Goal: Transaction & Acquisition: Purchase product/service

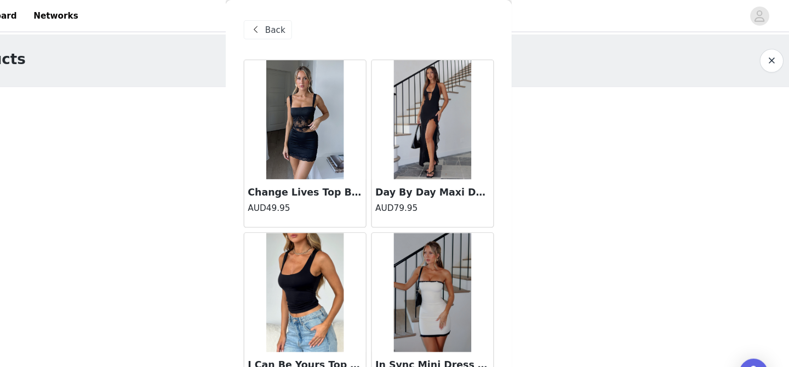
click at [305, 30] on span "Back" at bounding box center [308, 28] width 19 height 12
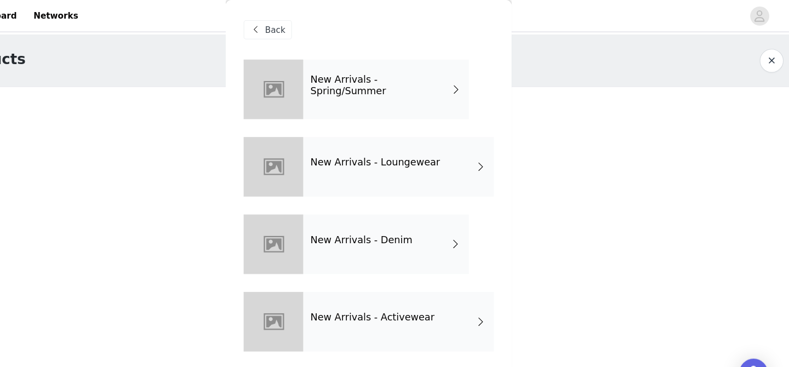
click at [311, 31] on span "Back" at bounding box center [308, 28] width 19 height 12
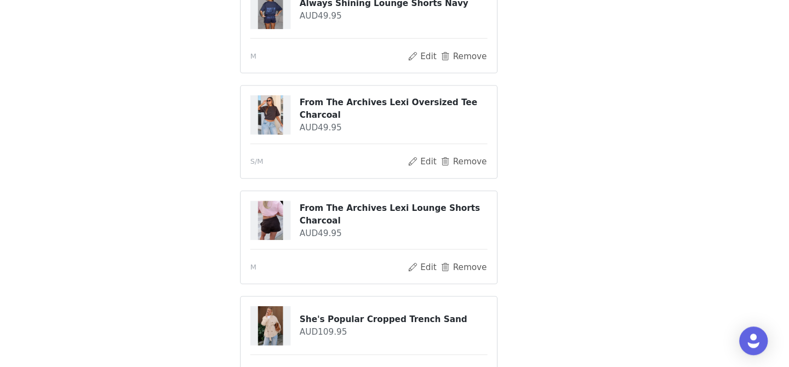
scroll to position [579, 0]
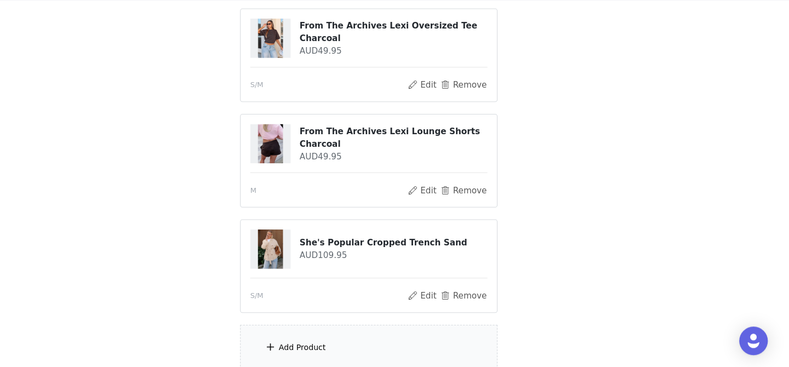
click at [347, 345] on div "Add Product" at bounding box center [333, 349] width 43 height 11
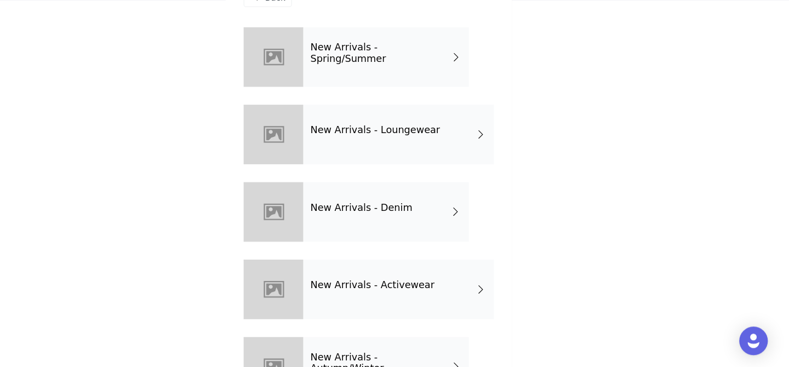
click at [448, 84] on div "New Arrivals - Spring/Summer" at bounding box center [410, 82] width 152 height 55
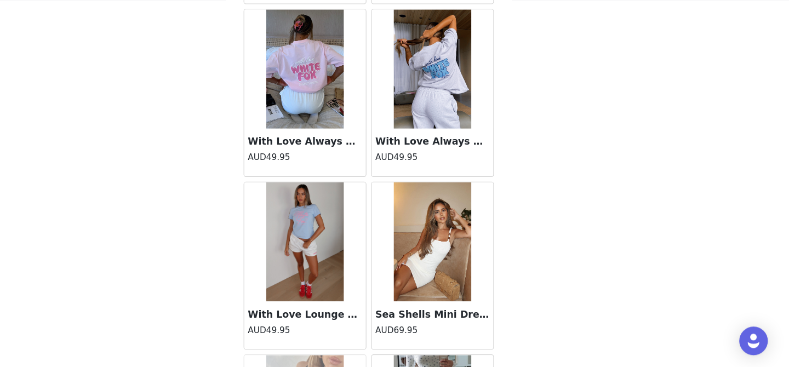
scroll to position [1309, 0]
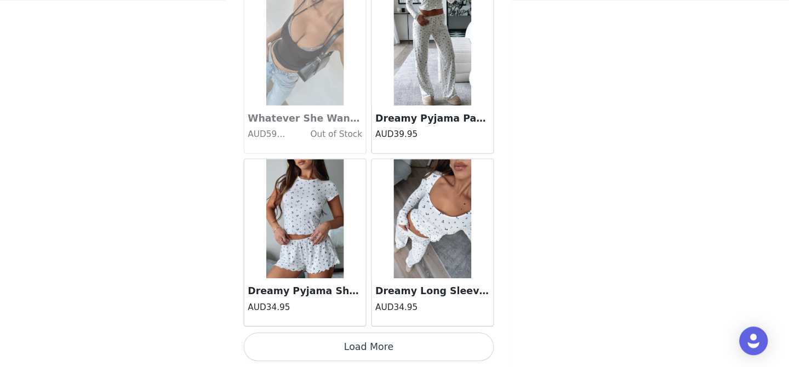
click at [393, 348] on button "Load More" at bounding box center [394, 348] width 230 height 26
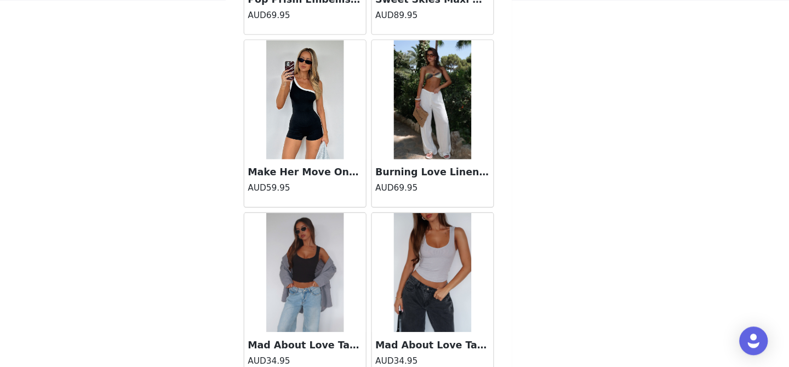
scroll to position [2898, 0]
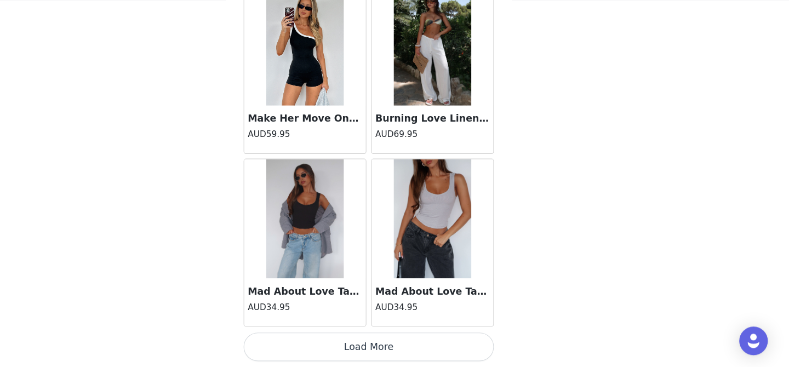
click at [393, 348] on button "Load More" at bounding box center [394, 348] width 230 height 26
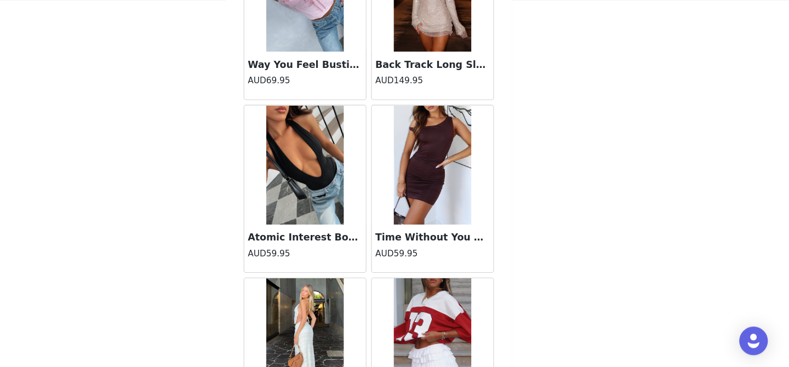
scroll to position [4487, 0]
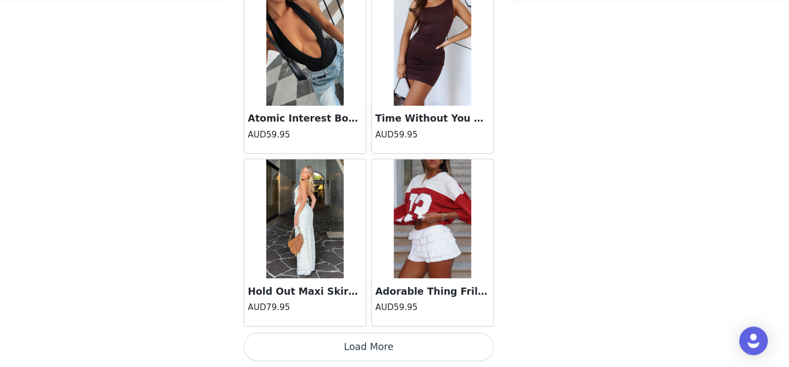
click at [393, 347] on button "Load More" at bounding box center [394, 348] width 230 height 26
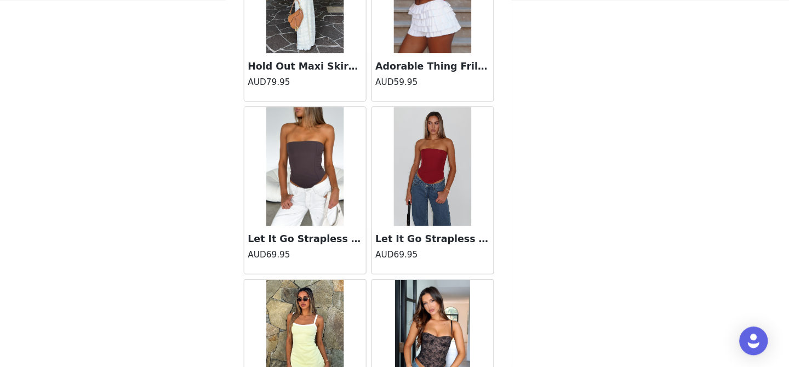
scroll to position [4731, 0]
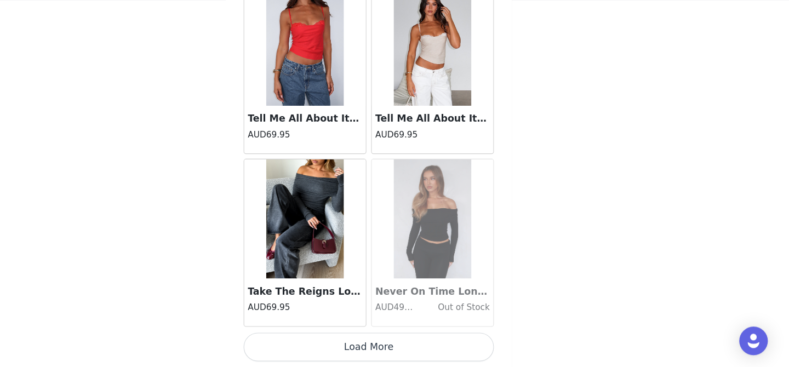
click at [393, 347] on button "Load More" at bounding box center [394, 348] width 230 height 26
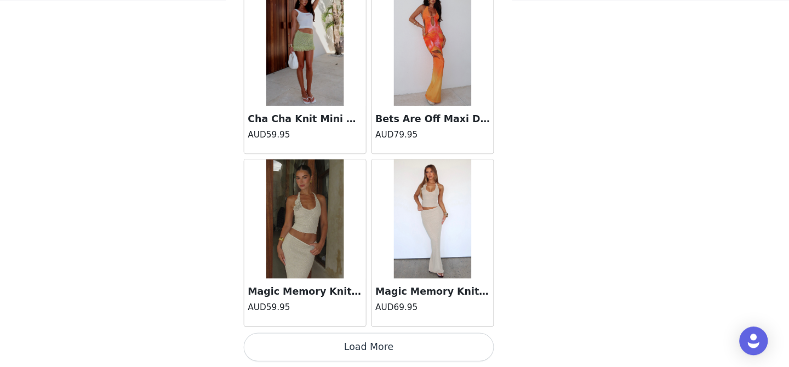
scroll to position [646, 0]
click at [388, 346] on button "Load More" at bounding box center [394, 348] width 230 height 26
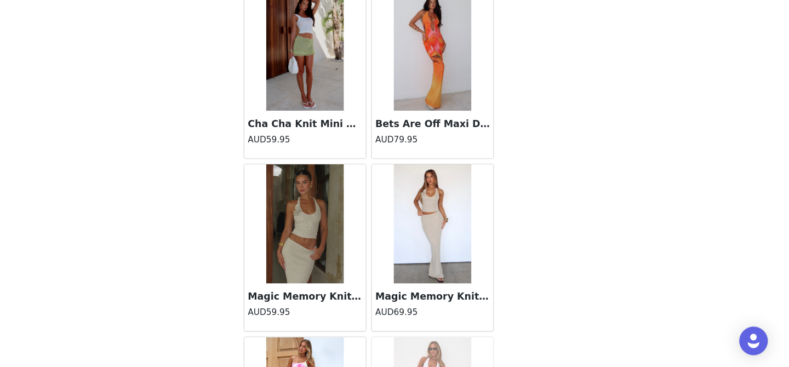
scroll to position [7665, 0]
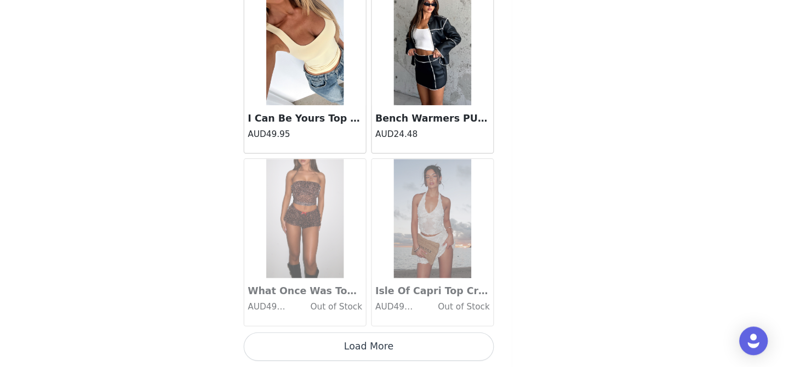
click at [388, 346] on button "Load More" at bounding box center [394, 348] width 230 height 26
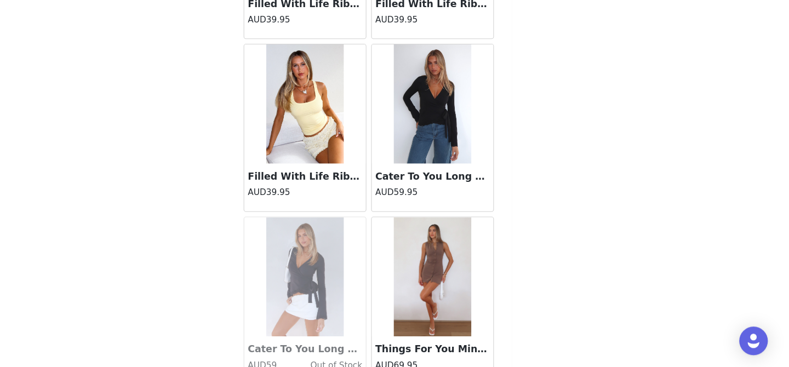
scroll to position [10474, 0]
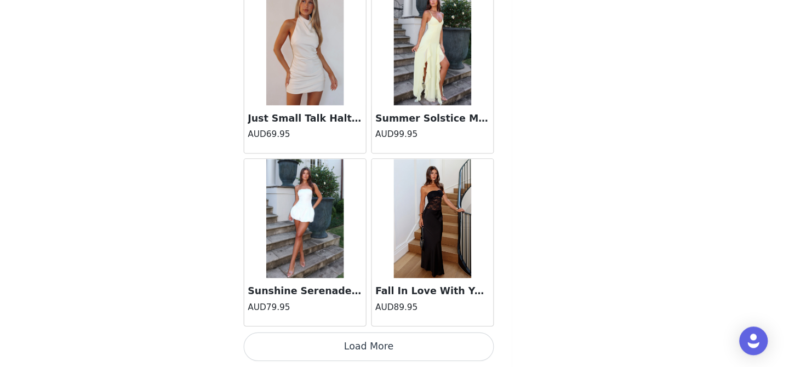
click at [388, 346] on button "Load More" at bounding box center [394, 348] width 230 height 26
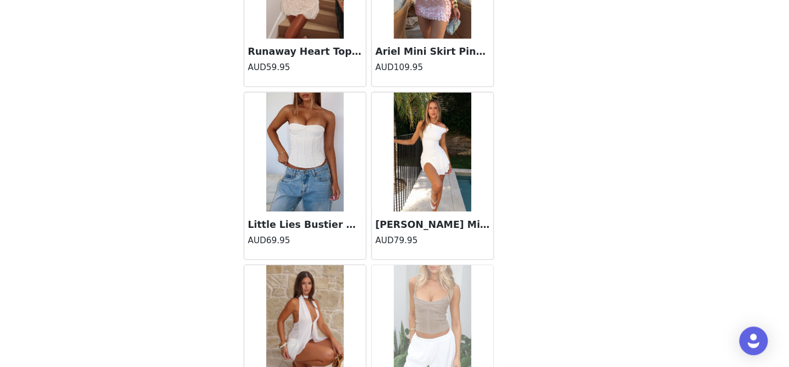
scroll to position [12410, 0]
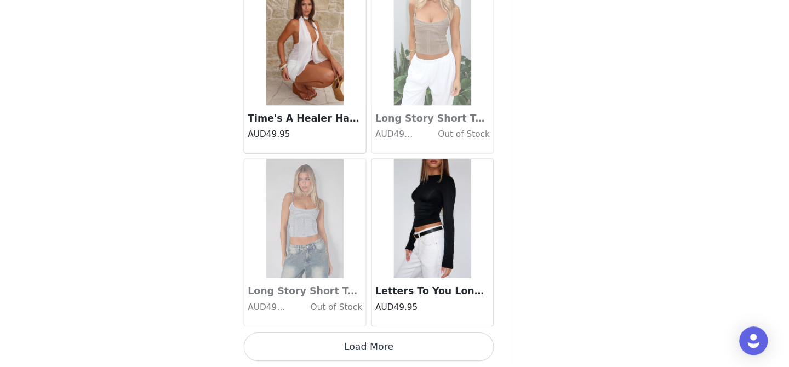
click at [392, 344] on button "Load More" at bounding box center [394, 348] width 230 height 26
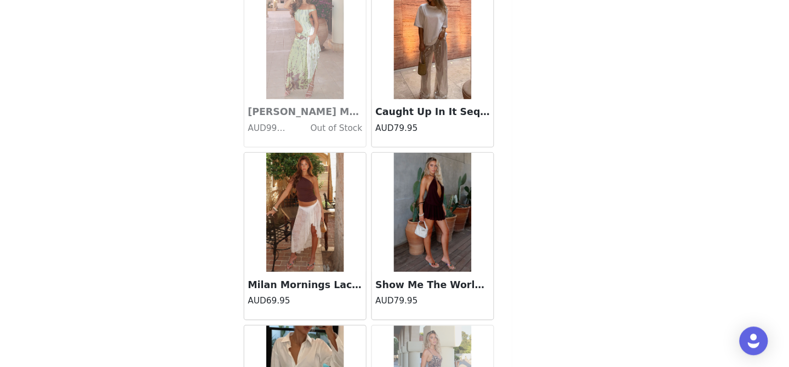
scroll to position [13822, 0]
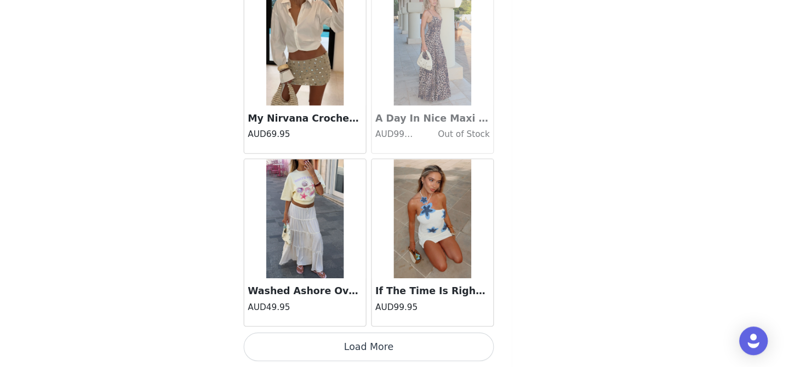
click at [392, 347] on button "Load More" at bounding box center [394, 348] width 230 height 26
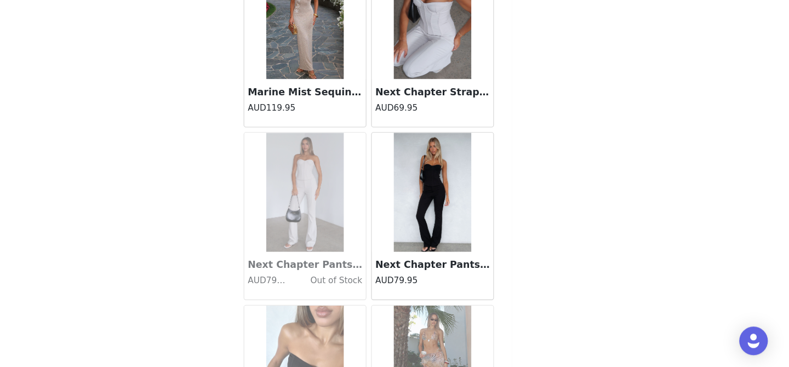
scroll to position [15609, 0]
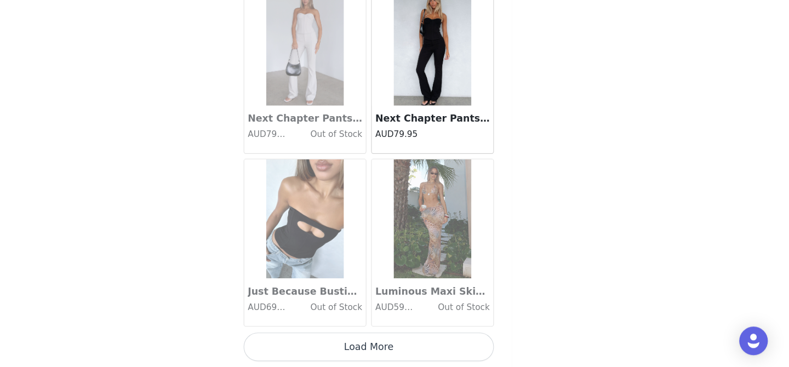
click at [392, 348] on button "Load More" at bounding box center [394, 348] width 230 height 26
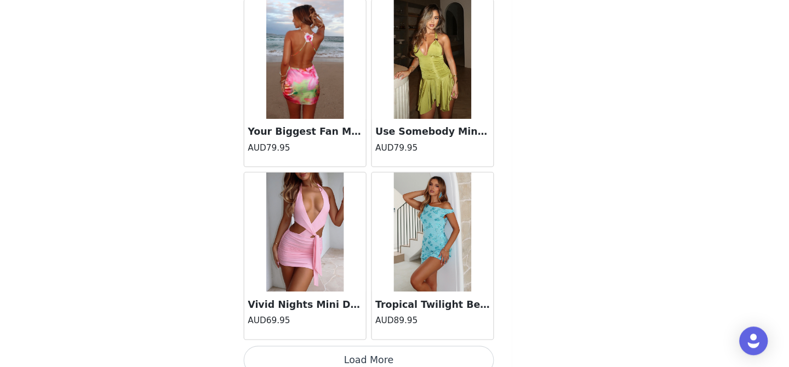
scroll to position [17198, 0]
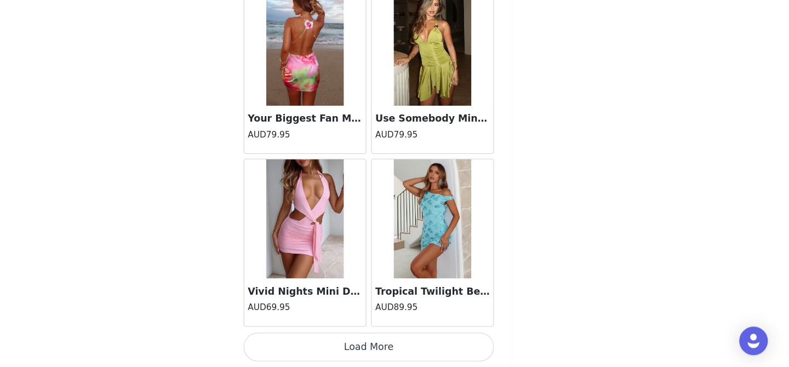
click at [394, 340] on button "Load More" at bounding box center [394, 348] width 230 height 26
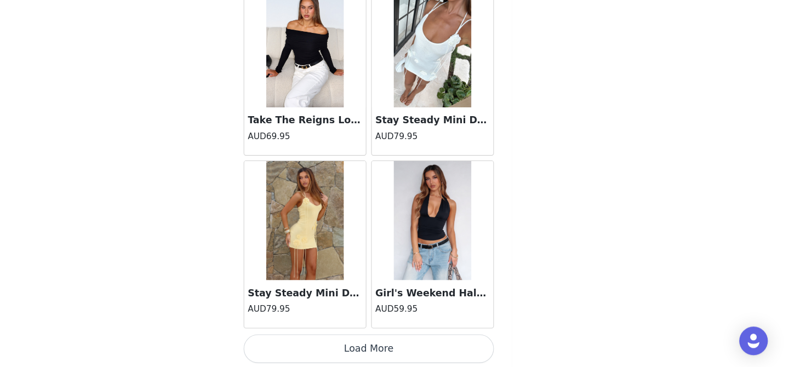
scroll to position [18787, 0]
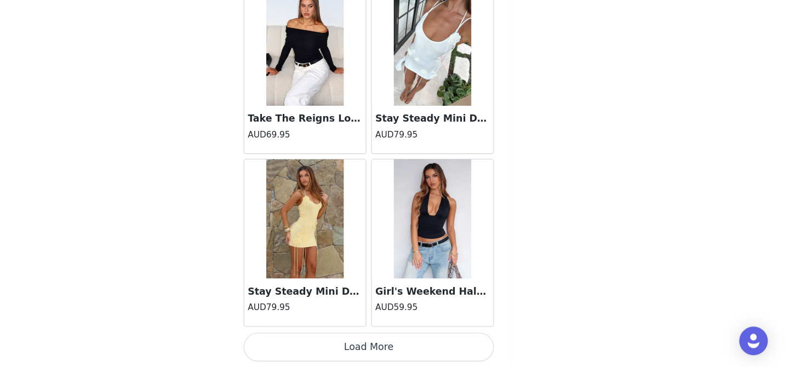
click at [394, 353] on button "Load More" at bounding box center [394, 348] width 230 height 26
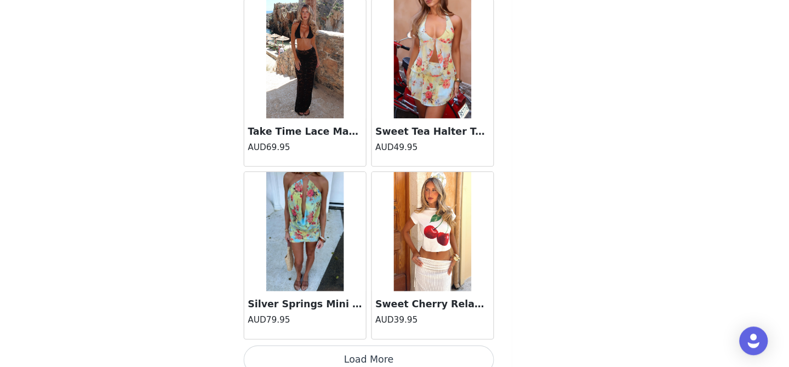
scroll to position [20375, 0]
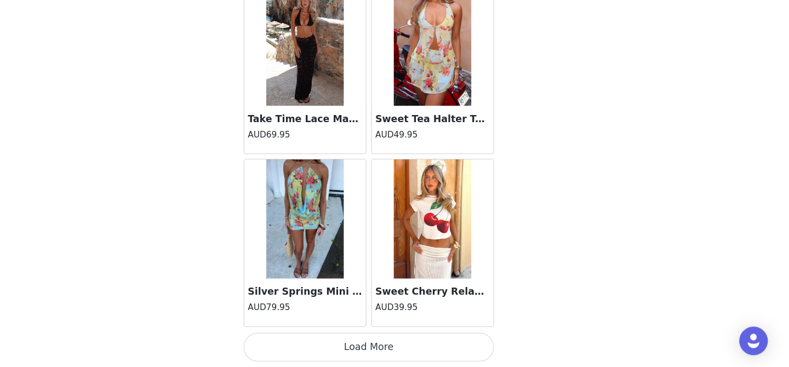
click at [394, 339] on button "Load More" at bounding box center [394, 348] width 230 height 26
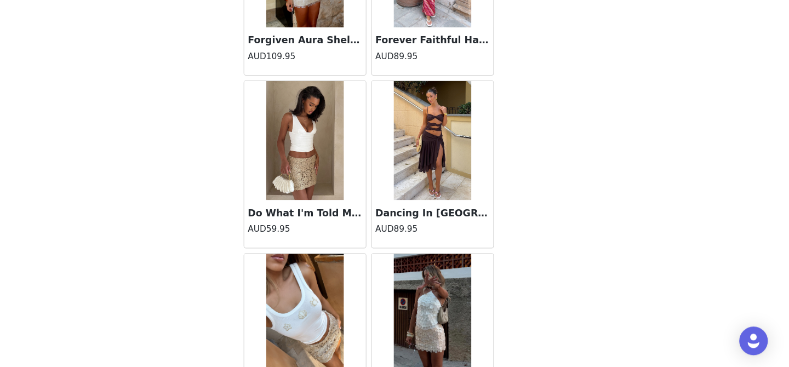
scroll to position [21964, 0]
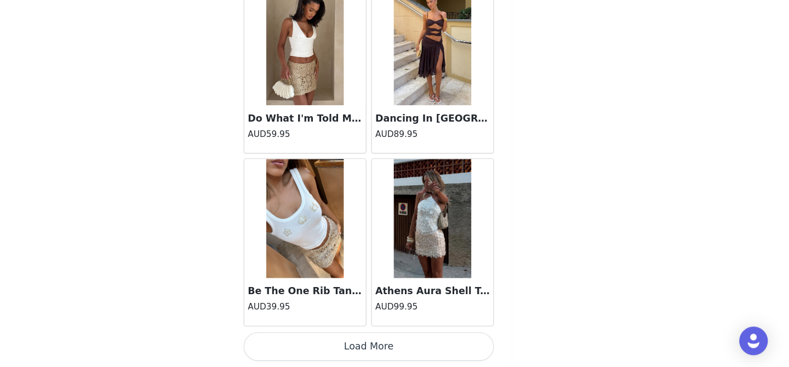
click at [394, 340] on button "Load More" at bounding box center [394, 348] width 230 height 26
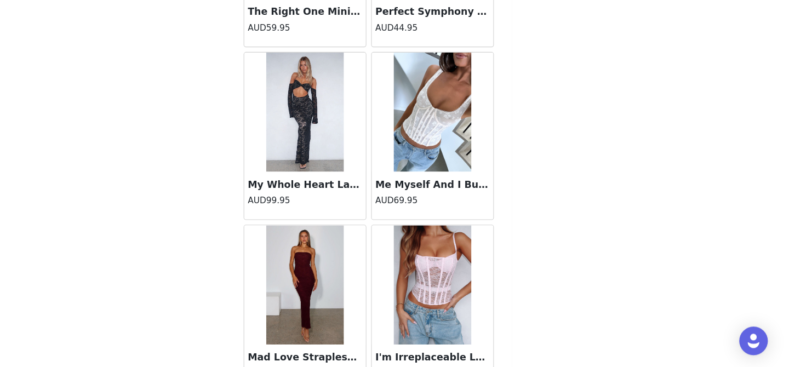
scroll to position [23553, 0]
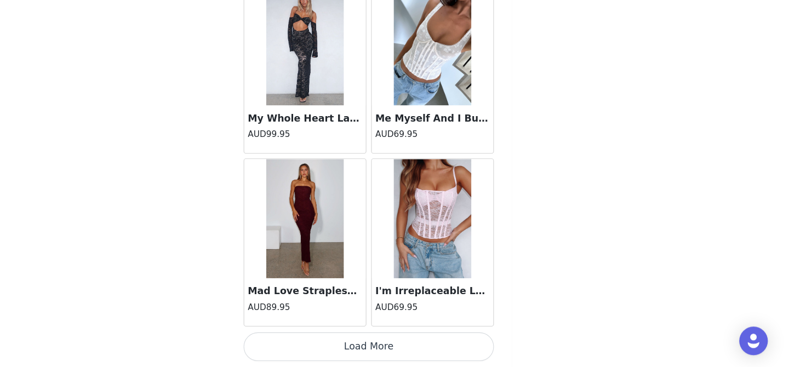
click at [394, 340] on button "Load More" at bounding box center [394, 348] width 230 height 26
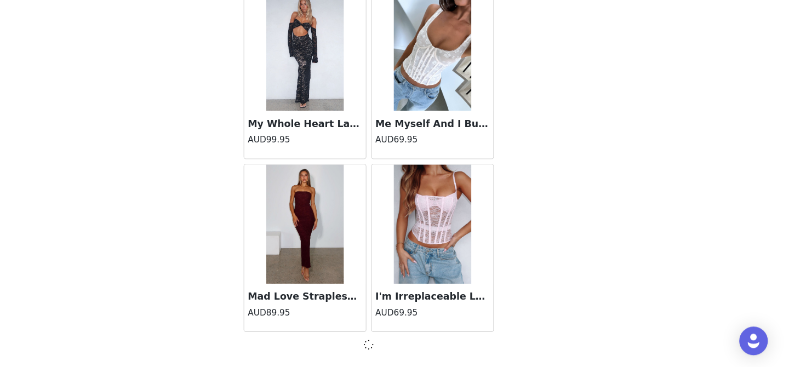
scroll to position [23548, 0]
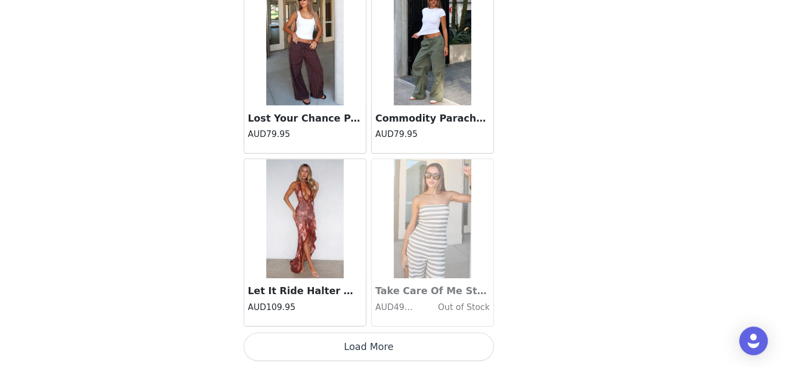
click at [393, 345] on button "Load More" at bounding box center [394, 348] width 230 height 26
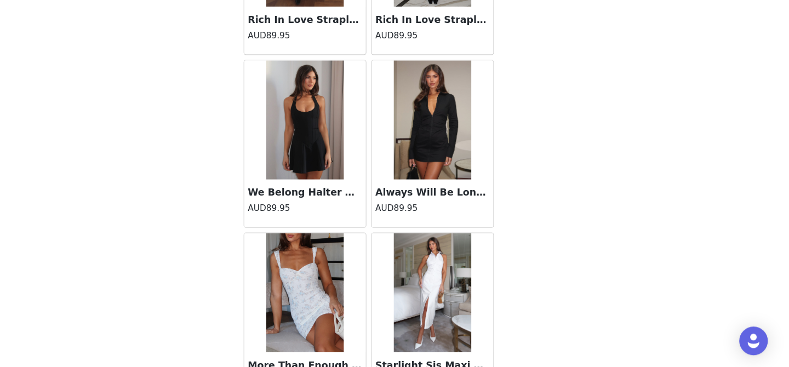
scroll to position [26731, 0]
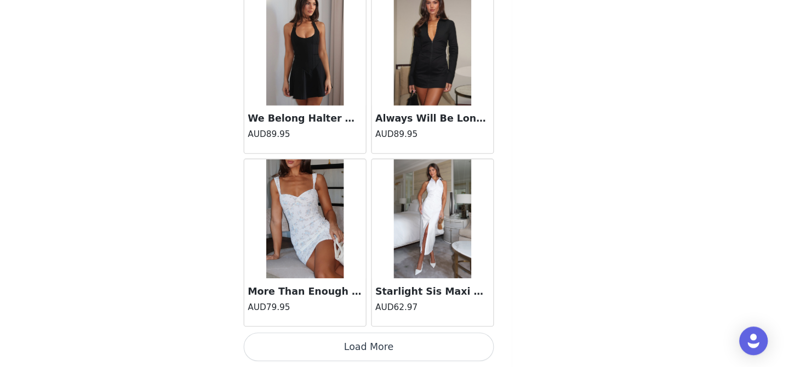
click at [394, 345] on button "Load More" at bounding box center [394, 348] width 230 height 26
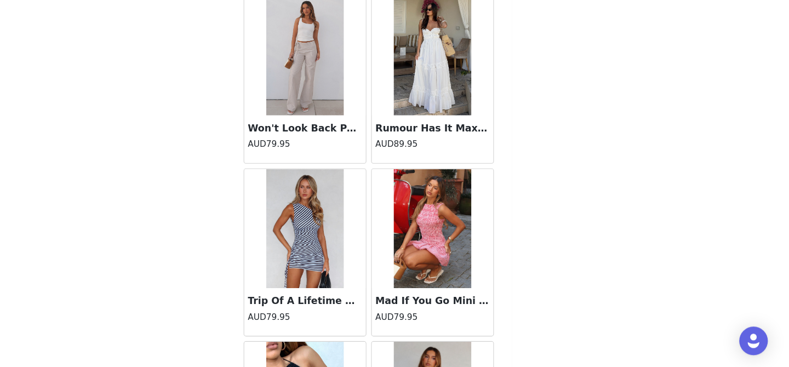
scroll to position [27836, 0]
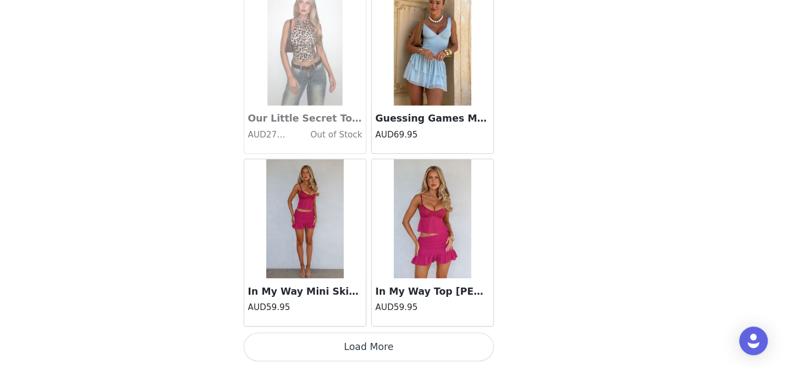
click at [396, 342] on button "Load More" at bounding box center [394, 348] width 230 height 26
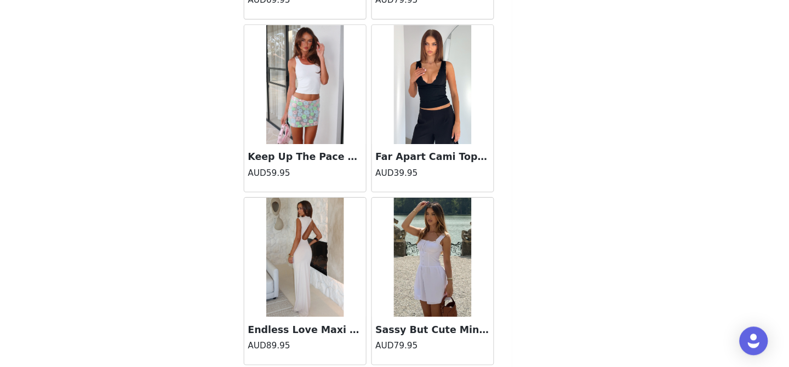
scroll to position [29908, 0]
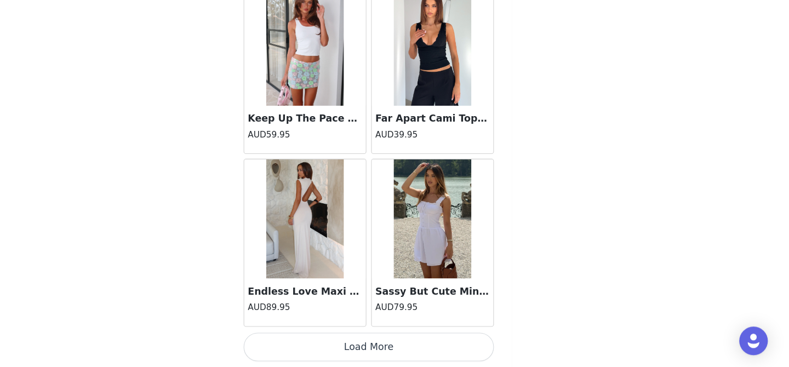
click at [394, 356] on button "Load More" at bounding box center [394, 348] width 230 height 26
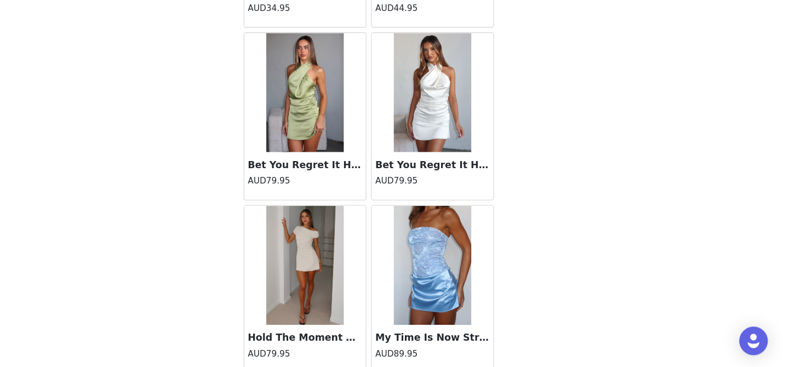
scroll to position [31297, 0]
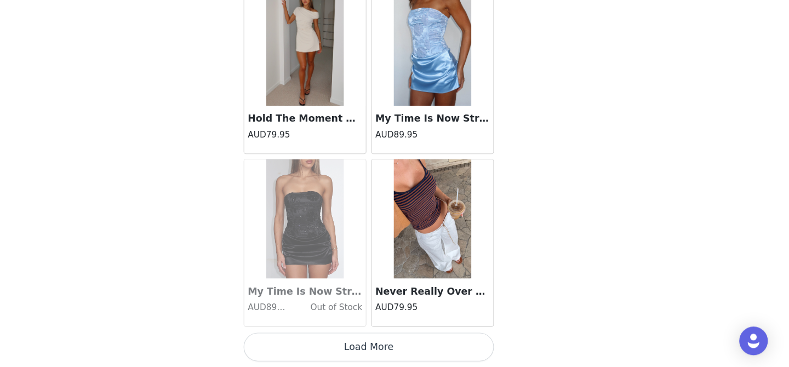
click at [394, 356] on button "Load More" at bounding box center [394, 348] width 230 height 26
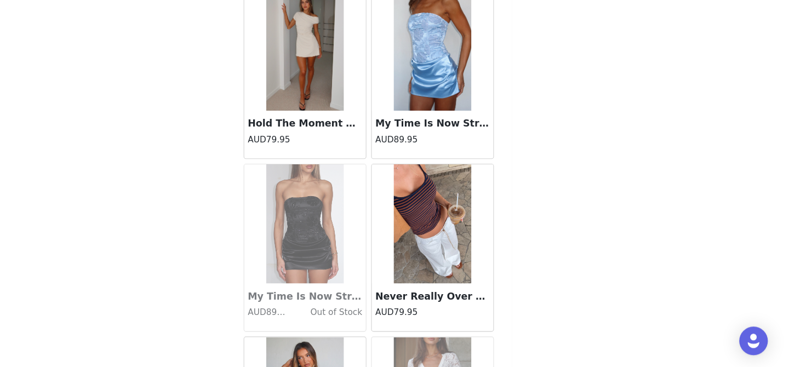
scroll to position [31497, 0]
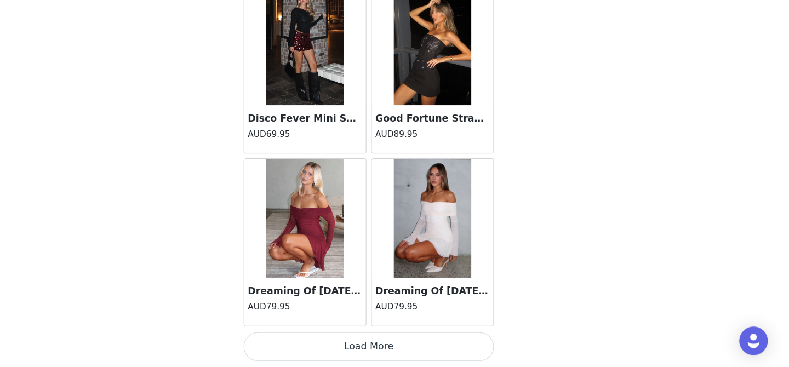
click at [394, 356] on button "Load More" at bounding box center [394, 348] width 230 height 26
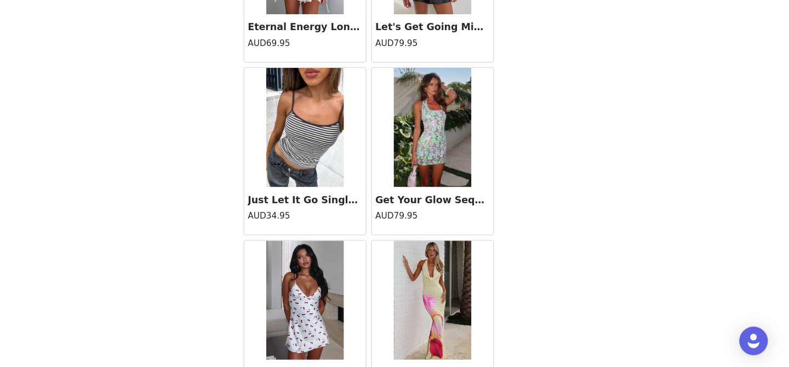
scroll to position [34675, 0]
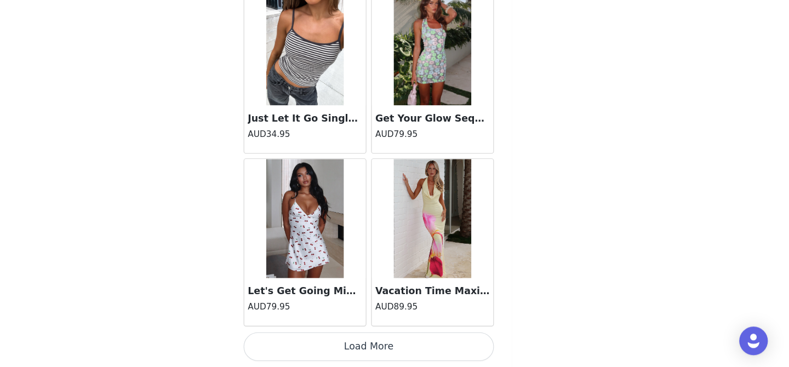
click at [394, 352] on button "Load More" at bounding box center [394, 348] width 230 height 26
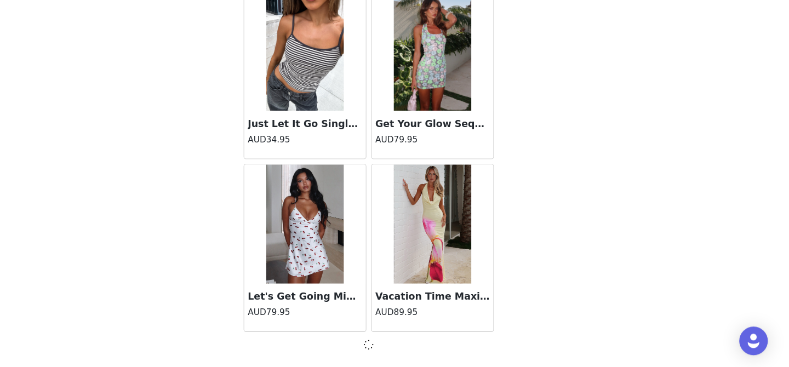
scroll to position [34670, 0]
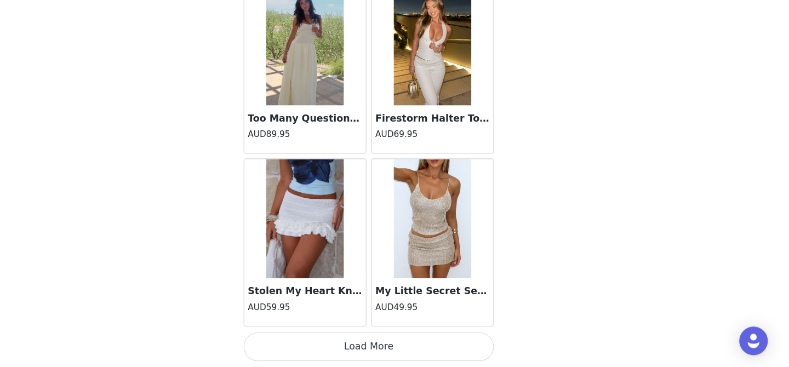
click at [394, 352] on button "Load More" at bounding box center [394, 348] width 230 height 26
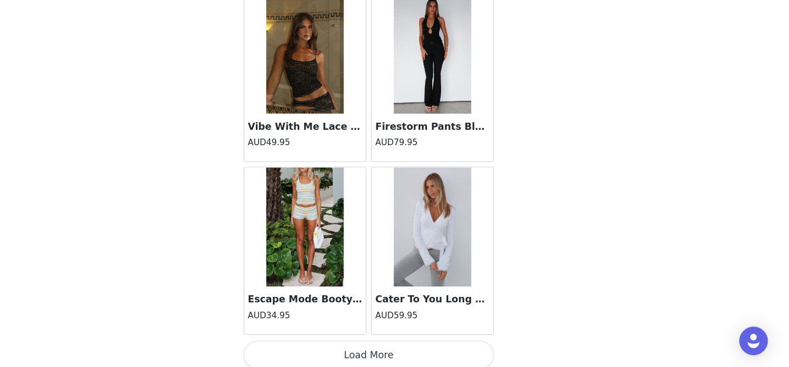
scroll to position [37853, 0]
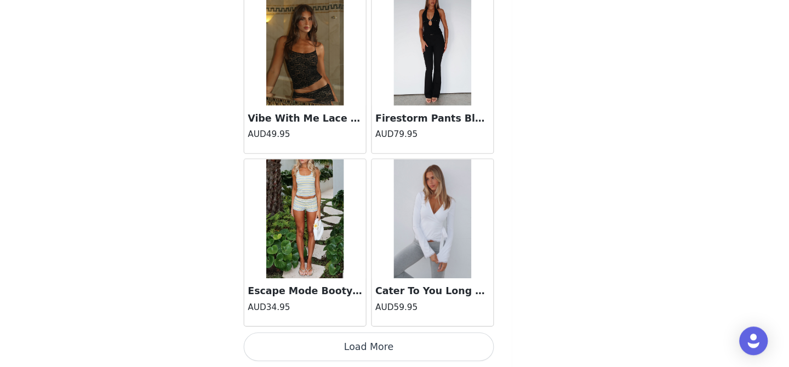
click at [394, 352] on button "Load More" at bounding box center [394, 348] width 230 height 26
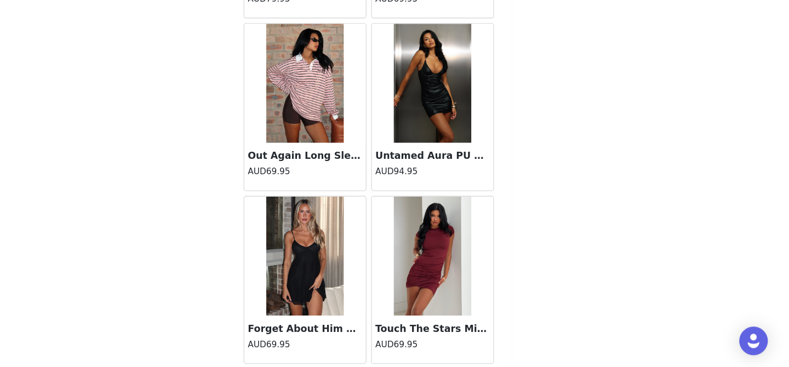
scroll to position [39441, 0]
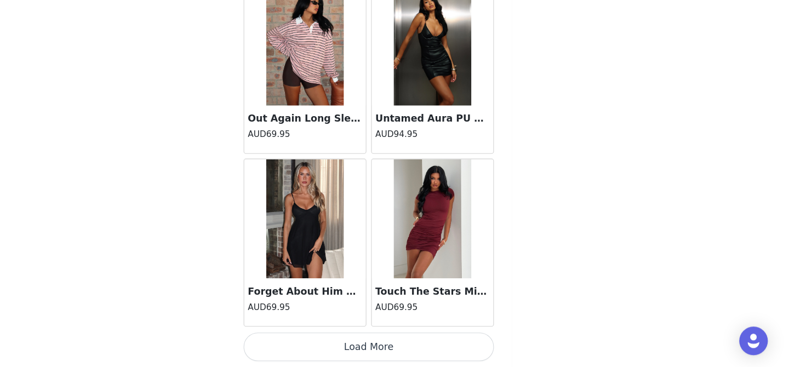
click at [390, 351] on button "Load More" at bounding box center [394, 348] width 230 height 26
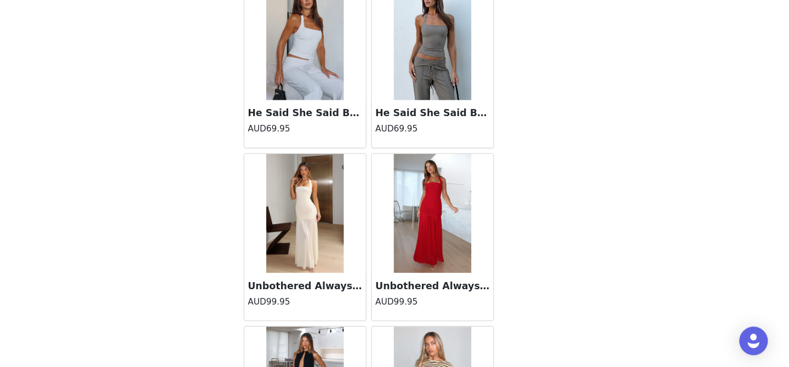
scroll to position [40242, 0]
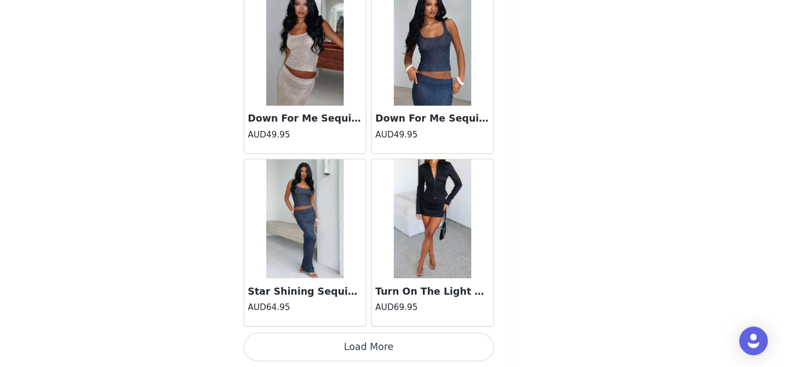
click at [390, 351] on button "Load More" at bounding box center [394, 348] width 230 height 26
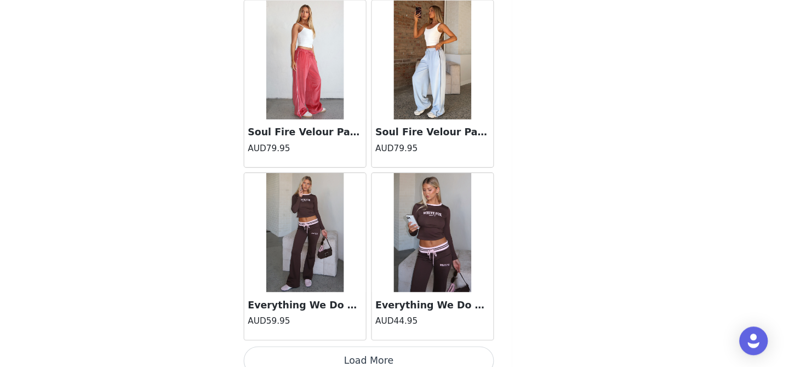
scroll to position [42619, 0]
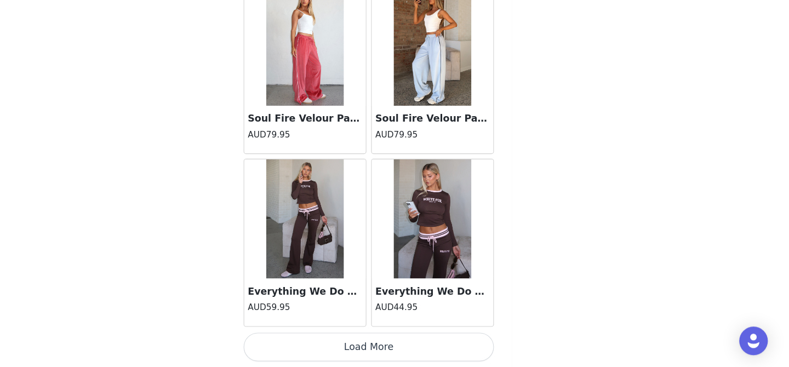
click at [391, 351] on button "Load More" at bounding box center [394, 348] width 230 height 26
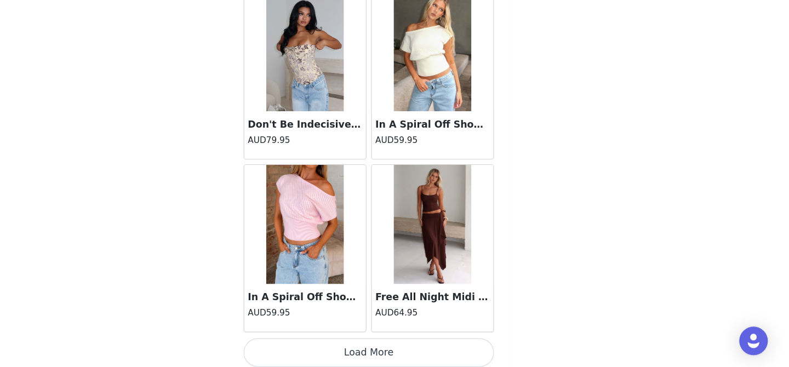
scroll to position [44208, 0]
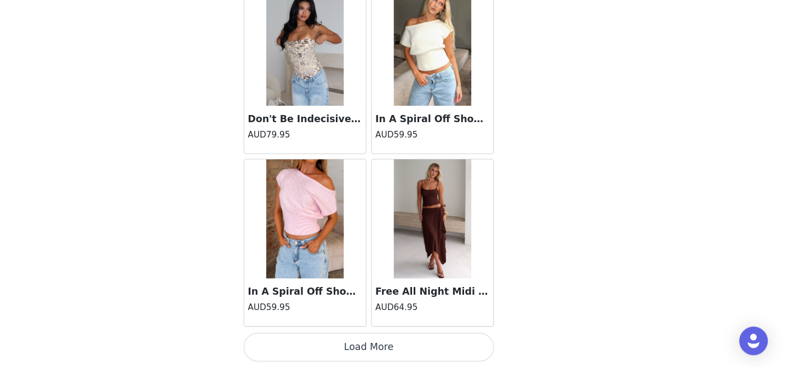
click at [466, 247] on img at bounding box center [452, 231] width 71 height 110
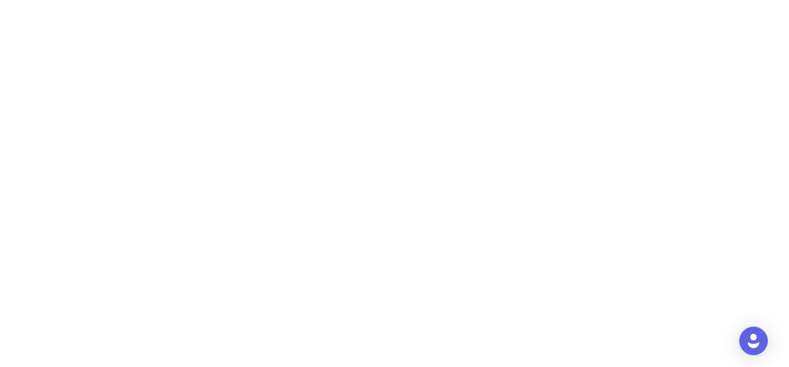
scroll to position [151, 0]
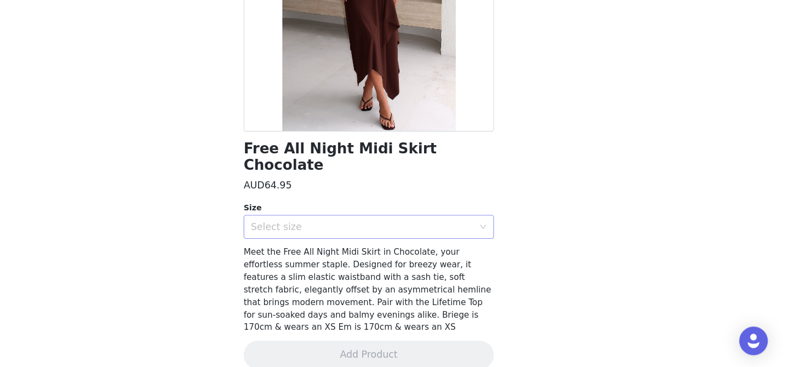
click at [455, 228] on div "Select size" at bounding box center [391, 238] width 210 height 21
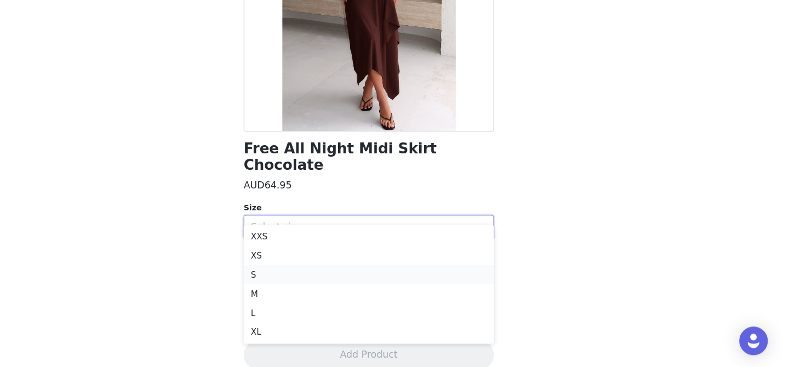
click at [336, 283] on li "S" at bounding box center [394, 282] width 230 height 18
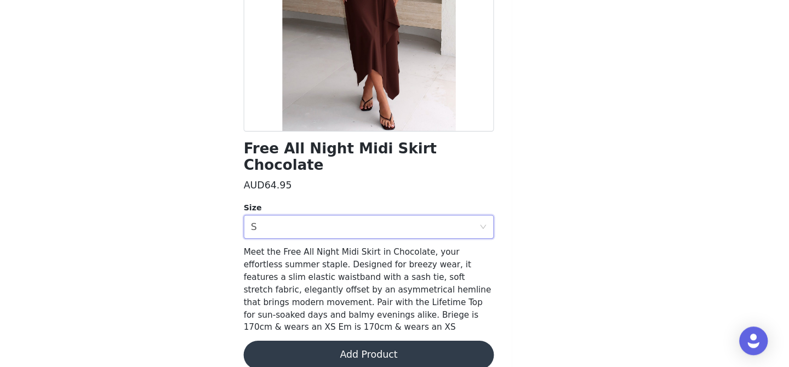
click at [344, 343] on button "Add Product" at bounding box center [394, 356] width 230 height 26
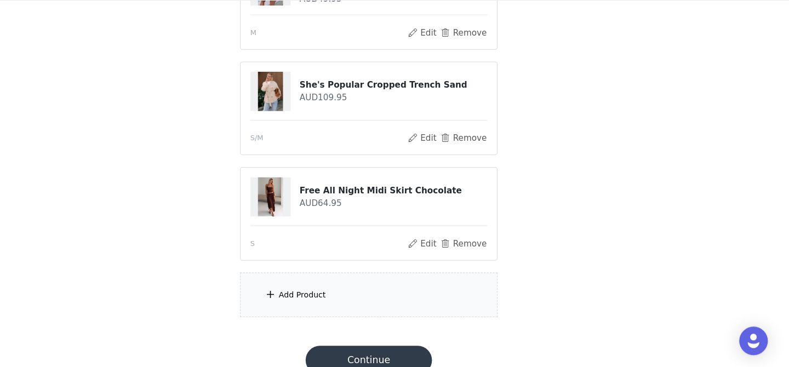
scroll to position [743, 0]
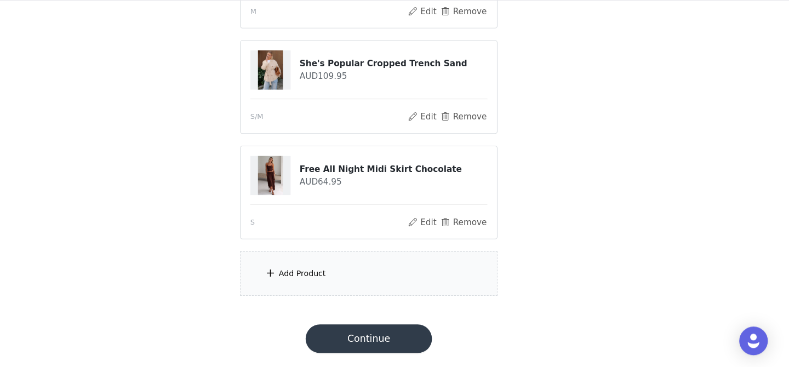
click at [369, 274] on div "Add Product" at bounding box center [394, 280] width 237 height 41
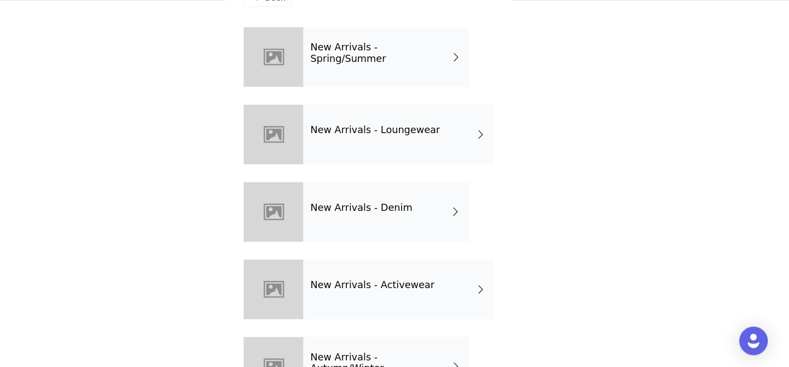
scroll to position [553, 0]
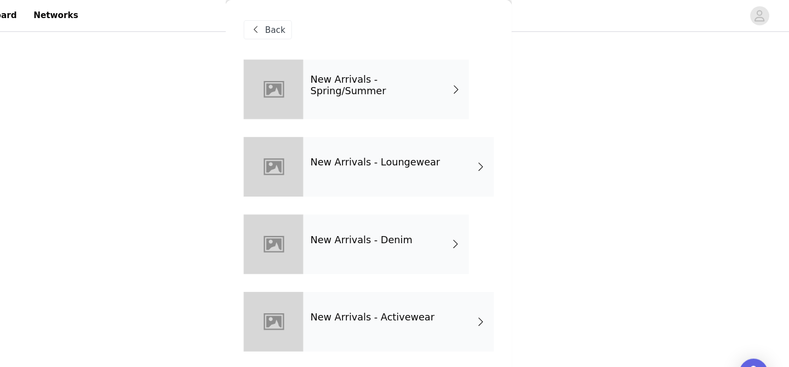
click at [311, 30] on span "Back" at bounding box center [308, 28] width 19 height 12
click at [301, 27] on span "Back" at bounding box center [308, 28] width 19 height 12
click at [307, 28] on span "Back" at bounding box center [308, 28] width 19 height 12
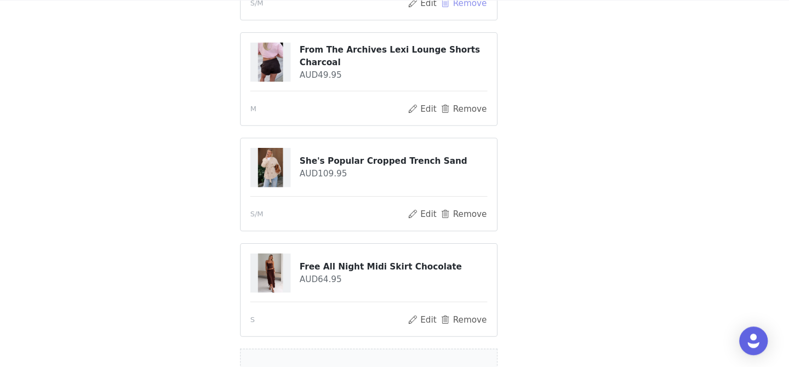
scroll to position [743, 0]
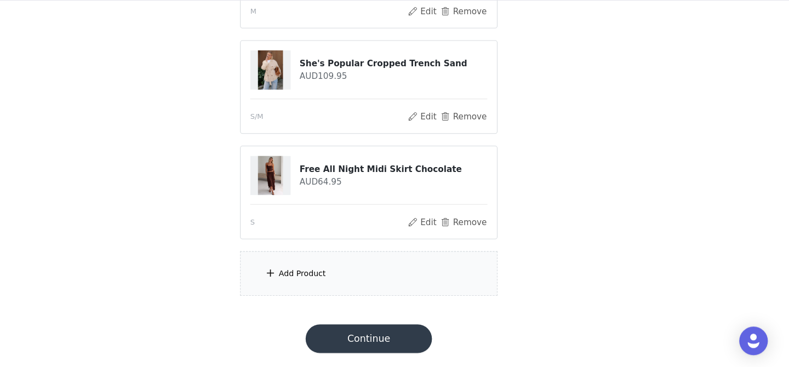
click at [339, 292] on div "Add Product" at bounding box center [394, 280] width 237 height 41
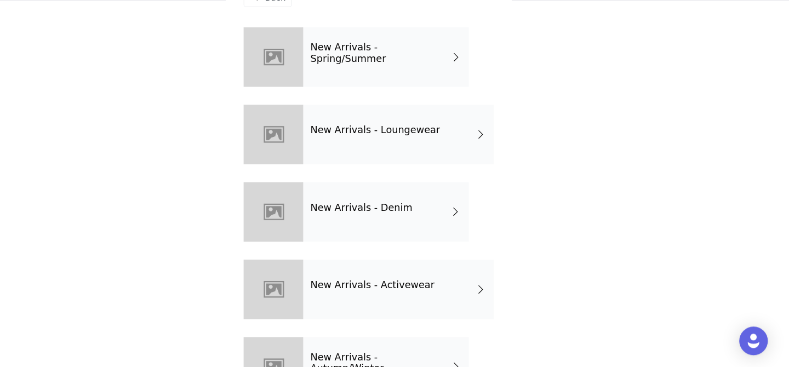
click at [447, 89] on div "New Arrivals - Spring/Summer" at bounding box center [410, 82] width 152 height 55
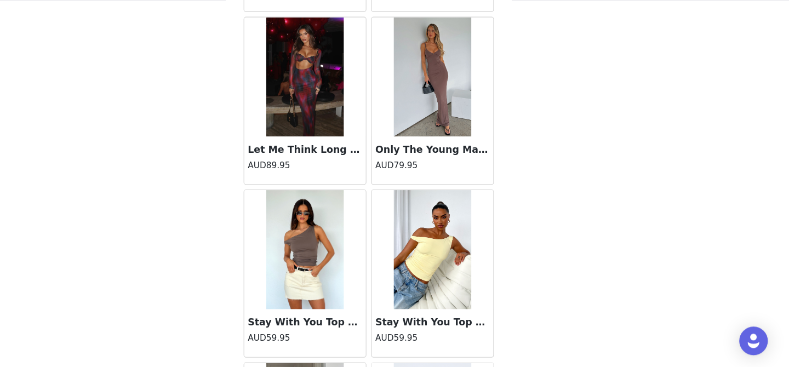
scroll to position [0, 0]
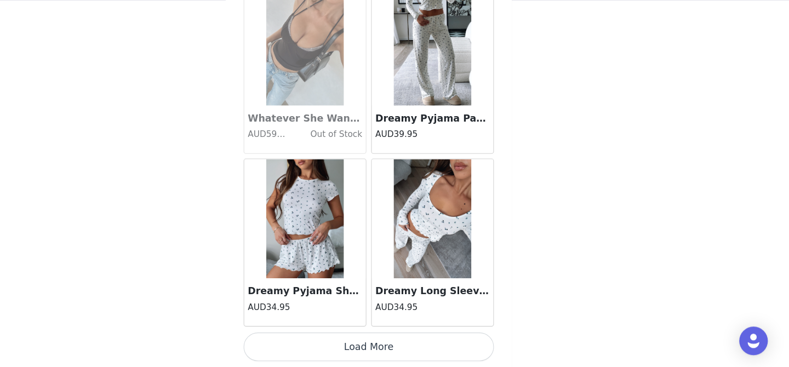
click at [394, 339] on button "Load More" at bounding box center [394, 348] width 230 height 26
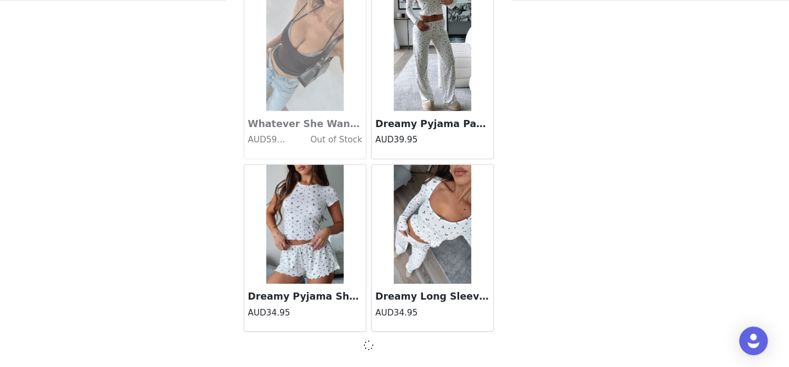
scroll to position [1304, 0]
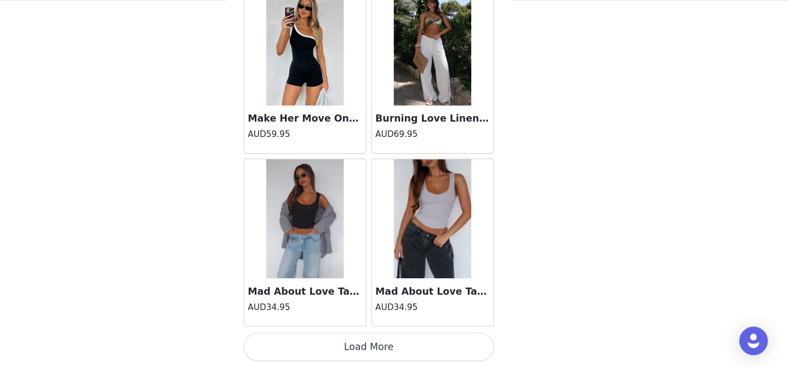
click at [399, 351] on button "Load More" at bounding box center [394, 348] width 230 height 26
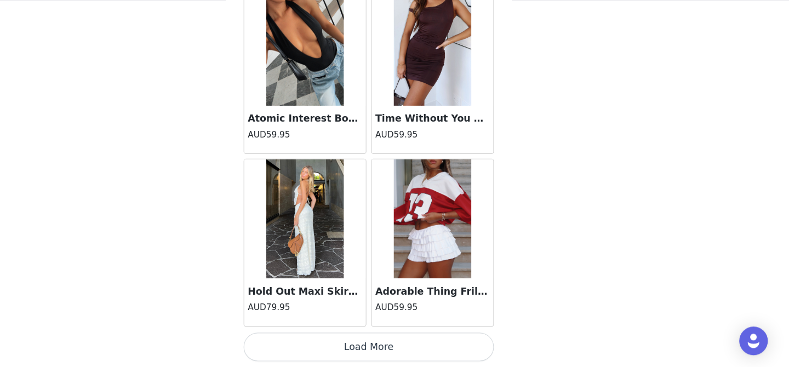
click at [395, 352] on button "Load More" at bounding box center [394, 348] width 230 height 26
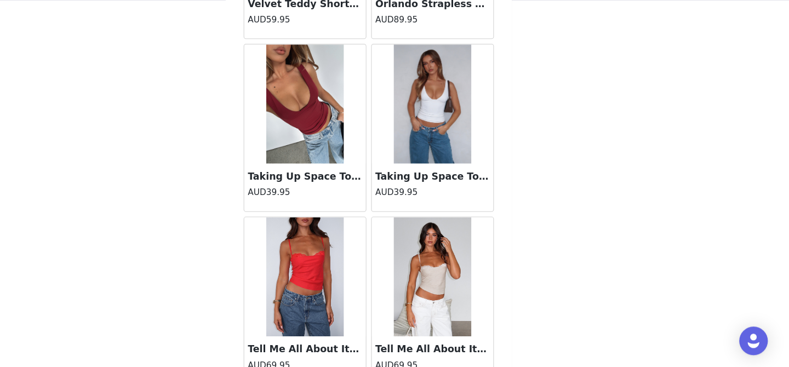
scroll to position [6076, 0]
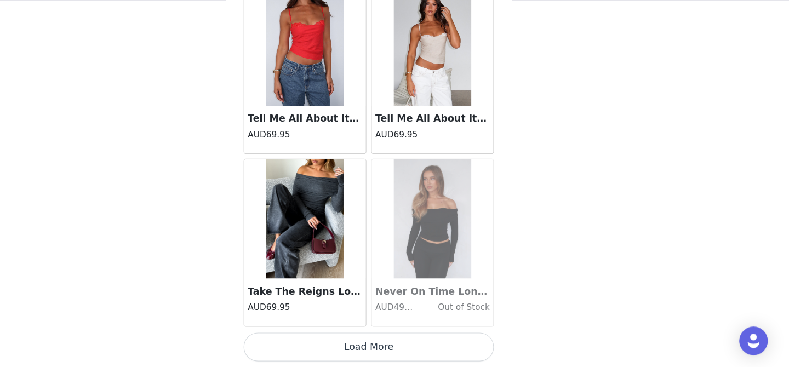
click at [395, 350] on button "Load More" at bounding box center [394, 348] width 230 height 26
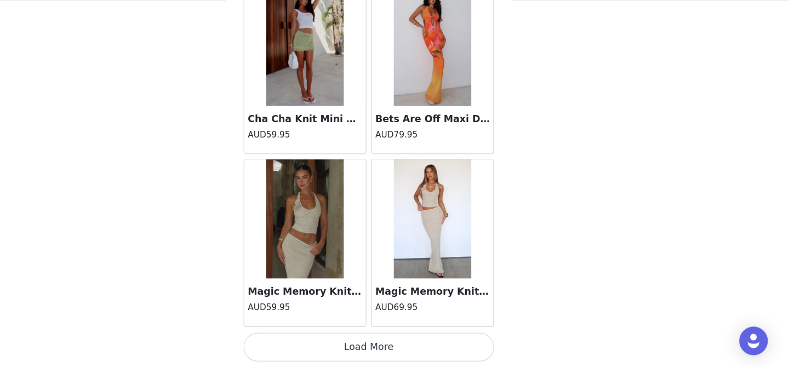
click at [395, 346] on button "Load More" at bounding box center [394, 348] width 230 height 26
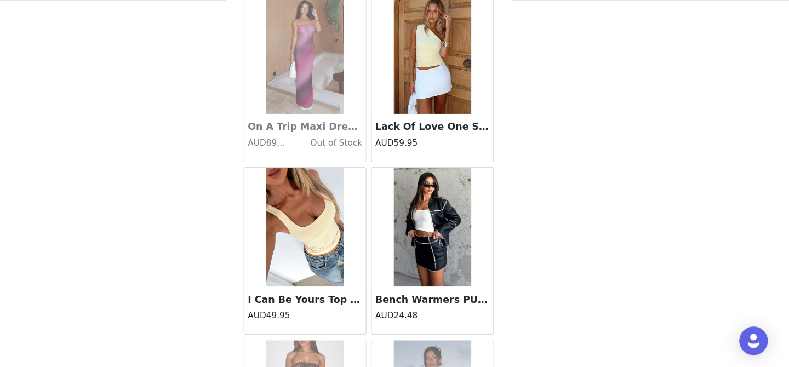
scroll to position [9254, 0]
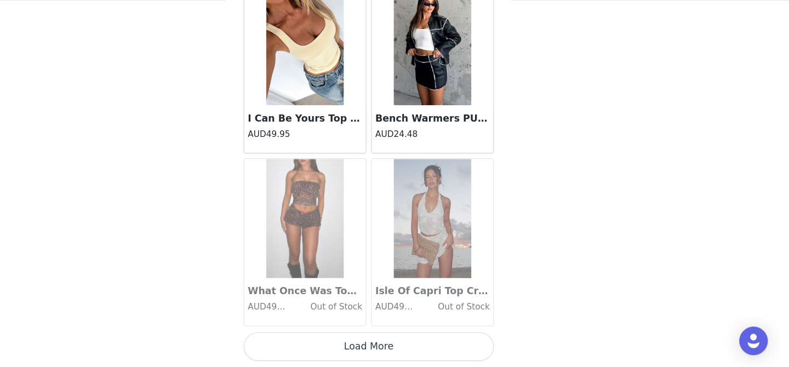
click at [395, 346] on button "Load More" at bounding box center [394, 348] width 230 height 26
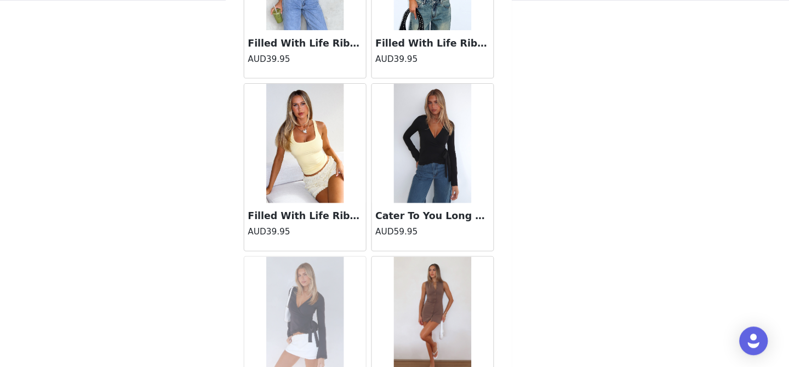
scroll to position [10842, 0]
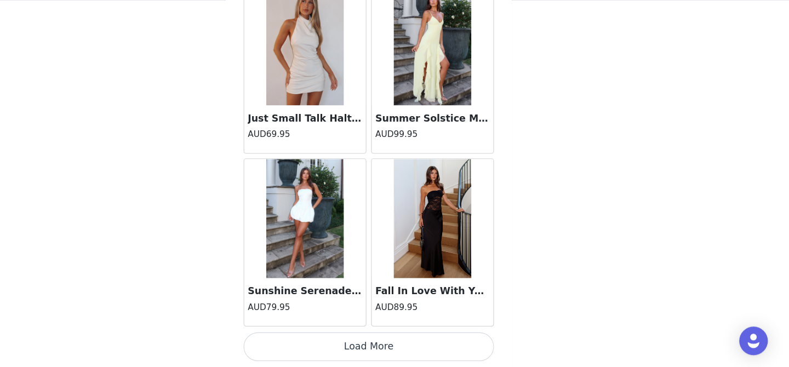
click at [402, 347] on button "Load More" at bounding box center [394, 348] width 230 height 26
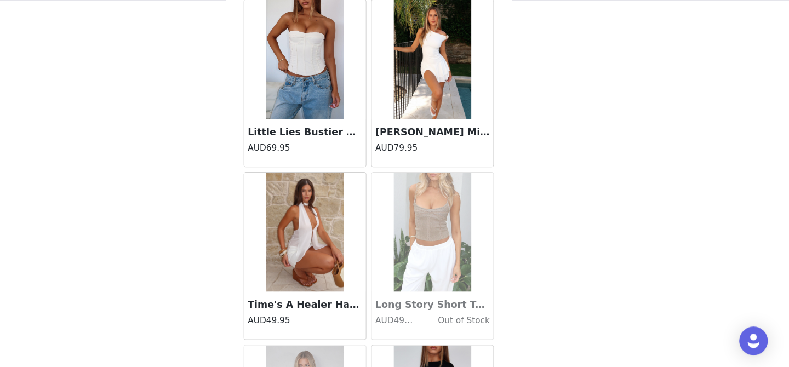
scroll to position [12431, 0]
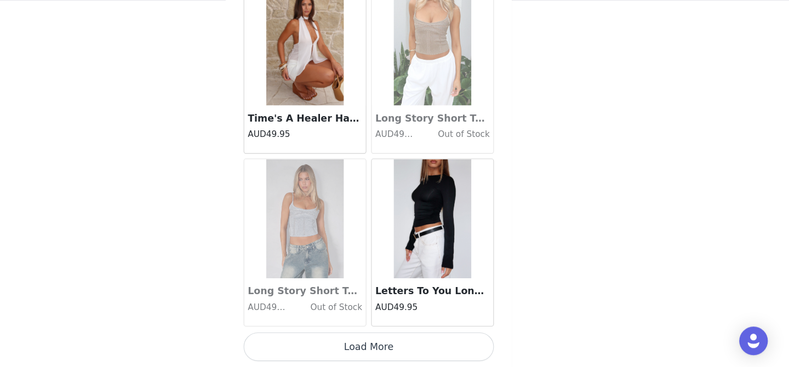
click at [402, 347] on button "Load More" at bounding box center [394, 348] width 230 height 26
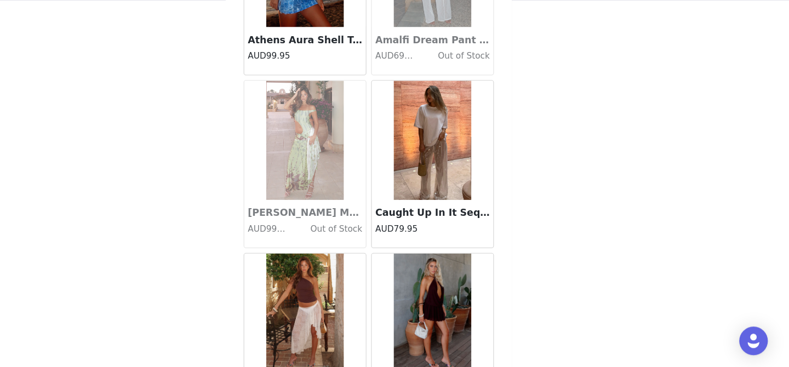
scroll to position [14020, 0]
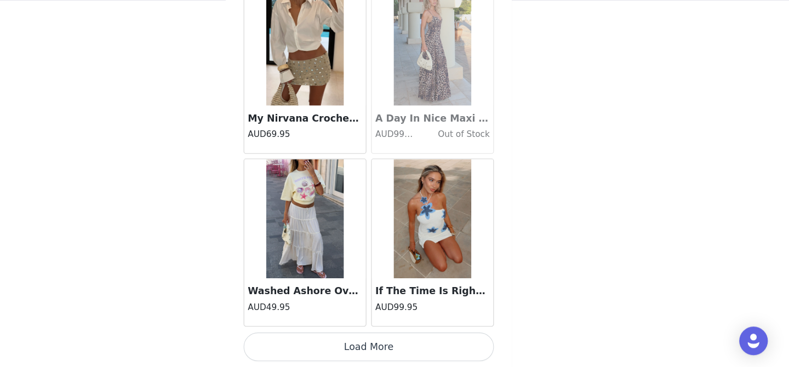
click at [404, 347] on button "Load More" at bounding box center [394, 348] width 230 height 26
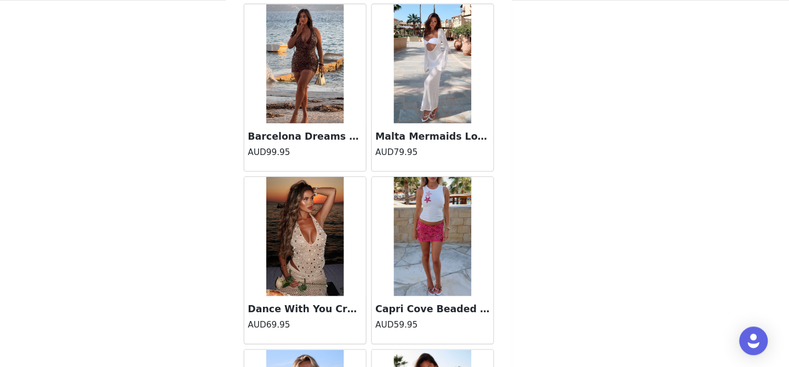
scroll to position [15609, 0]
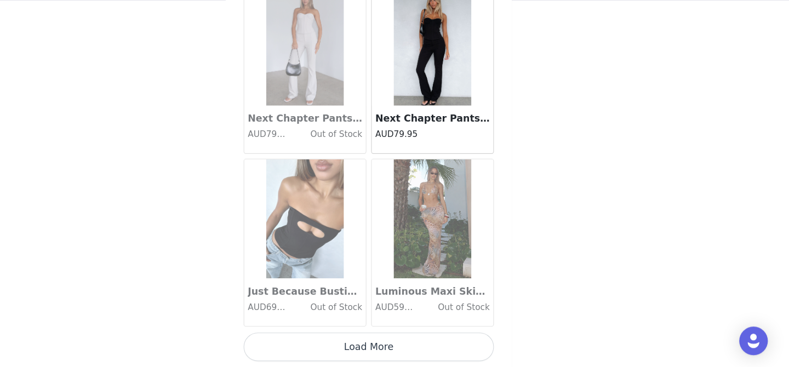
click at [404, 347] on button "Load More" at bounding box center [394, 348] width 230 height 26
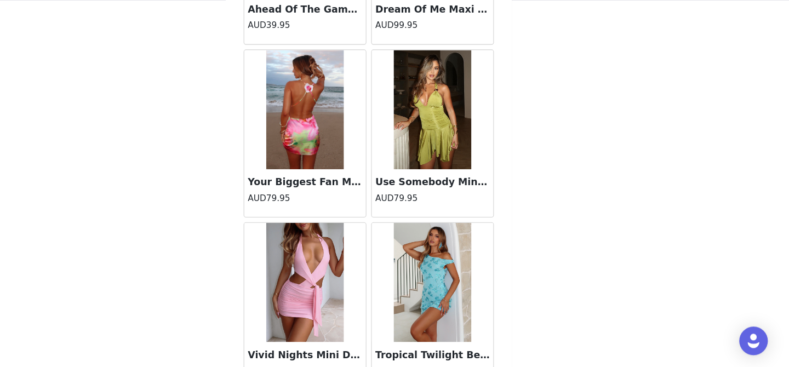
scroll to position [17198, 0]
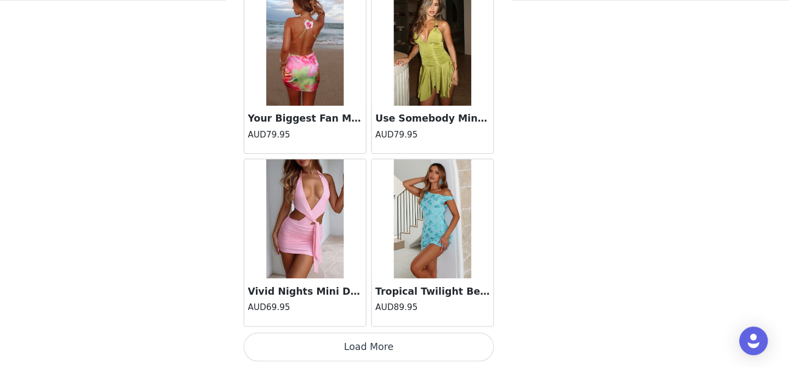
click at [401, 352] on button "Load More" at bounding box center [394, 348] width 230 height 26
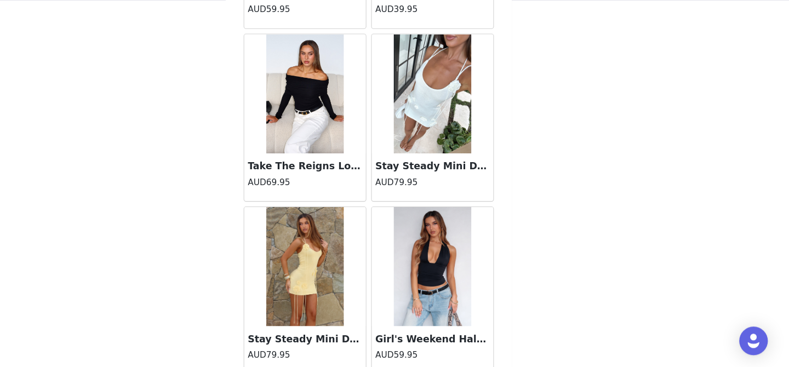
scroll to position [18787, 0]
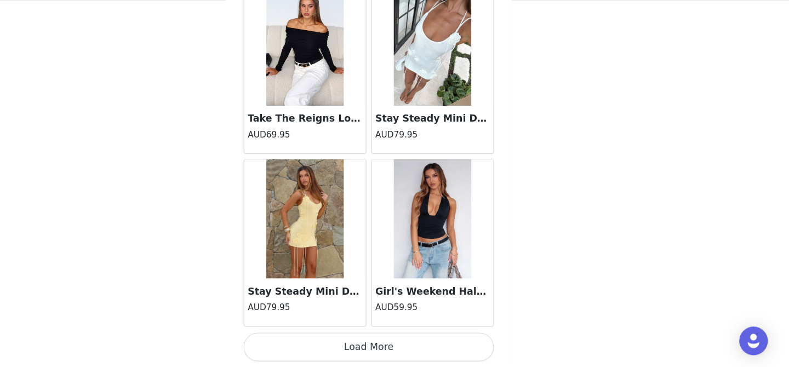
click at [401, 352] on button "Load More" at bounding box center [394, 348] width 230 height 26
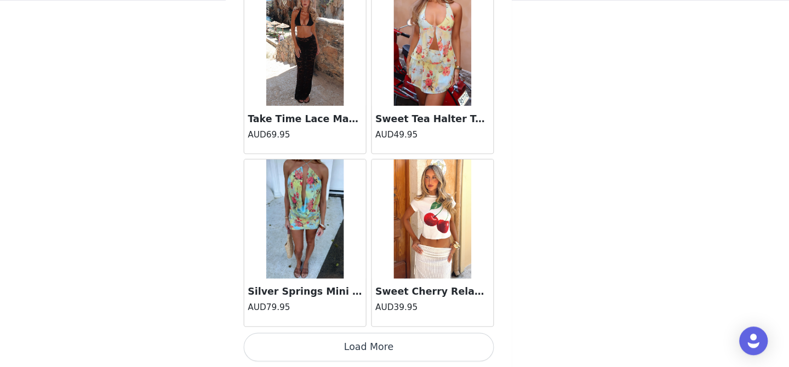
click at [401, 352] on button "Load More" at bounding box center [394, 348] width 230 height 26
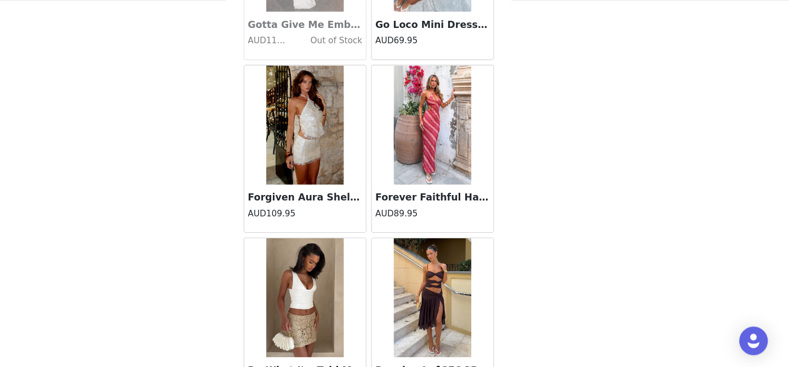
scroll to position [21964, 0]
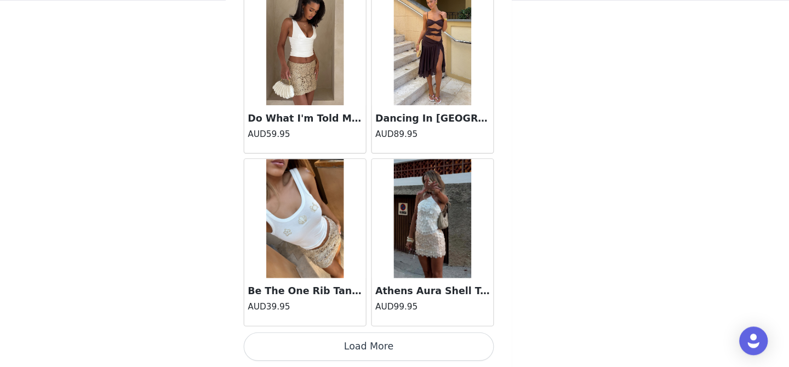
click at [401, 352] on button "Load More" at bounding box center [394, 348] width 230 height 26
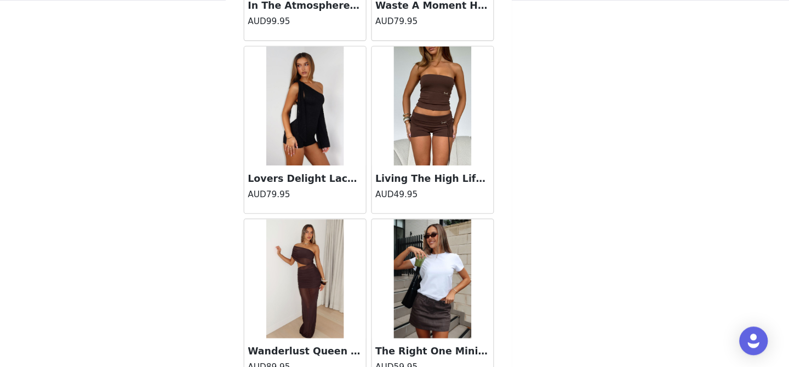
scroll to position [23553, 0]
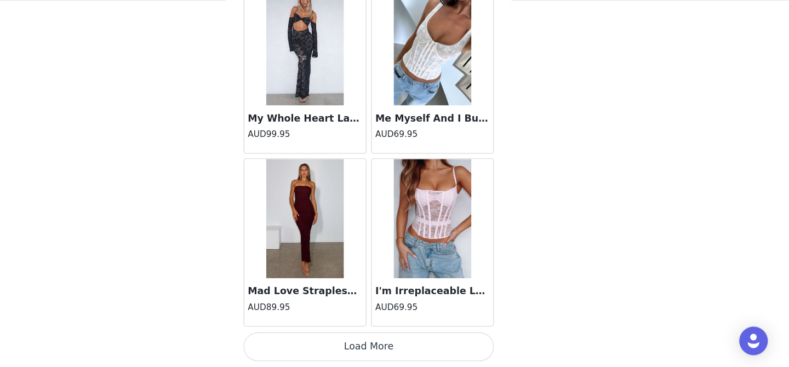
click at [401, 352] on button "Load More" at bounding box center [394, 348] width 230 height 26
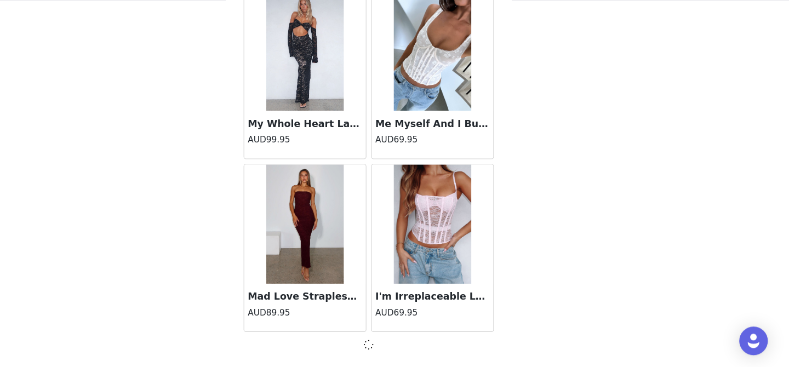
scroll to position [23548, 0]
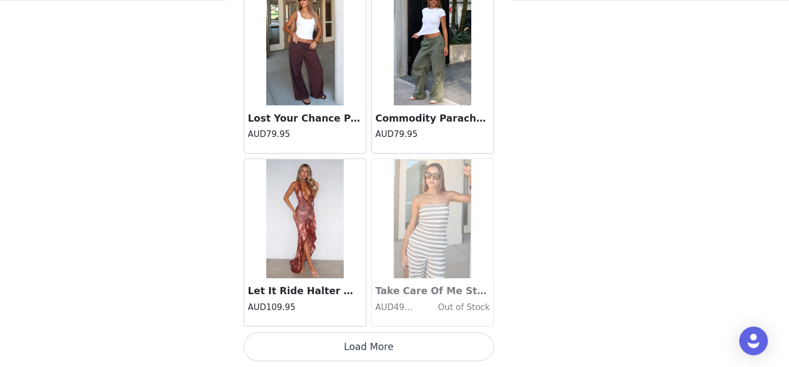
click at [401, 352] on button "Load More" at bounding box center [394, 348] width 230 height 26
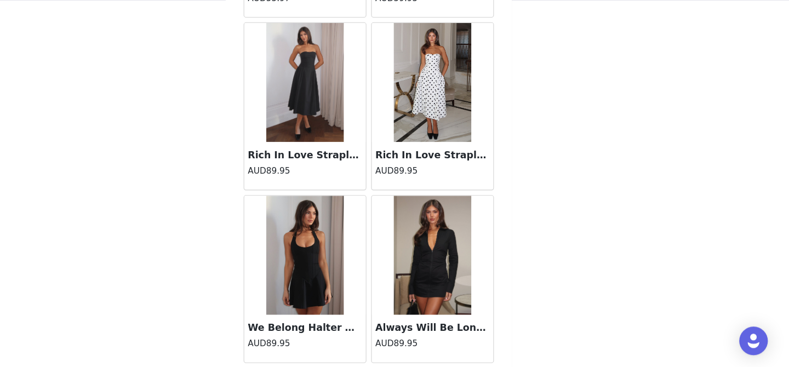
scroll to position [26731, 0]
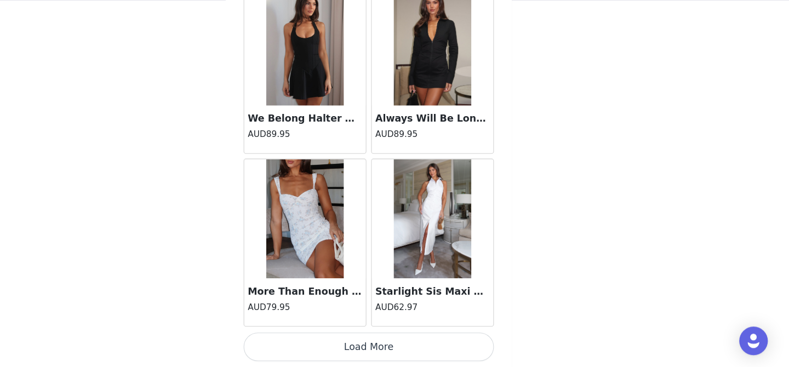
click at [392, 349] on button "Load More" at bounding box center [394, 348] width 230 height 26
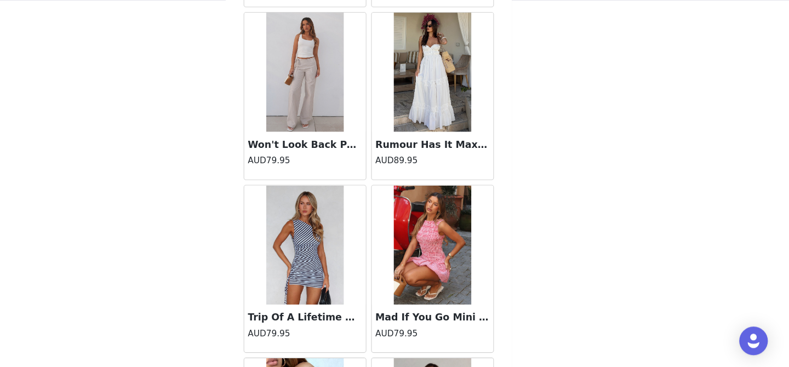
scroll to position [28320, 0]
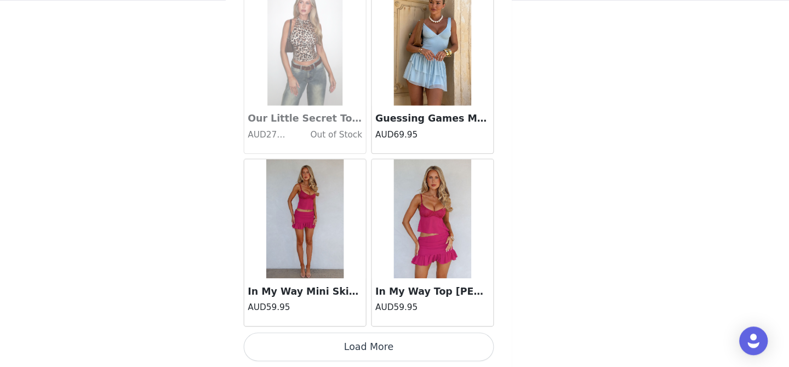
click at [392, 349] on button "Load More" at bounding box center [394, 348] width 230 height 26
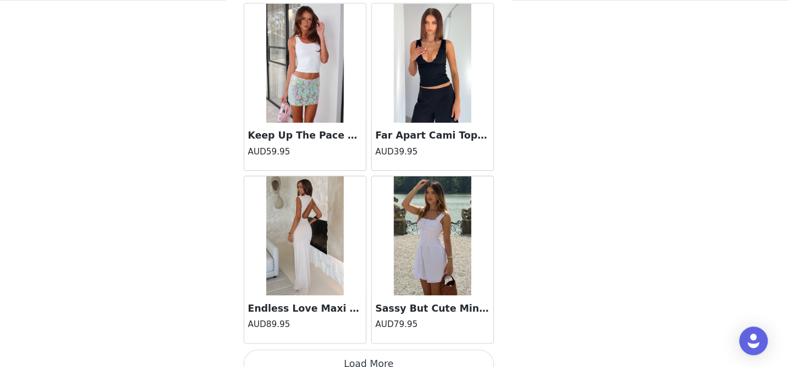
scroll to position [29908, 0]
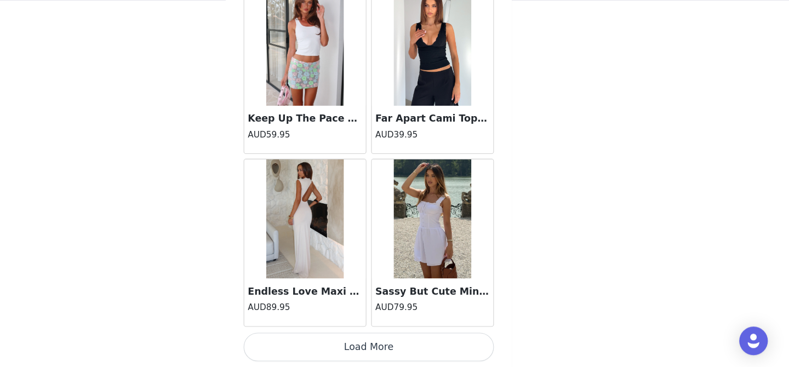
click at [392, 345] on button "Load More" at bounding box center [394, 348] width 230 height 26
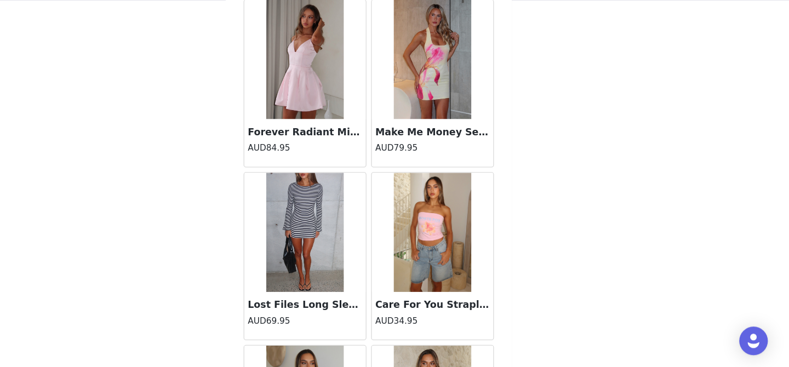
scroll to position [31497, 0]
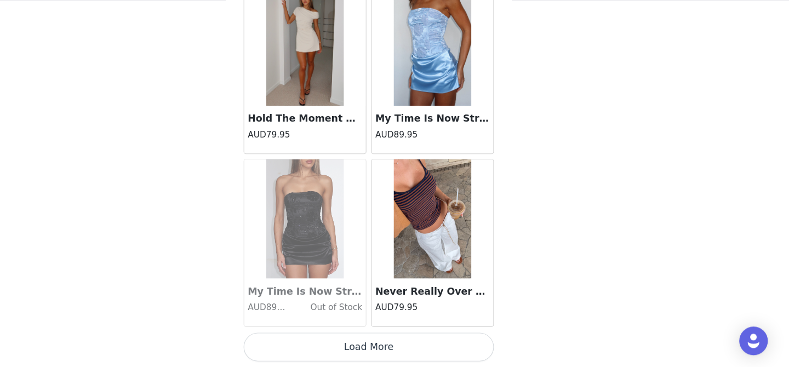
click at [396, 346] on button "Load More" at bounding box center [394, 348] width 230 height 26
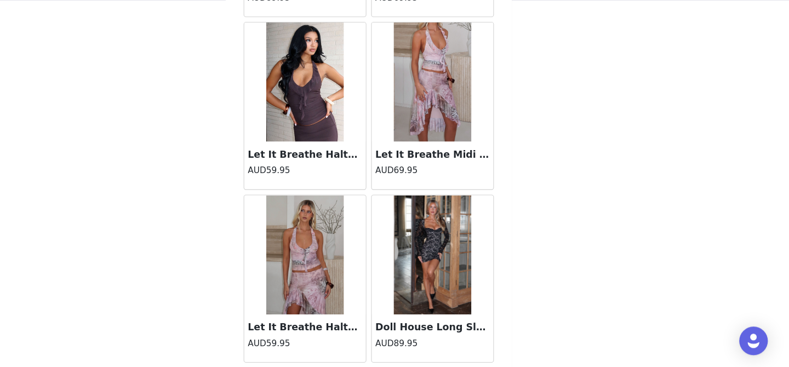
scroll to position [33086, 0]
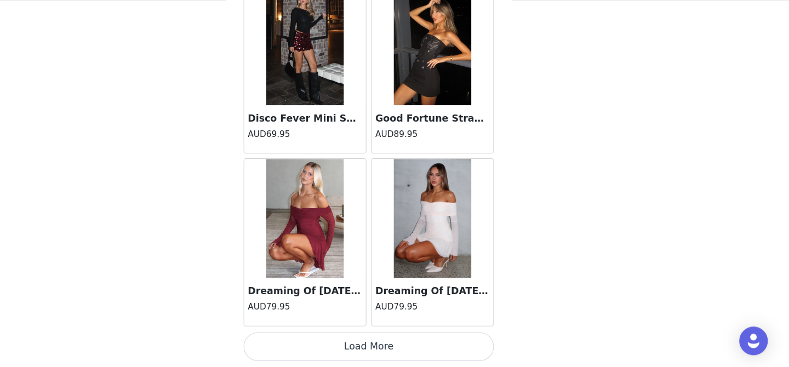
click at [396, 346] on button "Load More" at bounding box center [394, 348] width 230 height 26
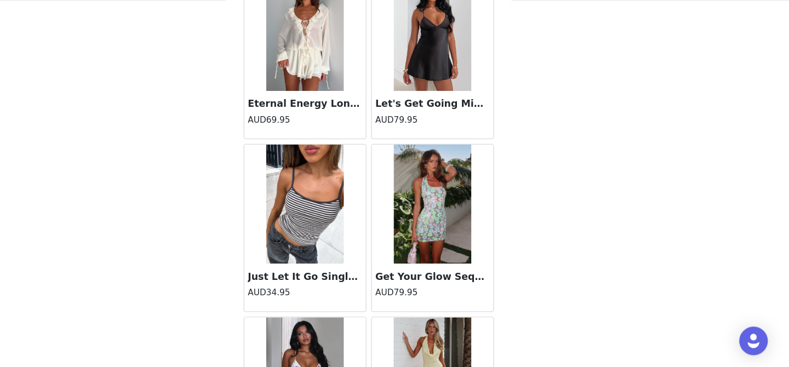
scroll to position [34675, 0]
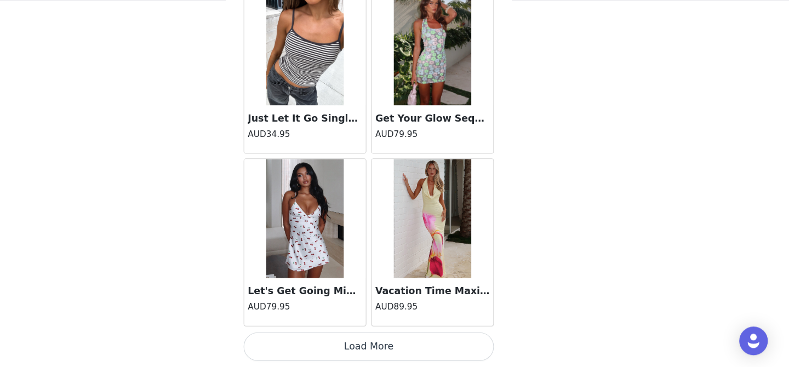
click at [396, 346] on button "Load More" at bounding box center [394, 348] width 230 height 26
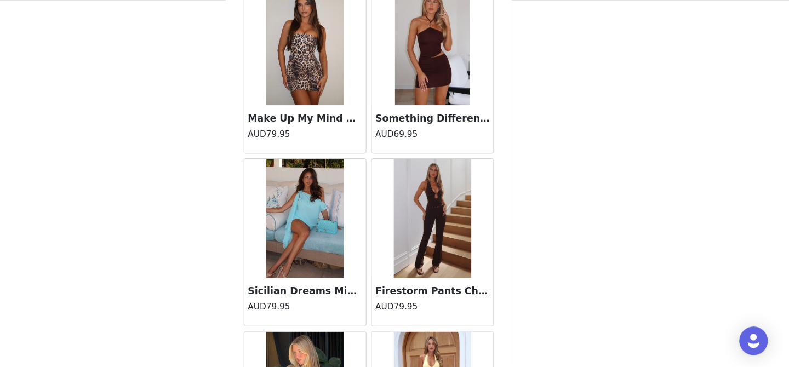
scroll to position [36264, 0]
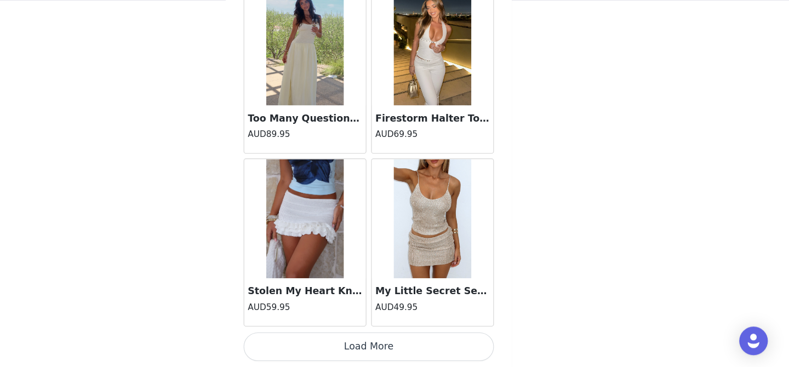
click at [396, 346] on button "Load More" at bounding box center [394, 348] width 230 height 26
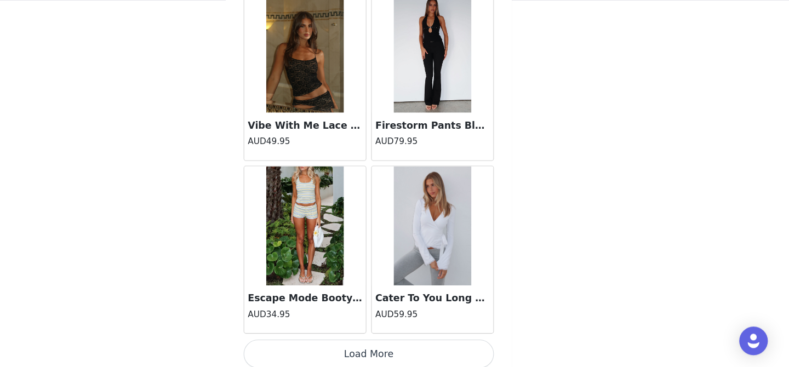
scroll to position [37853, 0]
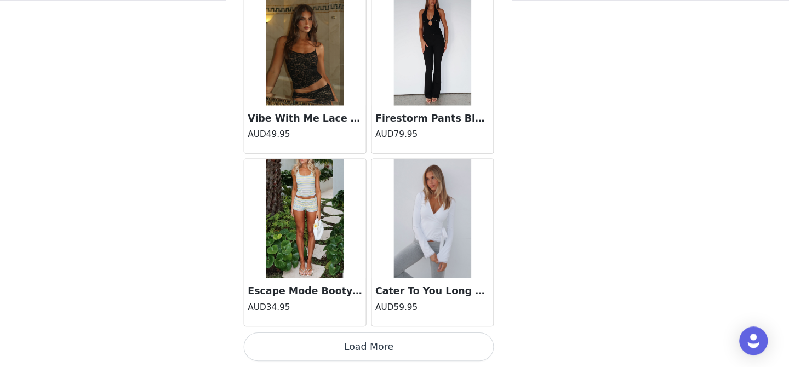
click at [396, 352] on button "Load More" at bounding box center [394, 348] width 230 height 26
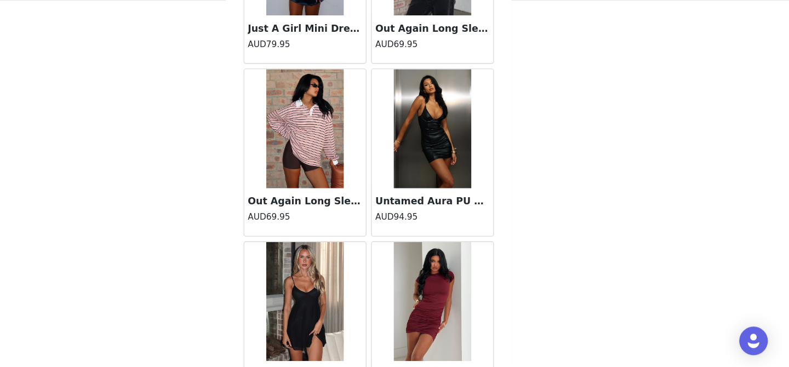
scroll to position [39441, 0]
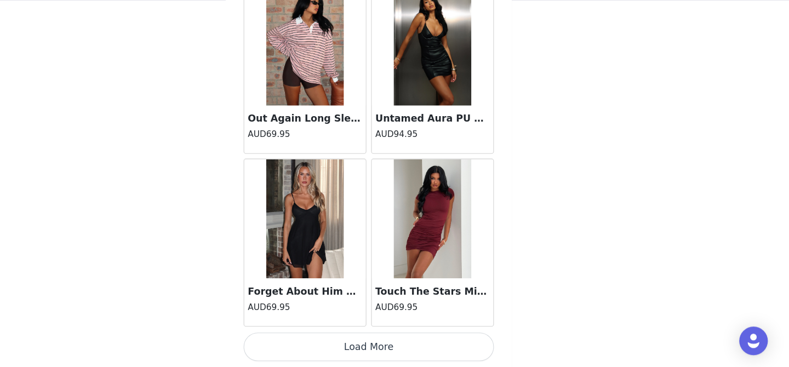
click at [396, 352] on button "Load More" at bounding box center [394, 348] width 230 height 26
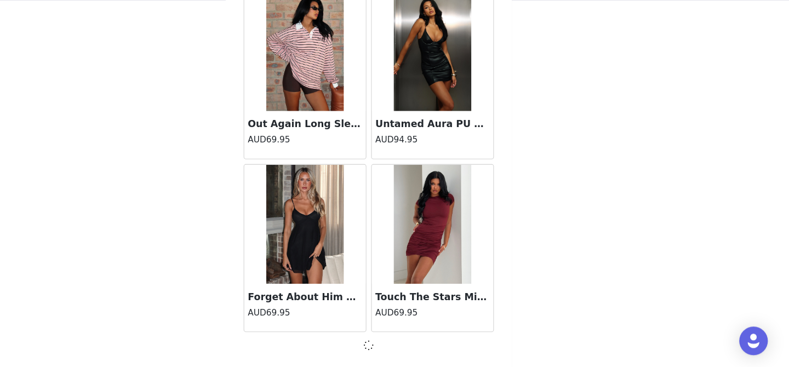
scroll to position [39436, 0]
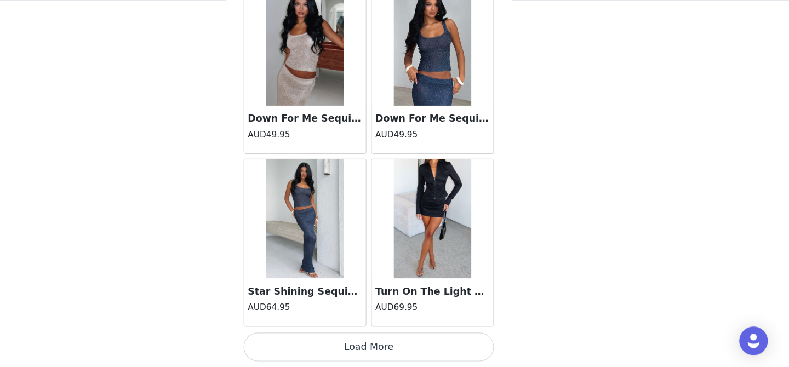
click at [396, 352] on button "Load More" at bounding box center [394, 348] width 230 height 26
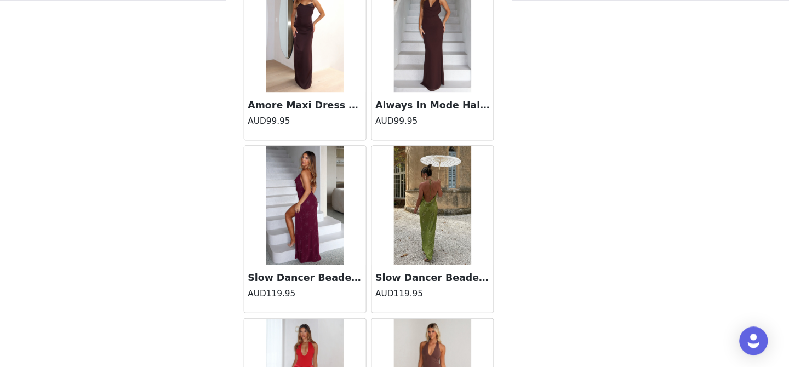
scroll to position [42619, 0]
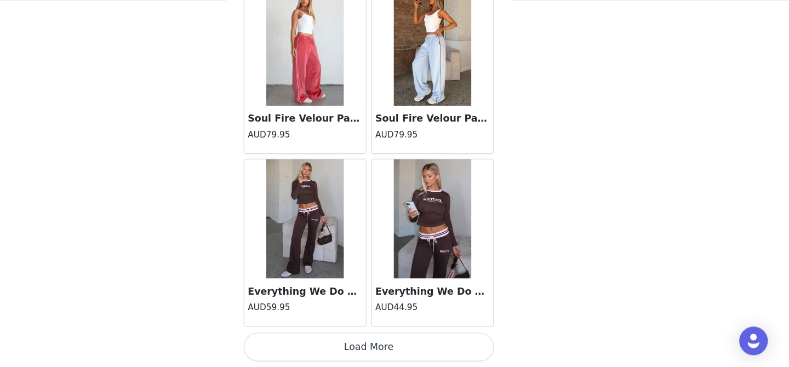
click at [393, 350] on button "Load More" at bounding box center [394, 348] width 230 height 26
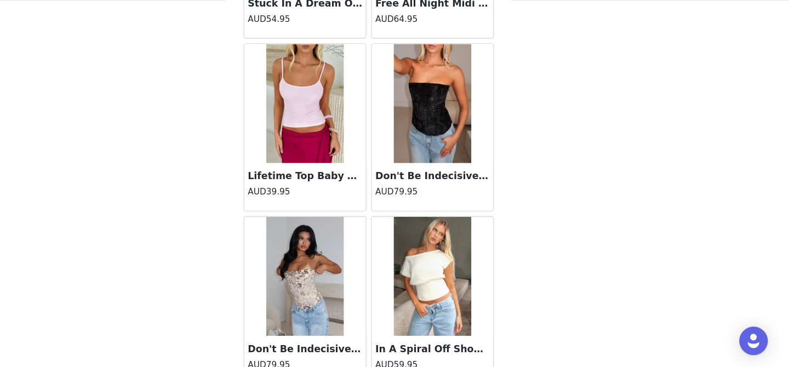
scroll to position [44009, 0]
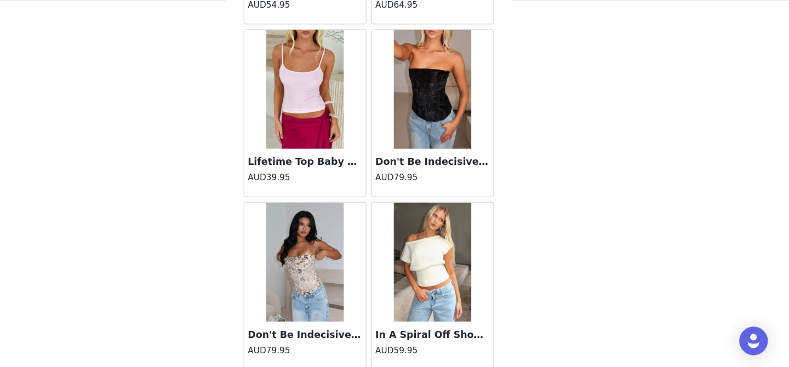
click at [393, 350] on div "Don't Be Indecisive Strapless Bustier Butter AUD79.95" at bounding box center [335, 292] width 117 height 159
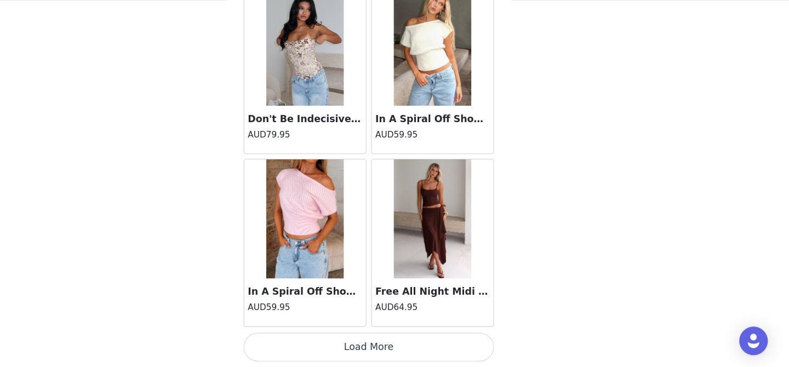
click at [393, 350] on button "Load More" at bounding box center [394, 348] width 230 height 26
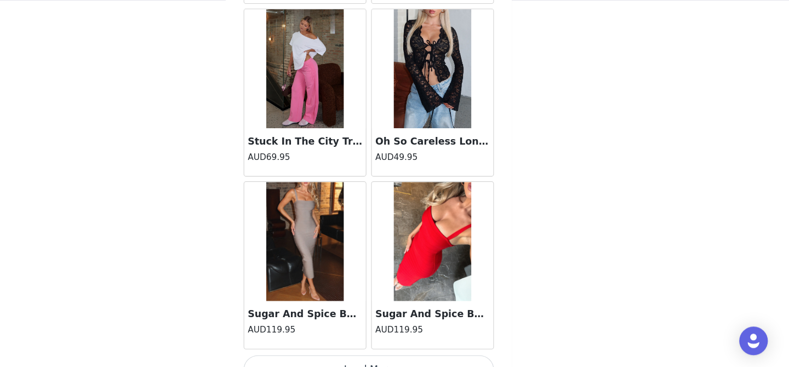
scroll to position [45797, 0]
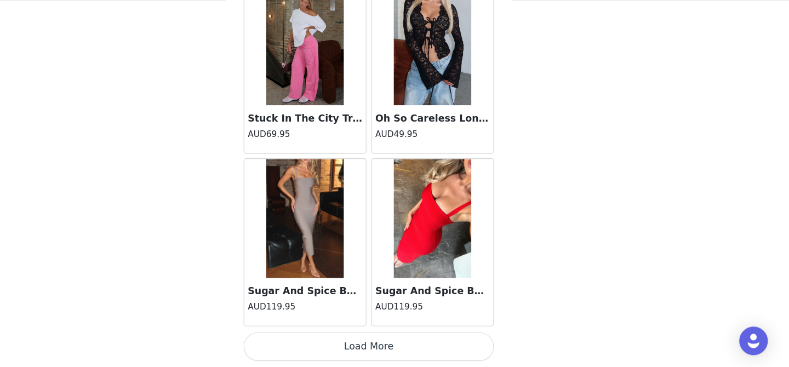
click at [393, 350] on button "Load More" at bounding box center [394, 348] width 230 height 26
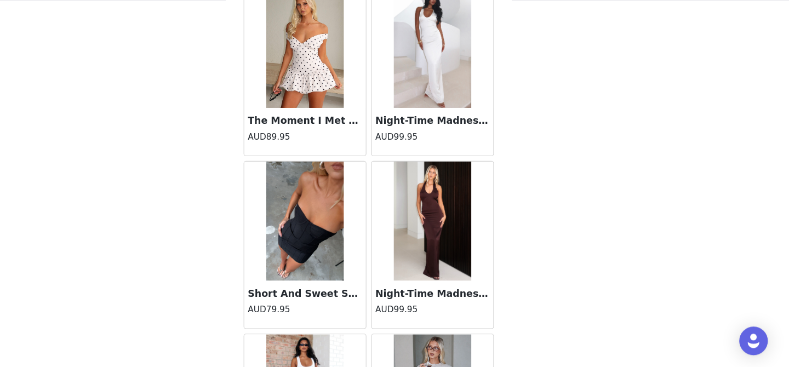
scroll to position [47385, 0]
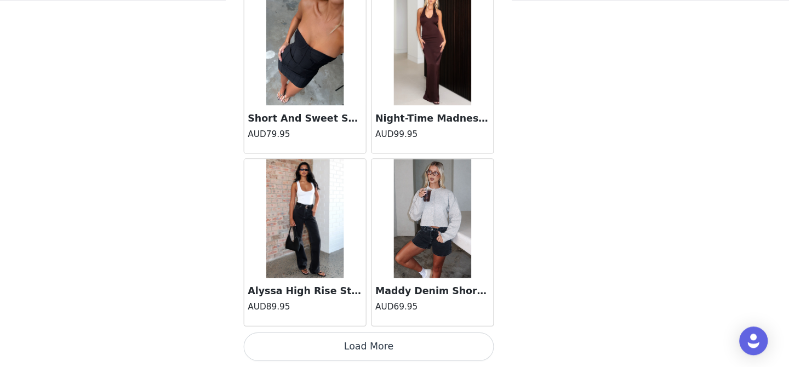
click at [394, 356] on button "Load More" at bounding box center [394, 348] width 230 height 26
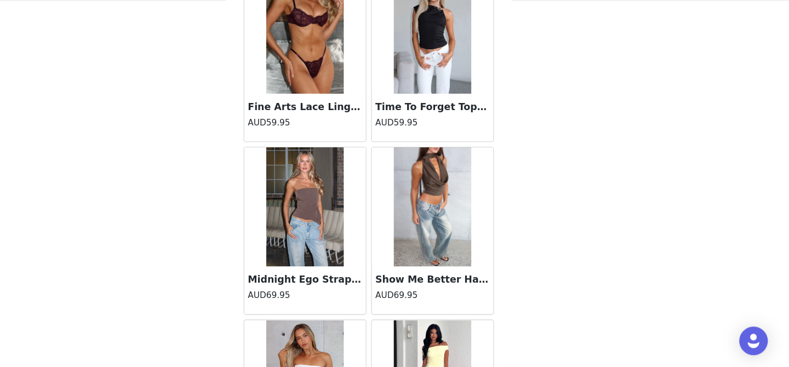
scroll to position [48974, 0]
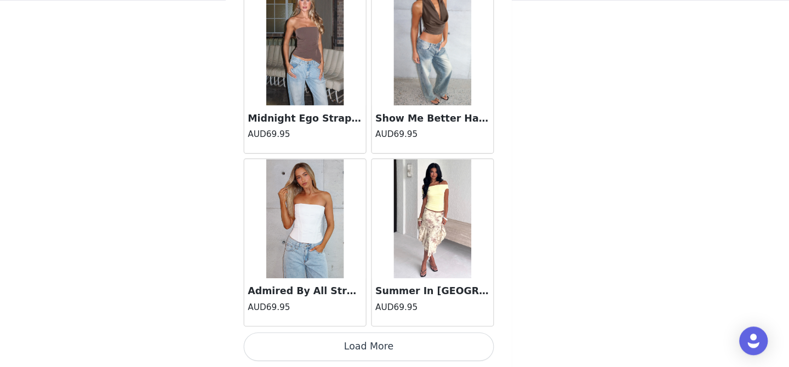
click at [392, 354] on button "Load More" at bounding box center [394, 348] width 230 height 26
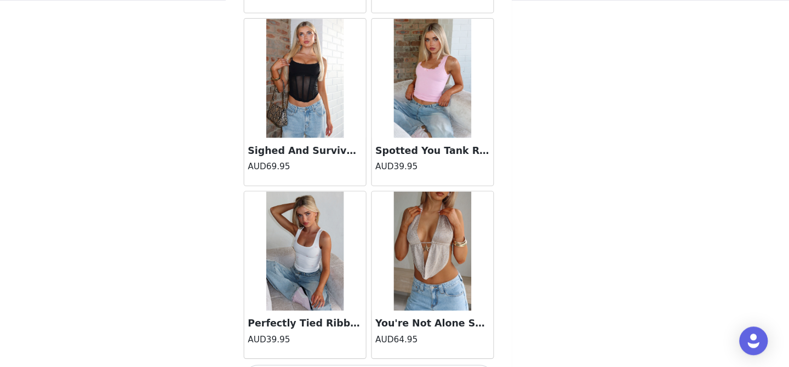
scroll to position [50563, 0]
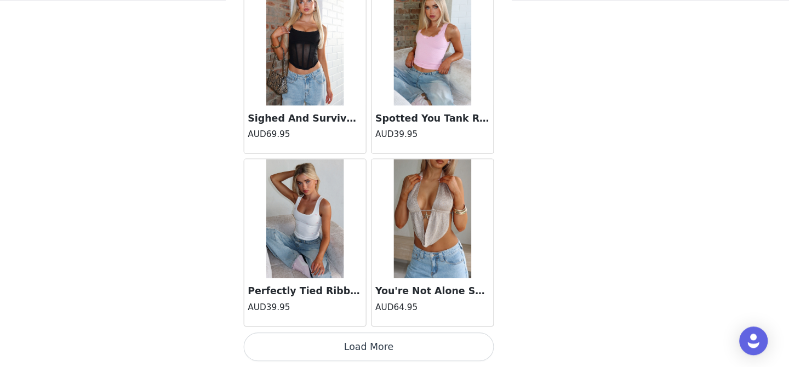
click at [389, 353] on button "Load More" at bounding box center [394, 348] width 230 height 26
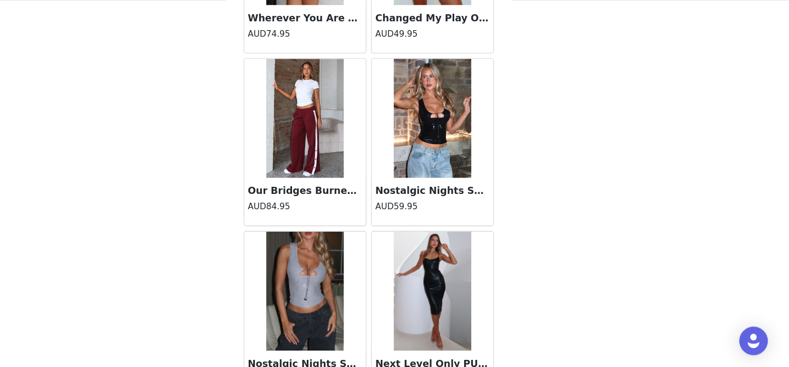
scroll to position [52152, 0]
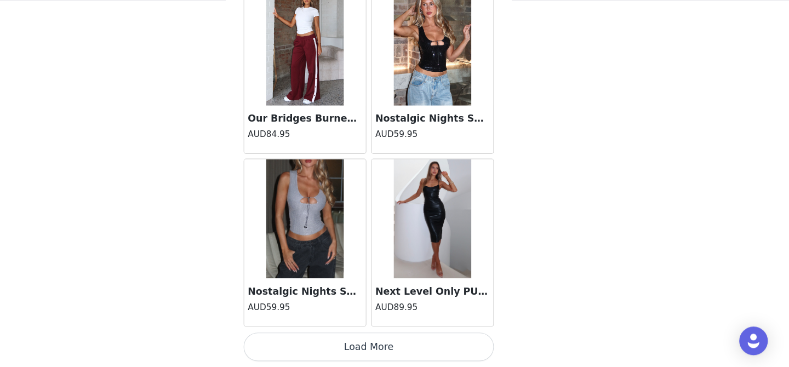
click at [398, 344] on button "Load More" at bounding box center [394, 348] width 230 height 26
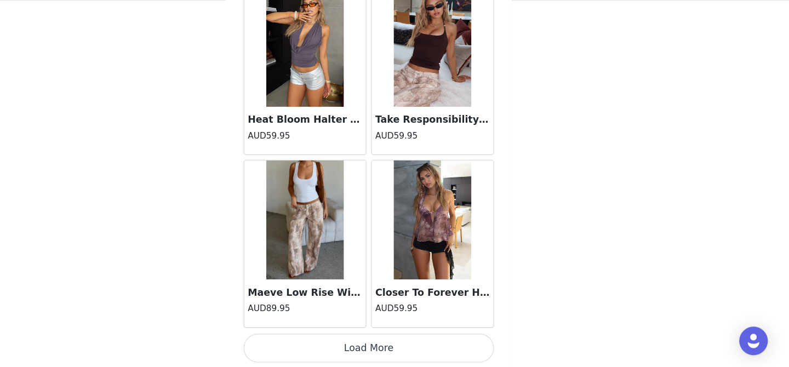
scroll to position [53741, 0]
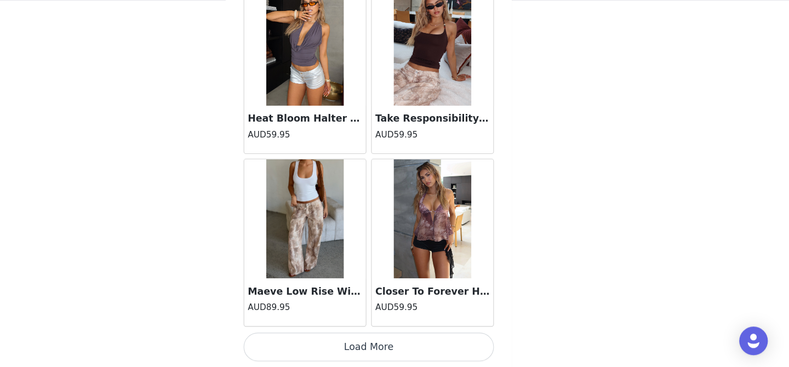
click at [393, 343] on button "Load More" at bounding box center [394, 348] width 230 height 26
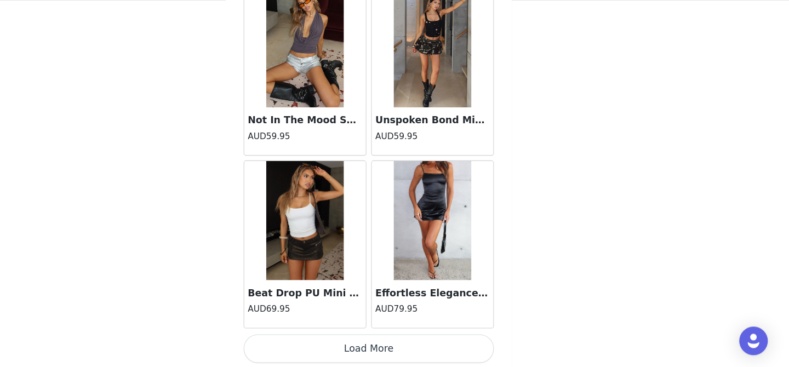
scroll to position [55330, 0]
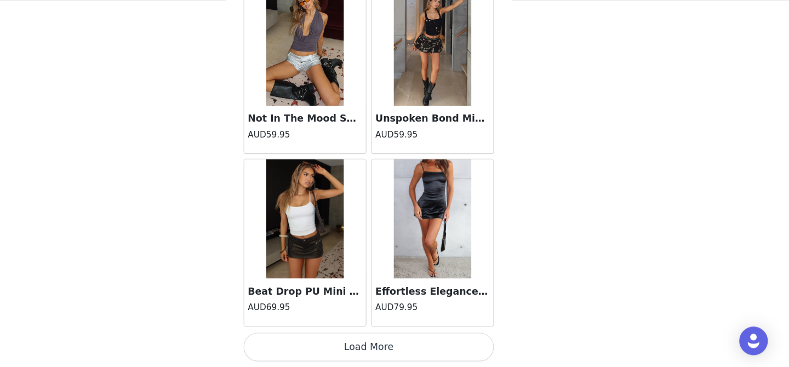
click at [393, 350] on button "Load More" at bounding box center [394, 348] width 230 height 26
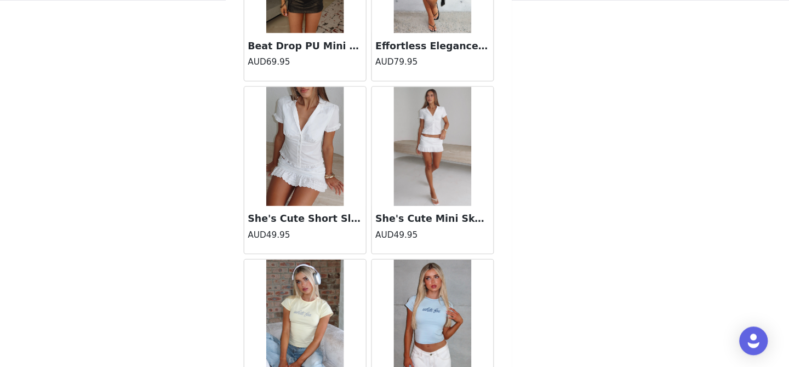
scroll to position [55535, 0]
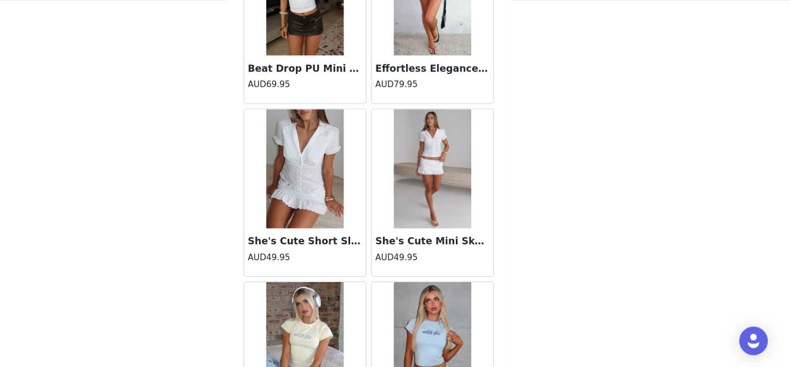
click at [361, 176] on img at bounding box center [335, 185] width 71 height 110
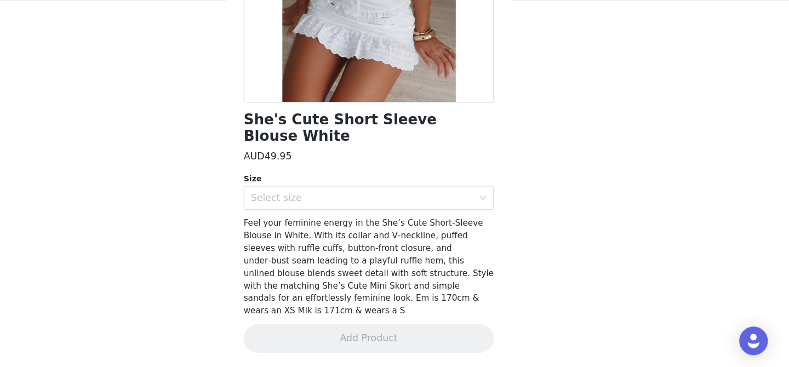
scroll to position [151, 0]
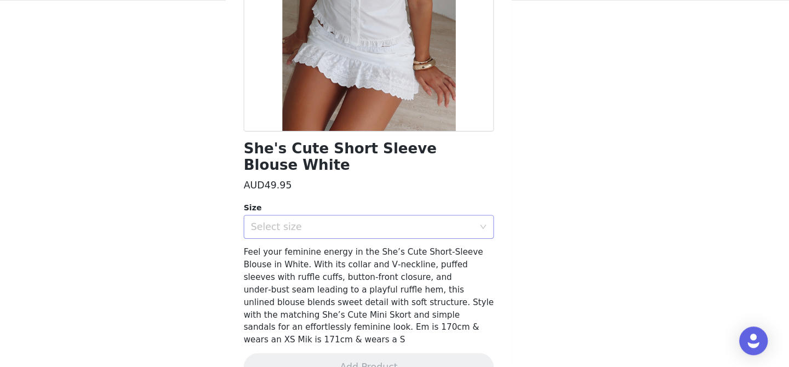
click at [354, 228] on div "Select size" at bounding box center [391, 238] width 210 height 21
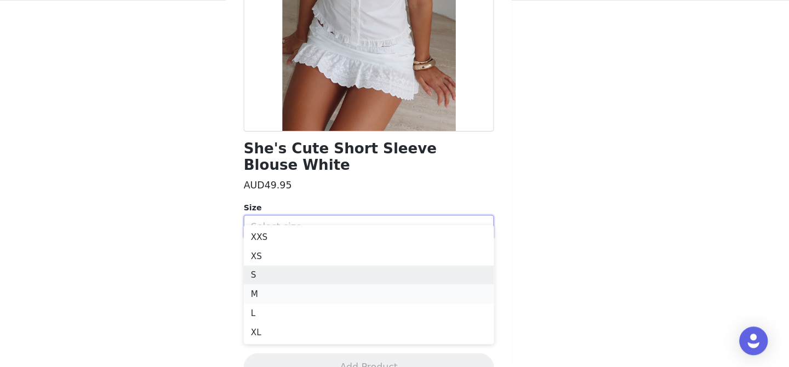
click at [309, 291] on li "M" at bounding box center [394, 300] width 230 height 18
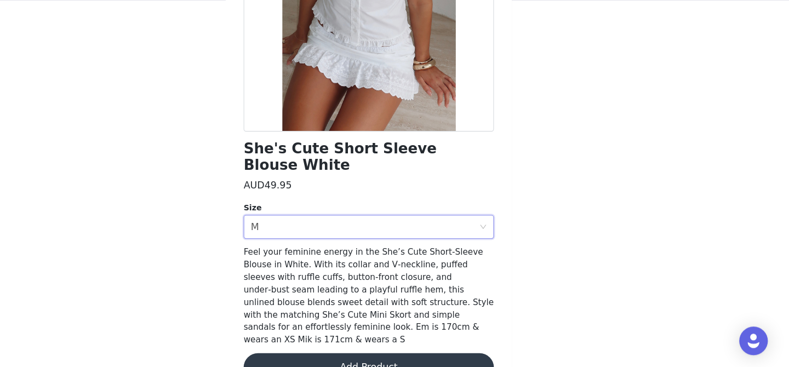
click at [351, 354] on button "Add Product" at bounding box center [394, 367] width 230 height 26
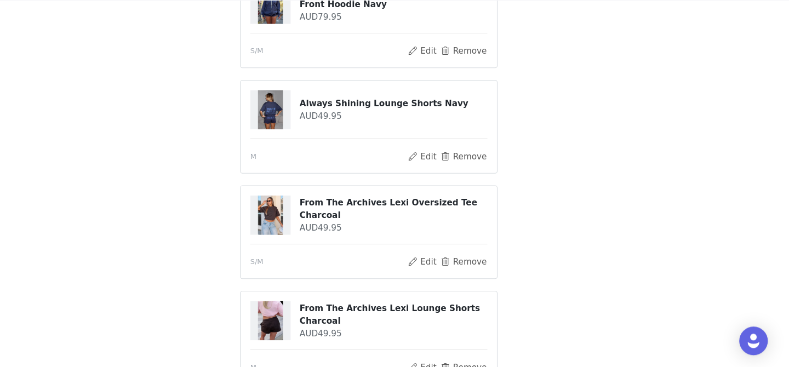
scroll to position [416, 0]
click at [485, 271] on button "Remove" at bounding box center [482, 269] width 44 height 13
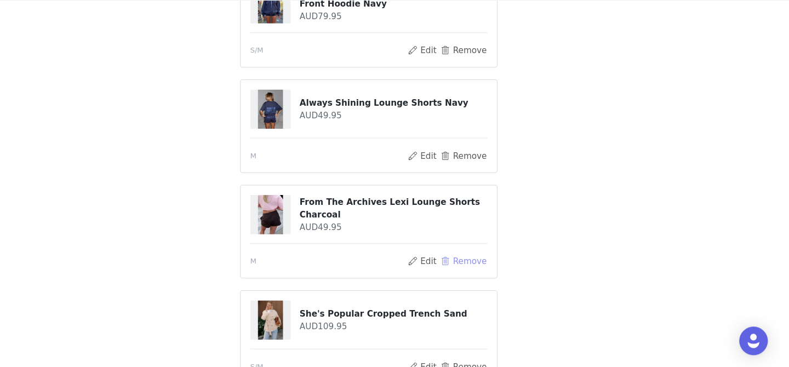
click at [485, 271] on button "Remove" at bounding box center [482, 269] width 44 height 13
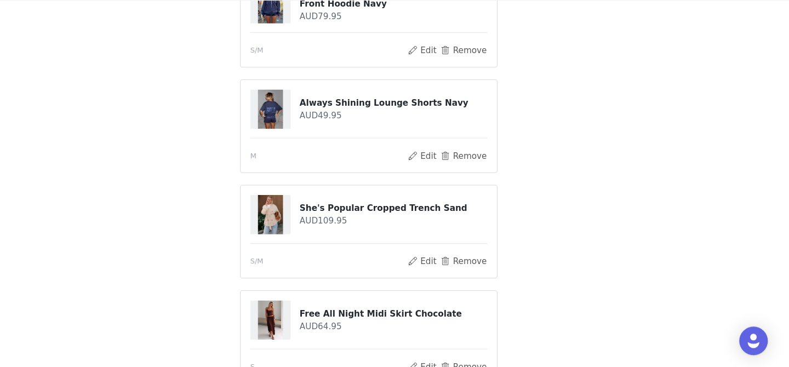
scroll to position [646, 0]
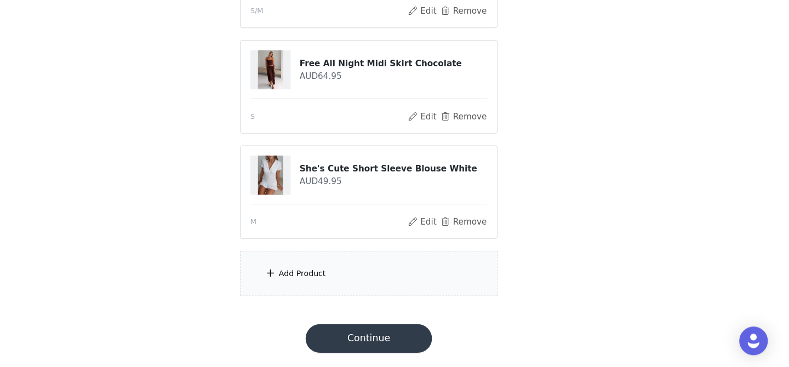
click at [375, 281] on div "Add Product" at bounding box center [394, 280] width 237 height 41
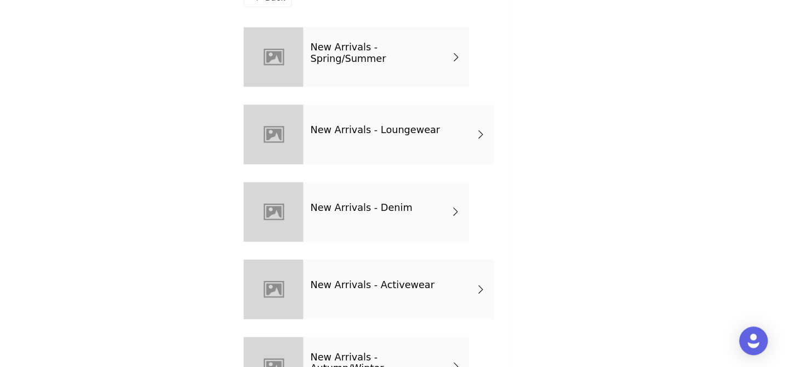
click at [431, 156] on div "New Arrivals - Loungewear" at bounding box center [421, 153] width 175 height 55
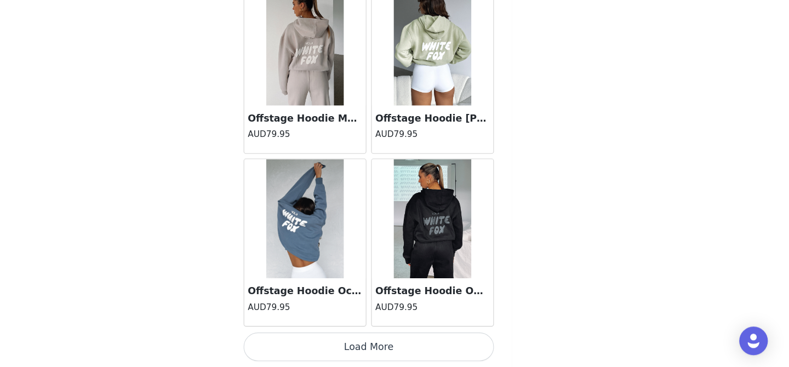
click at [399, 337] on button "Load More" at bounding box center [394, 348] width 230 height 26
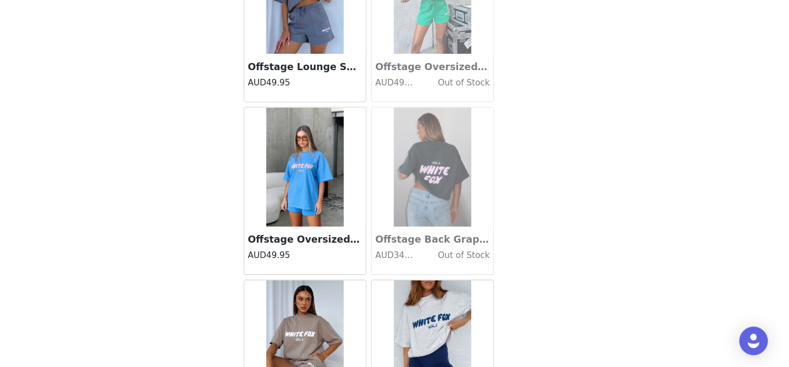
scroll to position [2898, 0]
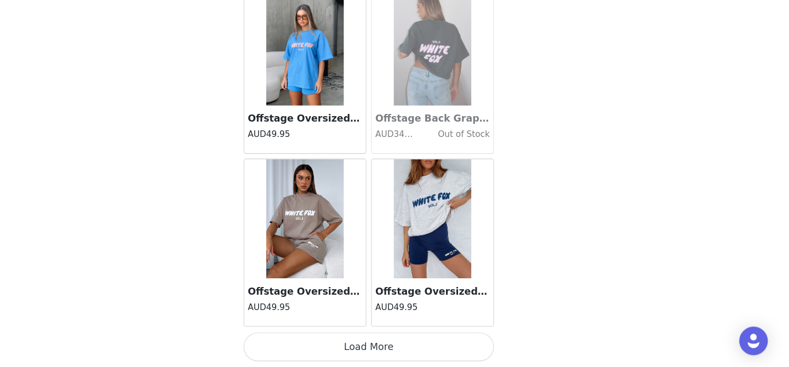
click at [393, 348] on button "Load More" at bounding box center [394, 348] width 230 height 26
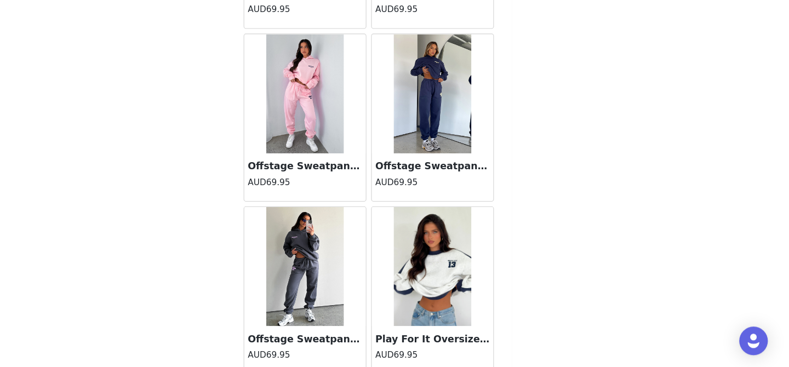
scroll to position [4449, 0]
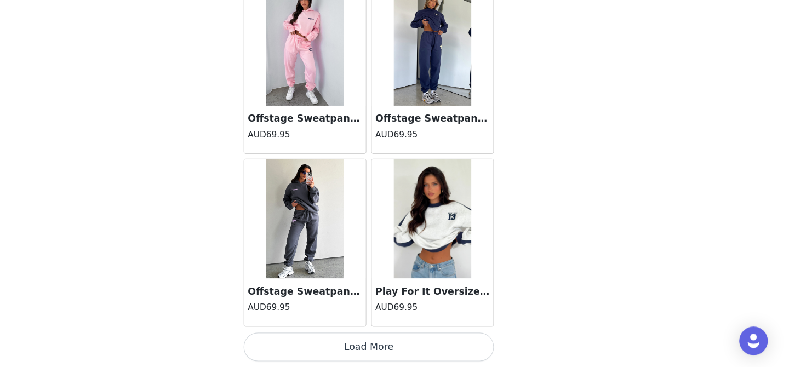
click at [393, 348] on button "Load More" at bounding box center [394, 348] width 230 height 26
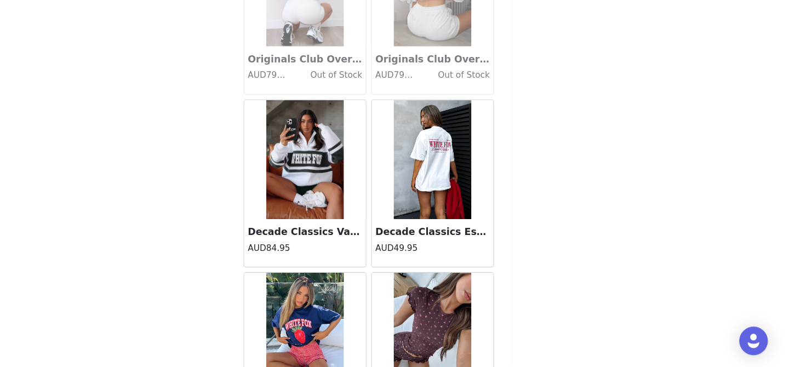
scroll to position [6076, 0]
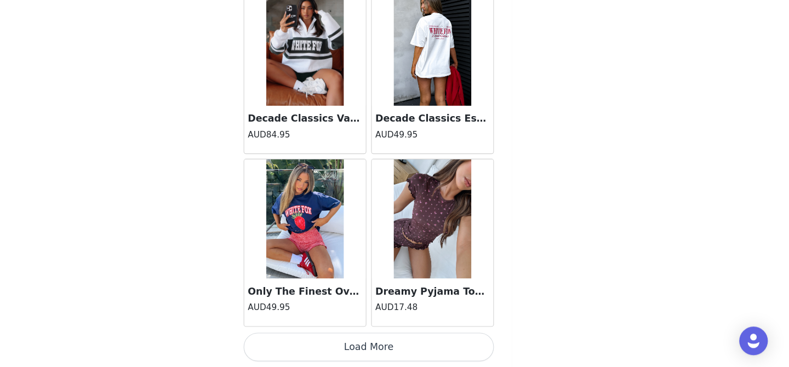
click at [393, 348] on button "Load More" at bounding box center [394, 348] width 230 height 26
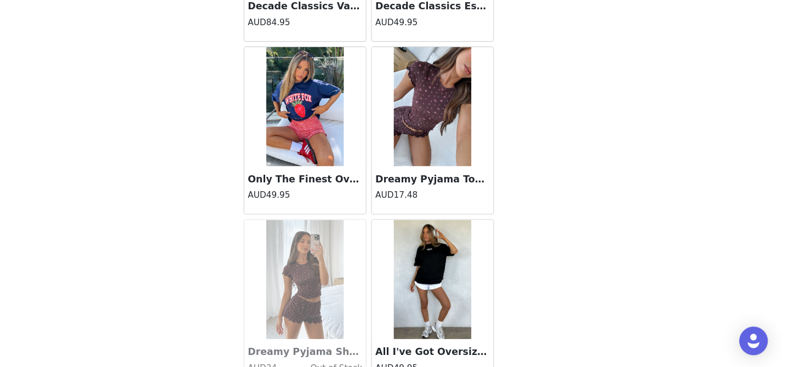
scroll to position [6178, 0]
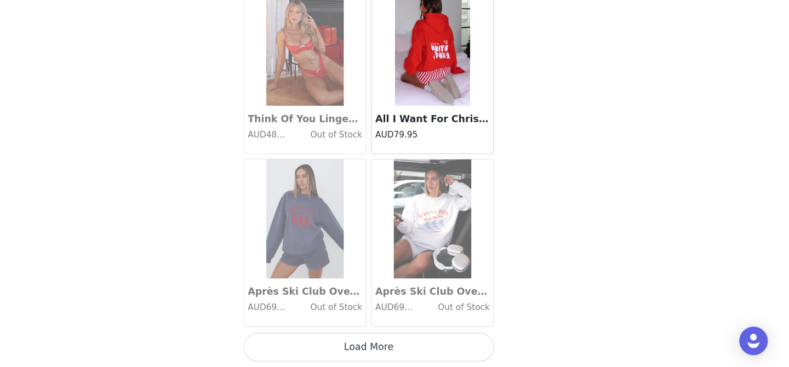
click at [393, 349] on button "Load More" at bounding box center [394, 348] width 230 height 26
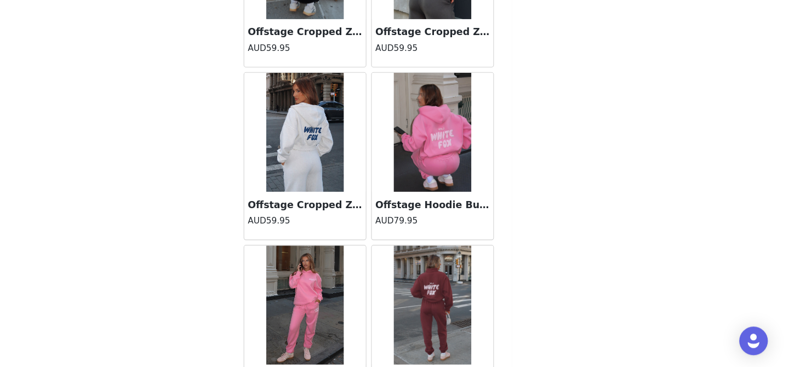
scroll to position [9254, 0]
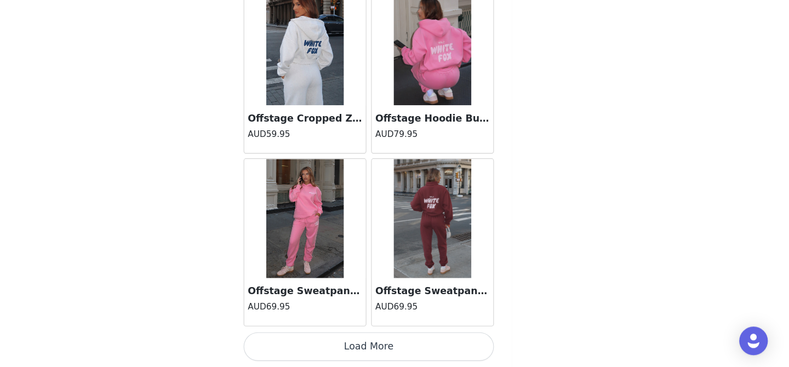
click at [393, 349] on button "Load More" at bounding box center [394, 348] width 230 height 26
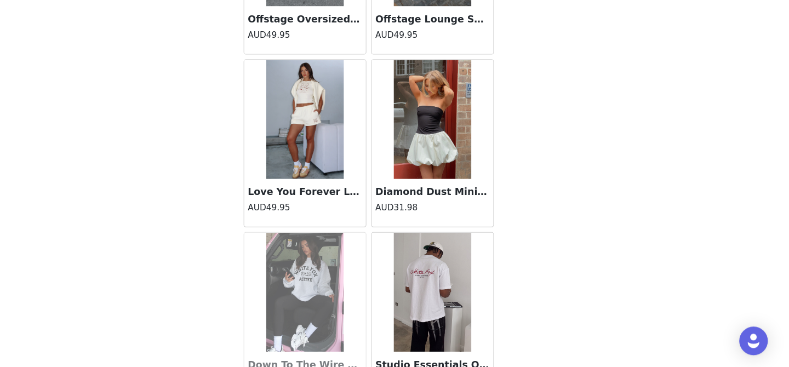
scroll to position [10141, 0]
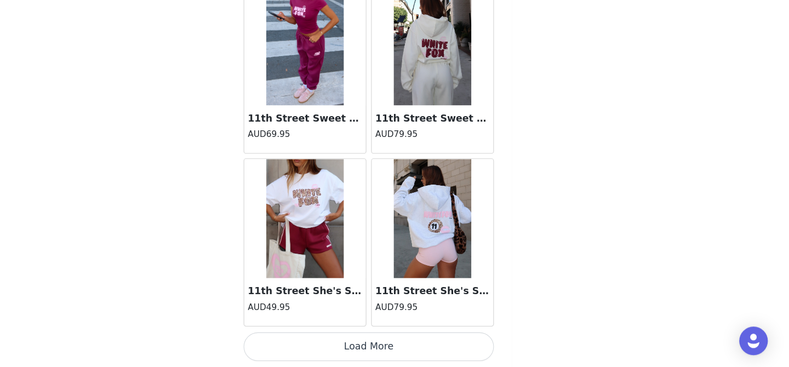
click at [393, 348] on button "Load More" at bounding box center [394, 348] width 230 height 26
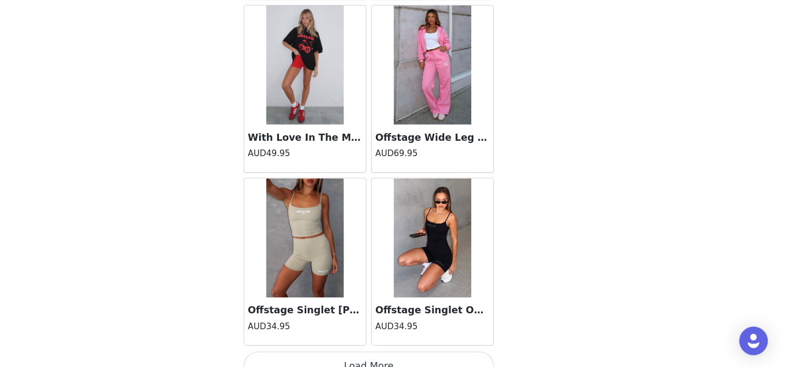
scroll to position [12431, 0]
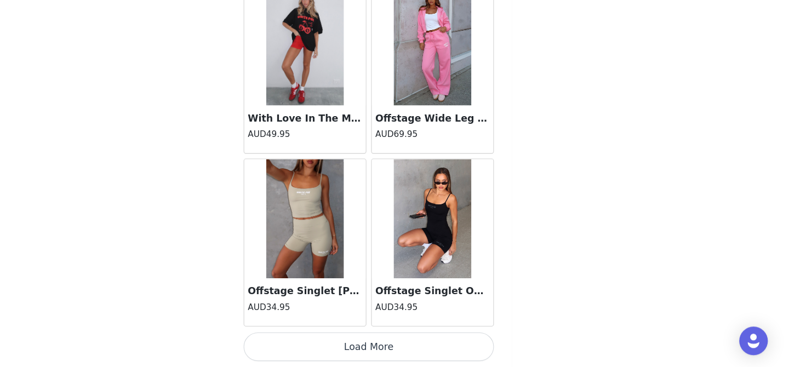
click at [396, 350] on button "Load More" at bounding box center [394, 348] width 230 height 26
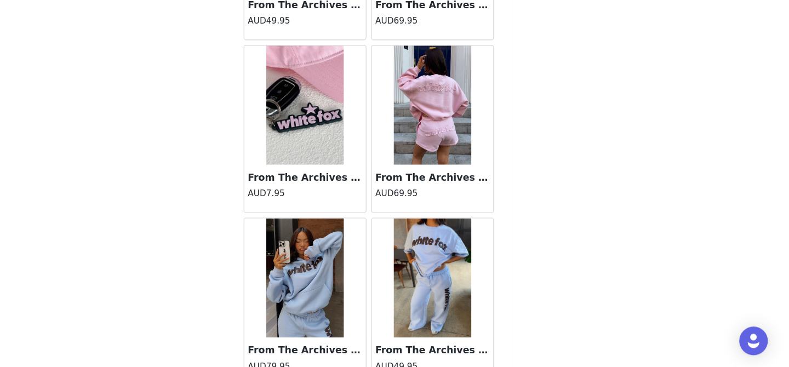
scroll to position [13966, 0]
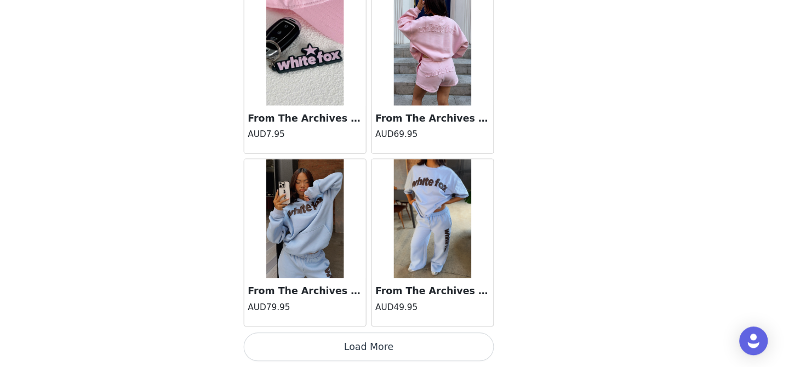
click at [392, 340] on button "Load More" at bounding box center [394, 348] width 230 height 26
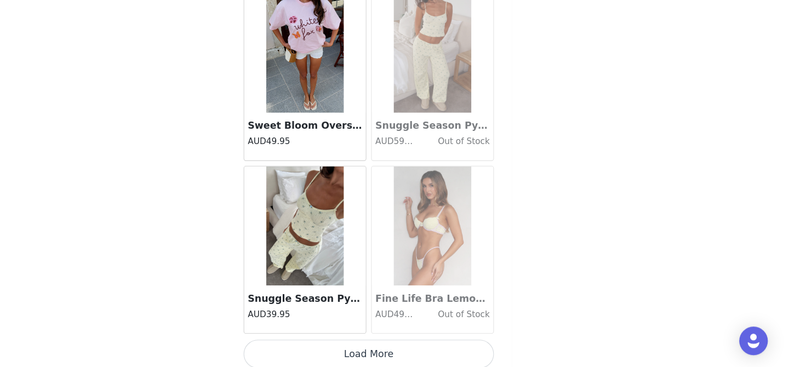
scroll to position [15609, 0]
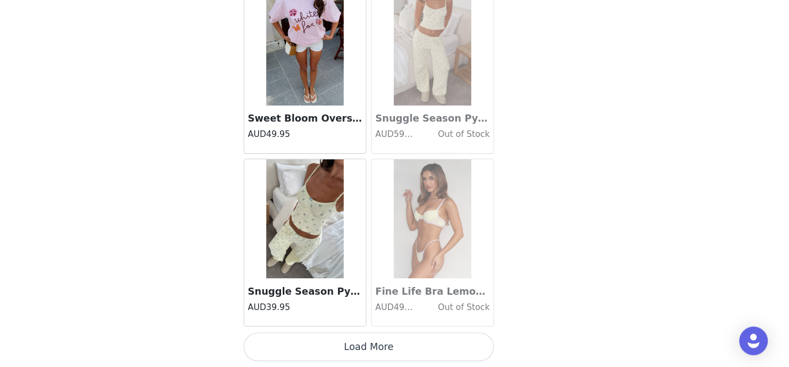
click at [394, 343] on button "Load More" at bounding box center [394, 348] width 230 height 26
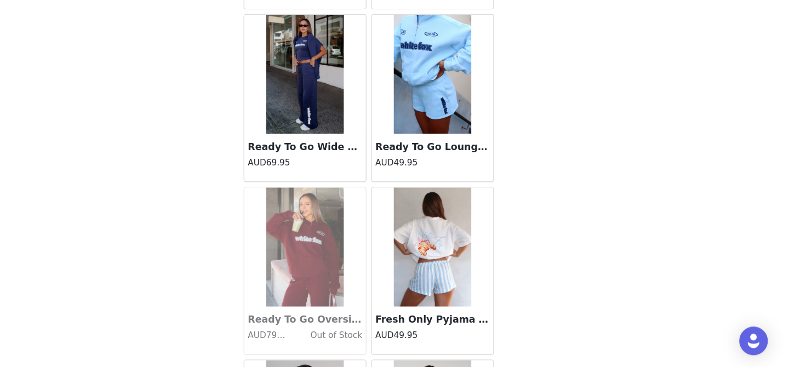
scroll to position [16536, 0]
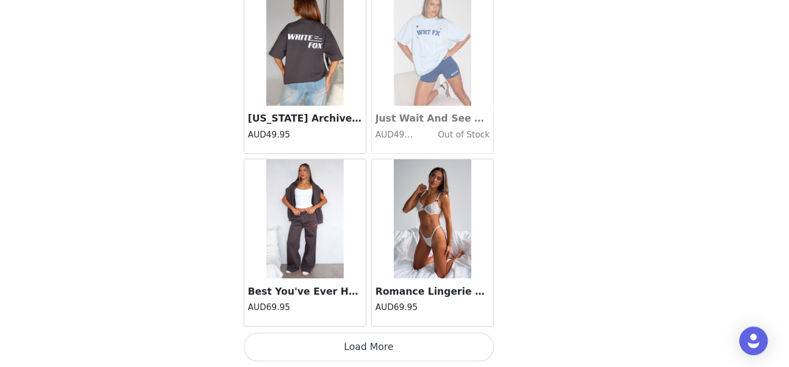
click at [395, 352] on button "Load More" at bounding box center [394, 348] width 230 height 26
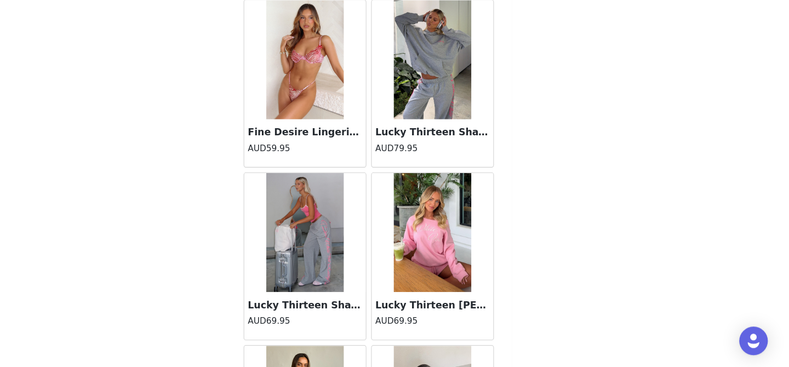
scroll to position [18295, 0]
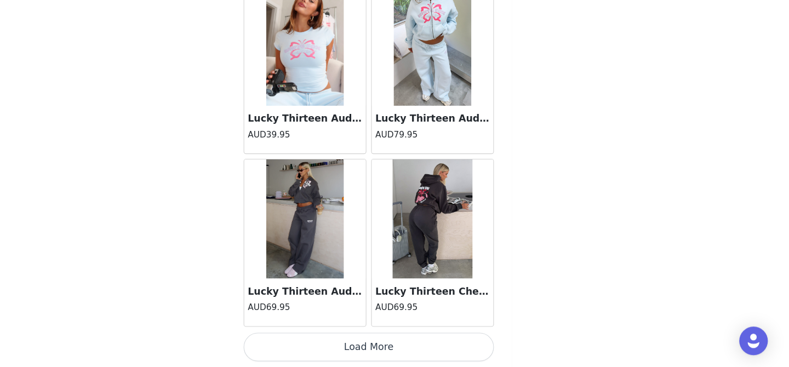
click at [395, 352] on button "Load More" at bounding box center [394, 348] width 230 height 26
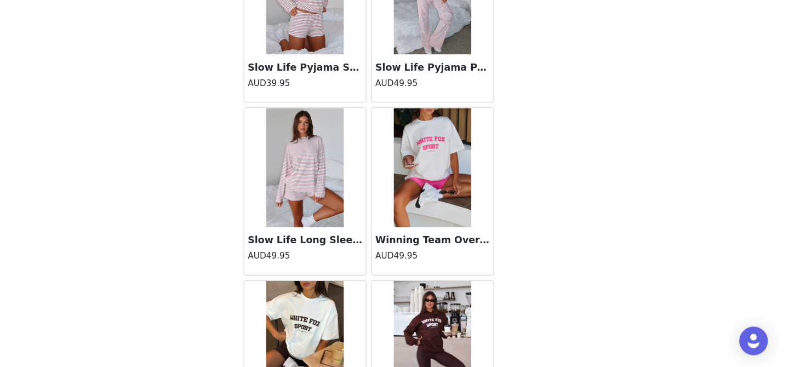
scroll to position [20161, 0]
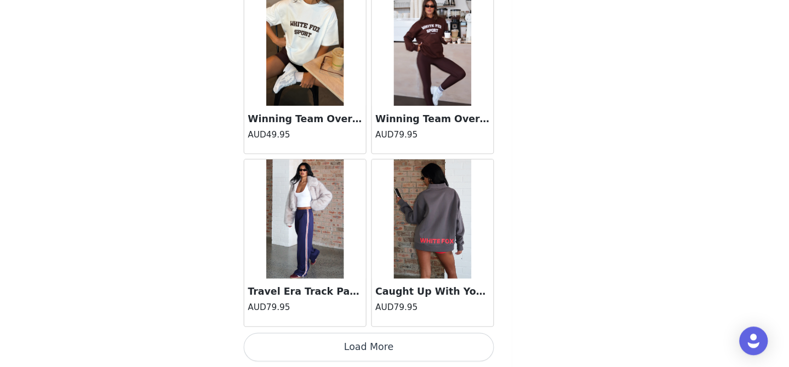
click at [395, 353] on button "Load More" at bounding box center [394, 348] width 230 height 26
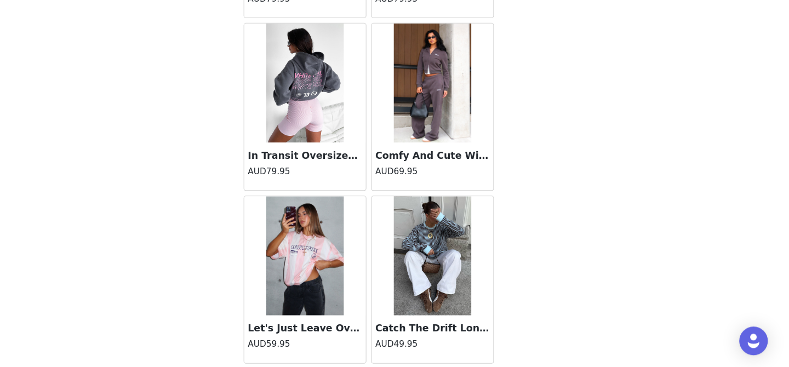
scroll to position [21956, 0]
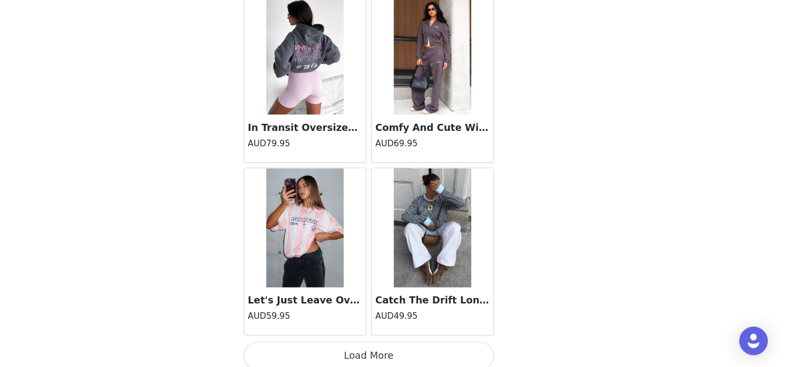
click at [396, 359] on button "Load More" at bounding box center [394, 357] width 230 height 26
click at [396, 359] on div "Back Archive 6.0 Oversized Hoodie Ash AUD79.95 Archive 6.0 Oversized Hoodie Cre…" at bounding box center [394, 183] width 263 height 367
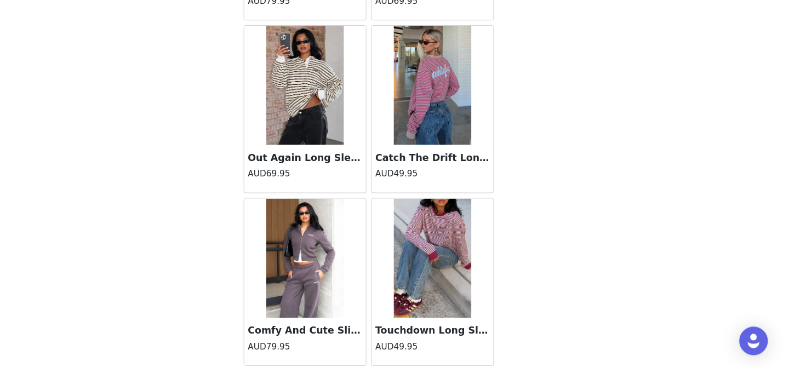
scroll to position [22406, 0]
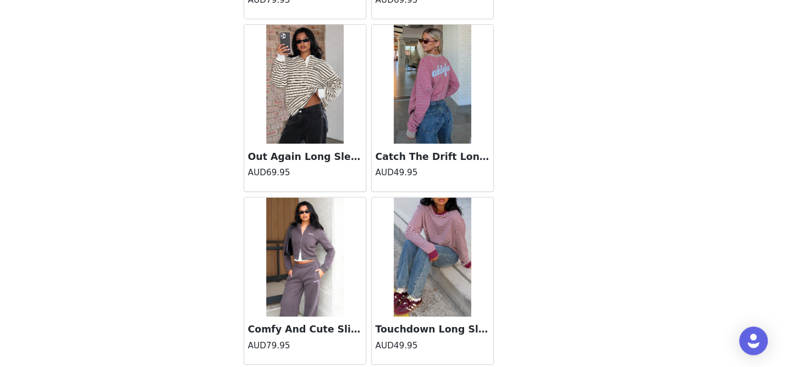
click at [396, 359] on div "Touchdown Long Sleeve Tee Plum Stripe AUD49.95" at bounding box center [452, 287] width 117 height 159
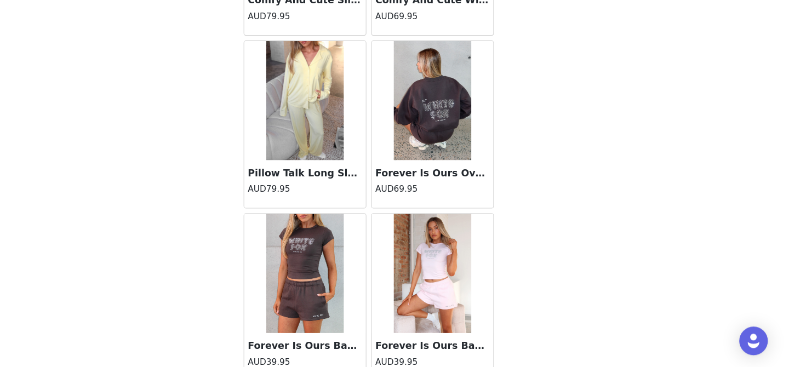
scroll to position [23553, 0]
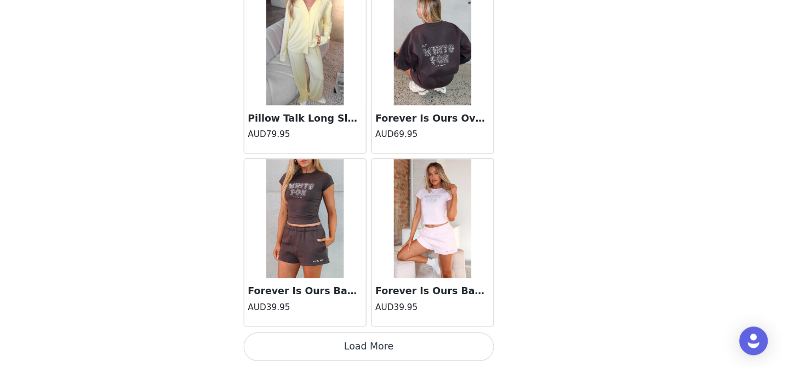
click at [393, 352] on button "Load More" at bounding box center [394, 348] width 230 height 26
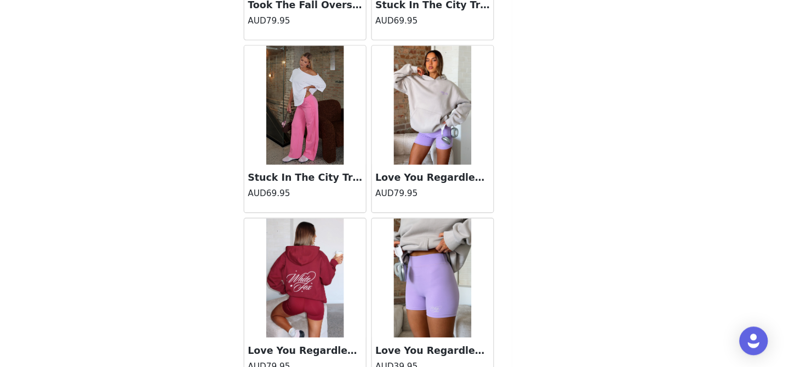
scroll to position [24767, 0]
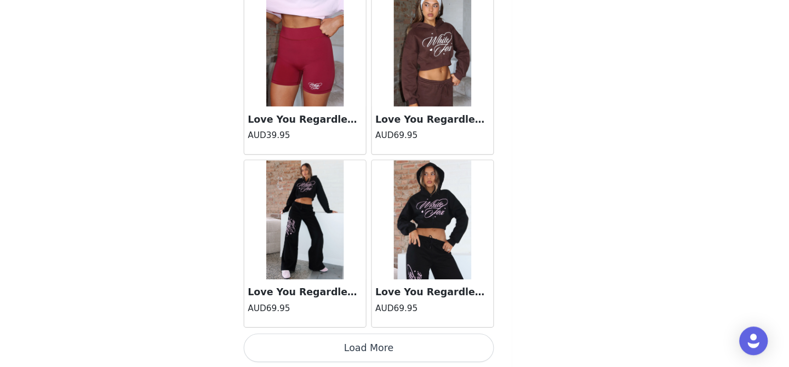
click at [396, 344] on button "Load More" at bounding box center [394, 349] width 230 height 26
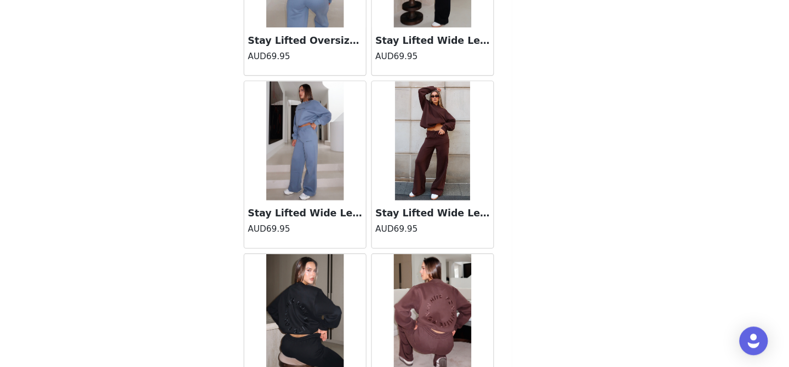
scroll to position [26731, 0]
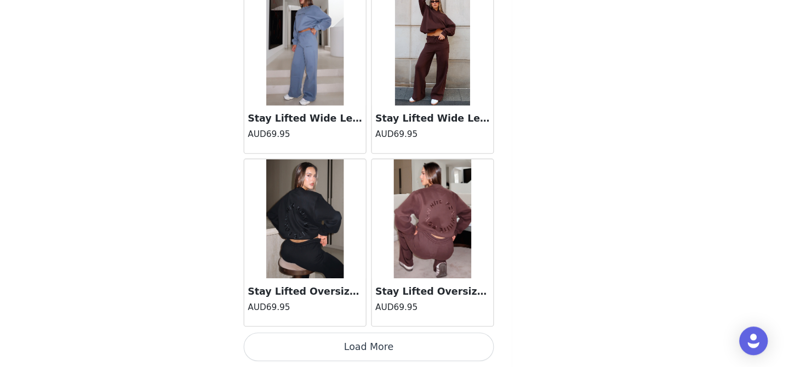
click at [395, 346] on button "Load More" at bounding box center [394, 348] width 230 height 26
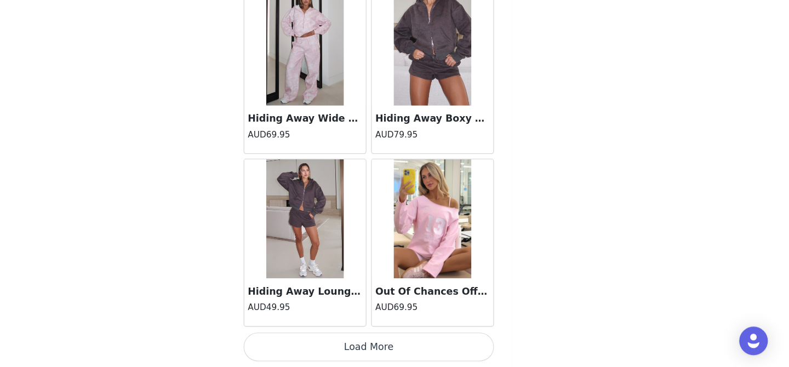
click at [394, 353] on button "Load More" at bounding box center [394, 348] width 230 height 26
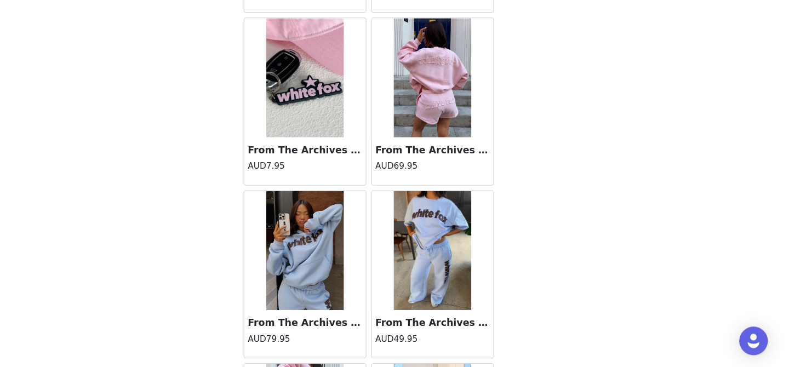
scroll to position [14010, 0]
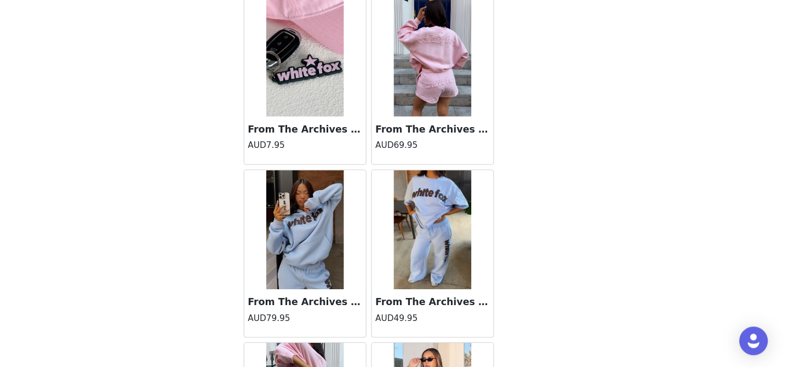
click at [474, 211] on img at bounding box center [452, 241] width 71 height 110
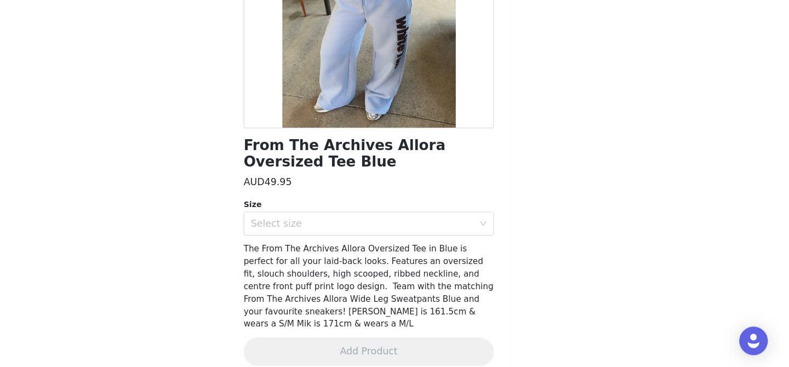
scroll to position [153, 0]
click at [388, 231] on div "Select size" at bounding box center [388, 235] width 205 height 11
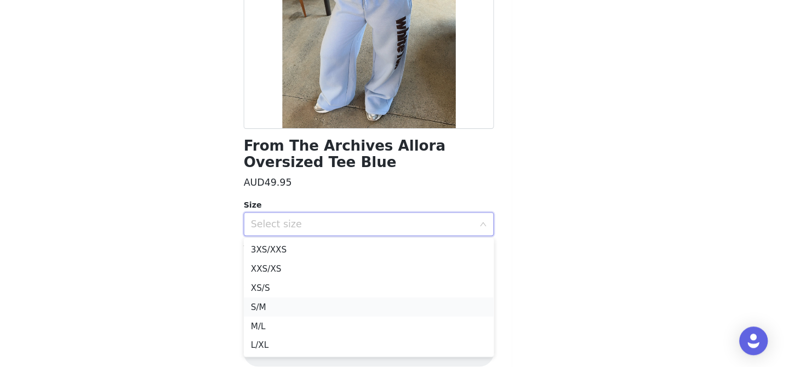
click at [328, 312] on li "S/M" at bounding box center [394, 312] width 230 height 18
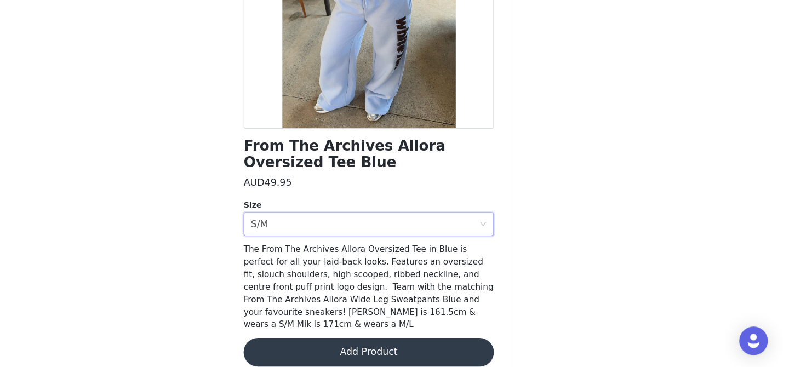
click at [381, 340] on button "Add Product" at bounding box center [394, 353] width 230 height 26
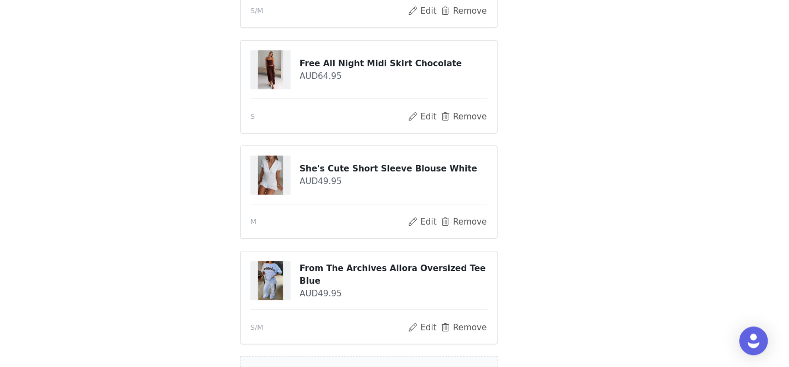
scroll to position [743, 0]
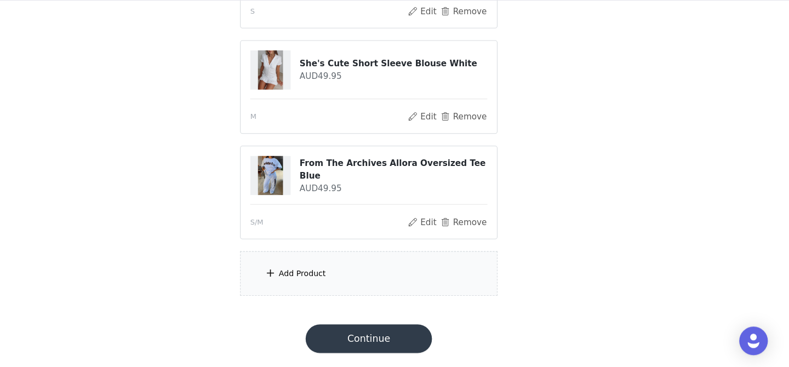
click at [387, 276] on div "Add Product" at bounding box center [394, 280] width 237 height 41
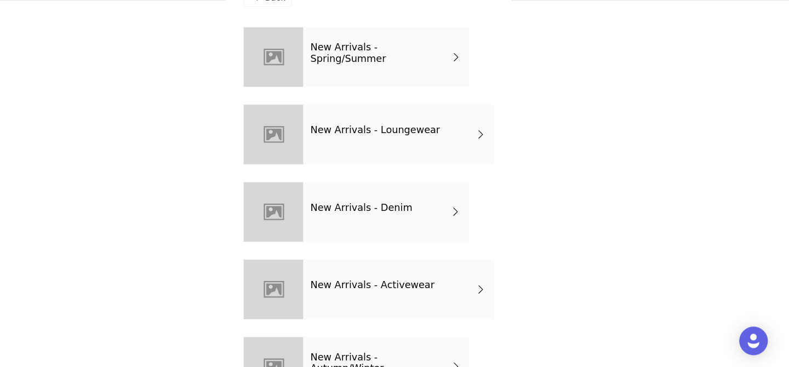
click at [426, 287] on h4 "New Arrivals - Activewear" at bounding box center [398, 292] width 114 height 10
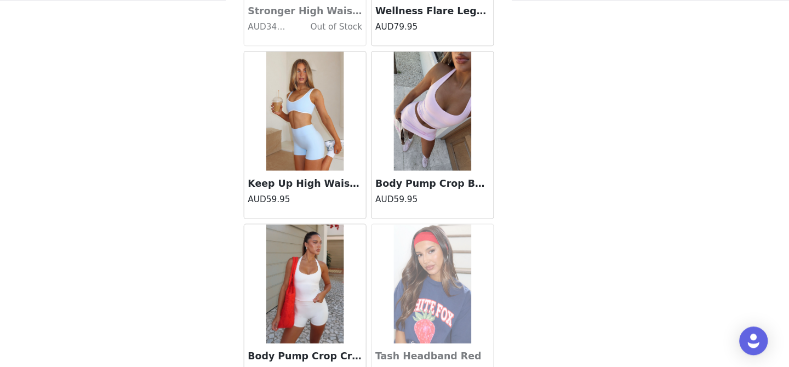
scroll to position [1309, 0]
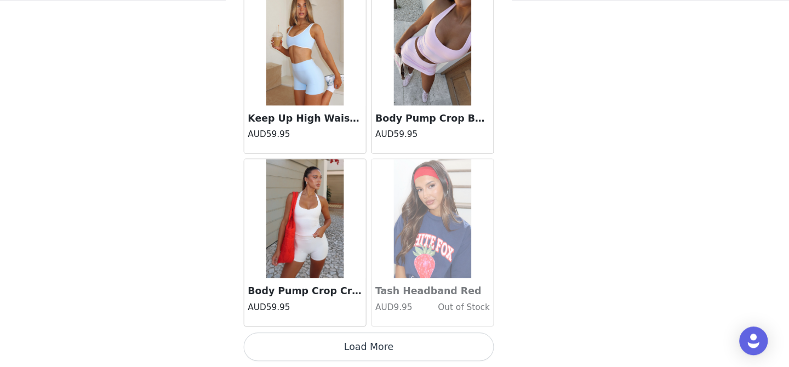
click at [417, 342] on button "Load More" at bounding box center [394, 348] width 230 height 26
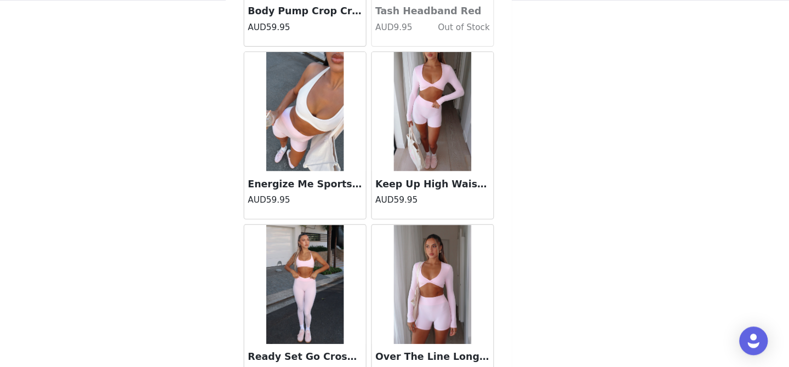
scroll to position [1569, 0]
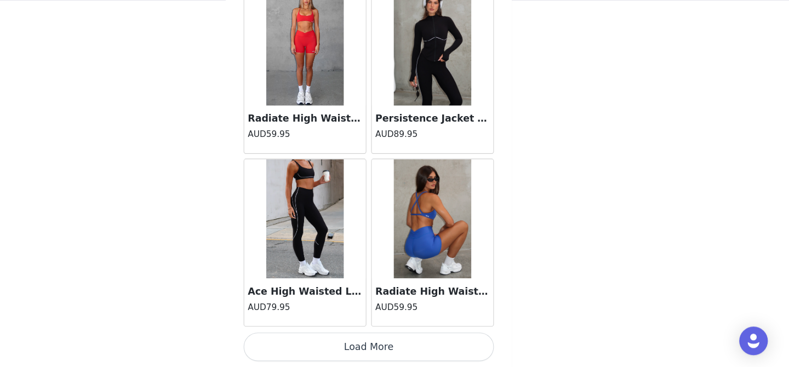
click at [400, 349] on button "Load More" at bounding box center [394, 348] width 230 height 26
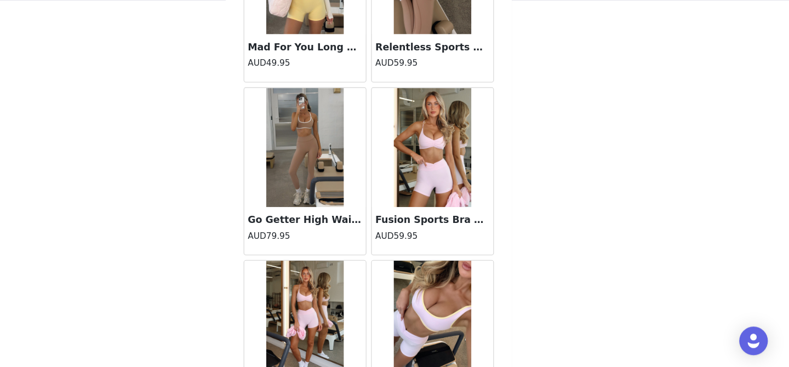
scroll to position [4487, 0]
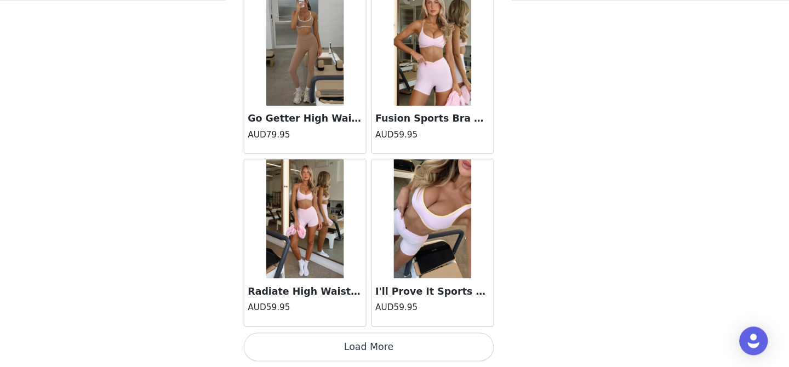
click at [394, 350] on button "Load More" at bounding box center [394, 348] width 230 height 26
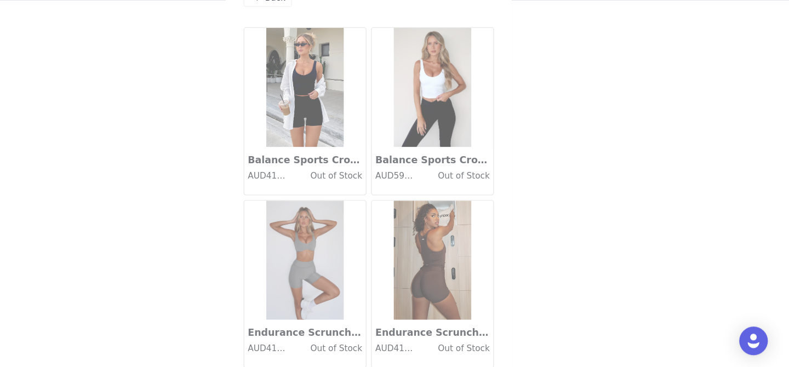
scroll to position [743, 0]
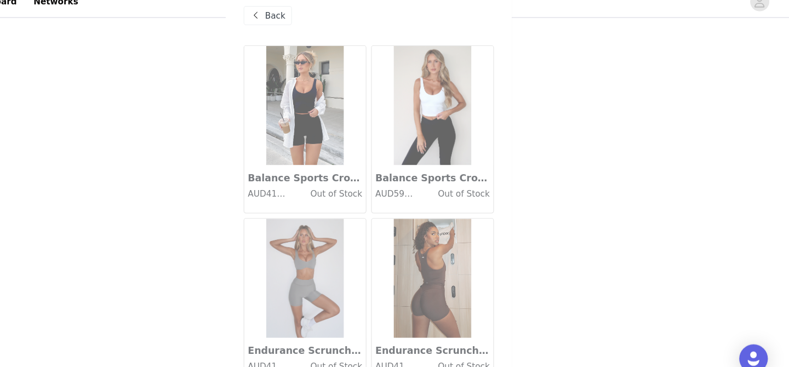
click at [308, 27] on span "Back" at bounding box center [308, 28] width 19 height 12
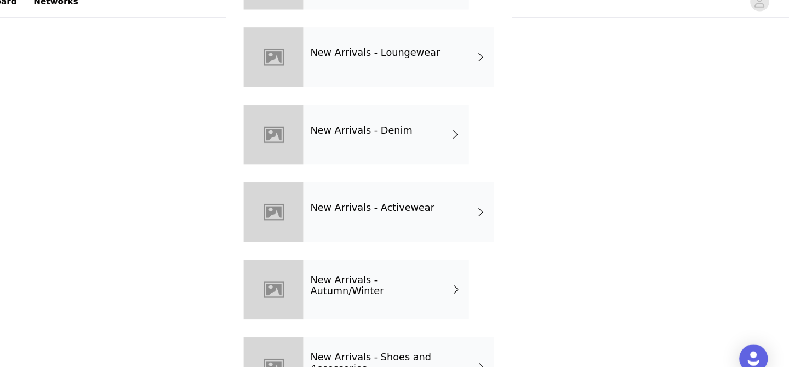
scroll to position [87, 0]
click at [445, 79] on div "New Arrivals - Loungewear" at bounding box center [421, 66] width 175 height 55
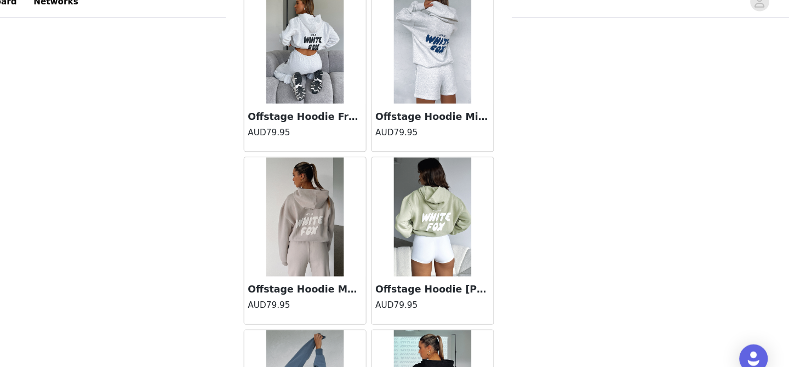
scroll to position [1309, 0]
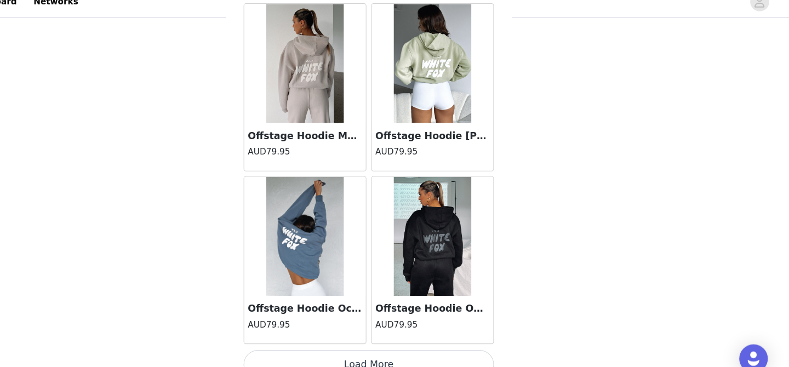
click at [397, 342] on button "Load More" at bounding box center [394, 348] width 230 height 26
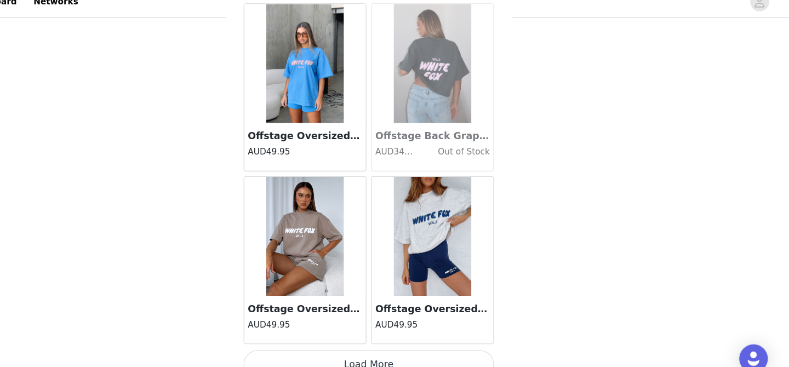
click at [395, 340] on button "Load More" at bounding box center [394, 348] width 230 height 26
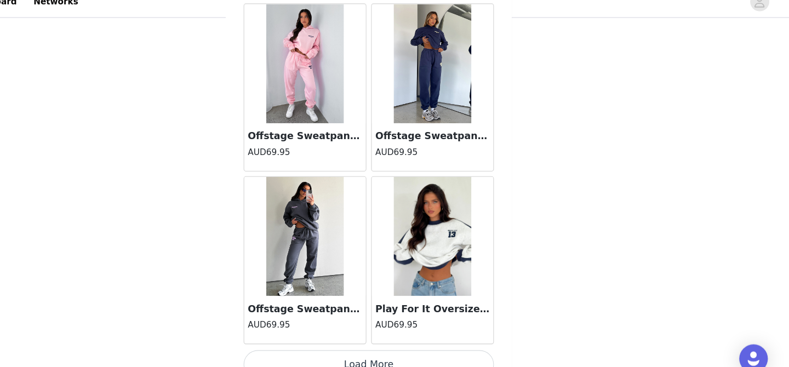
scroll to position [743, 0]
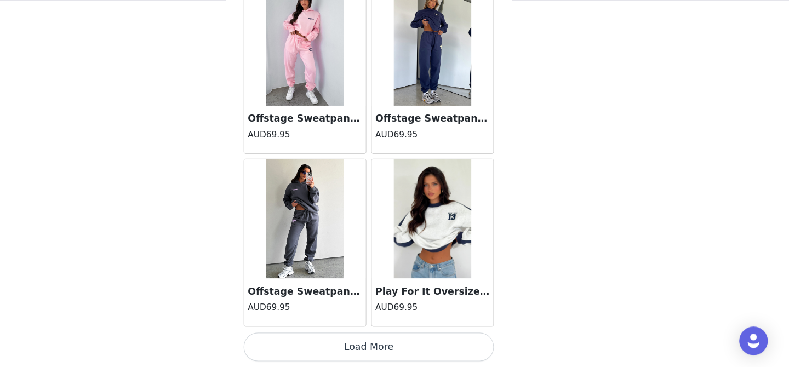
click at [391, 348] on button "Load More" at bounding box center [394, 348] width 230 height 26
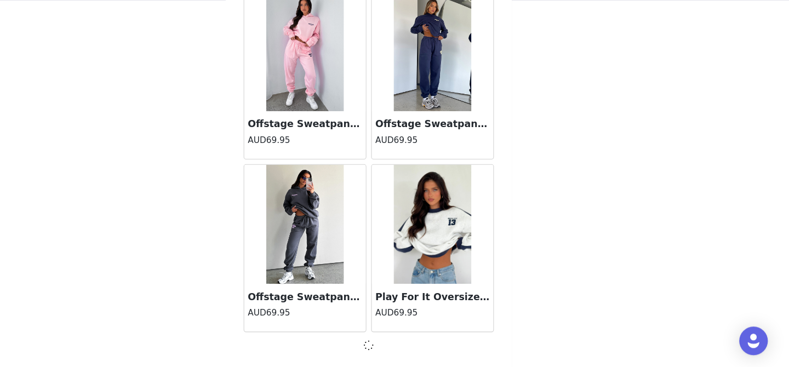
scroll to position [4482, 0]
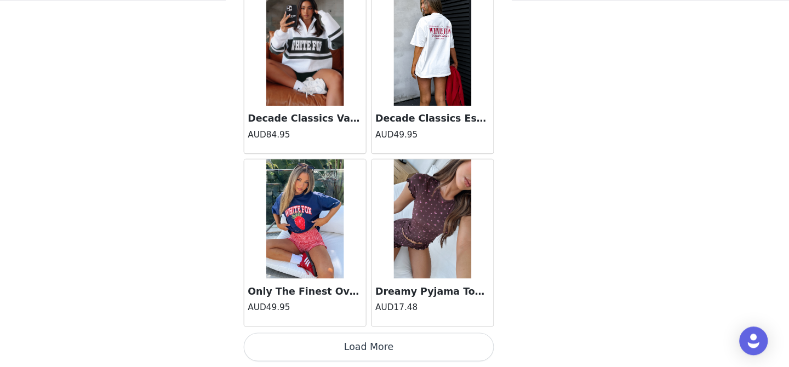
click at [391, 347] on button "Load More" at bounding box center [394, 348] width 230 height 26
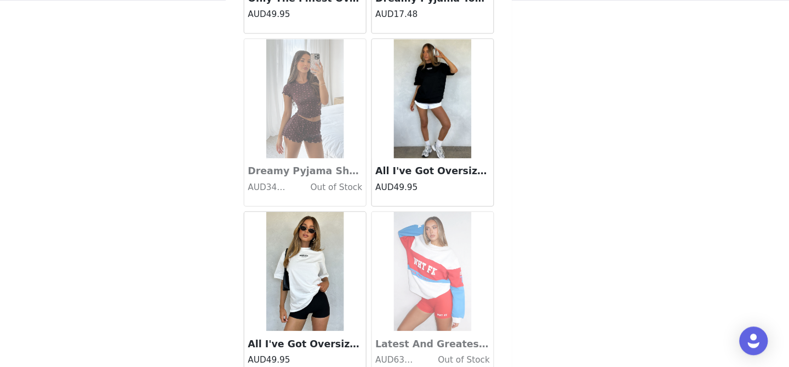
scroll to position [6327, 0]
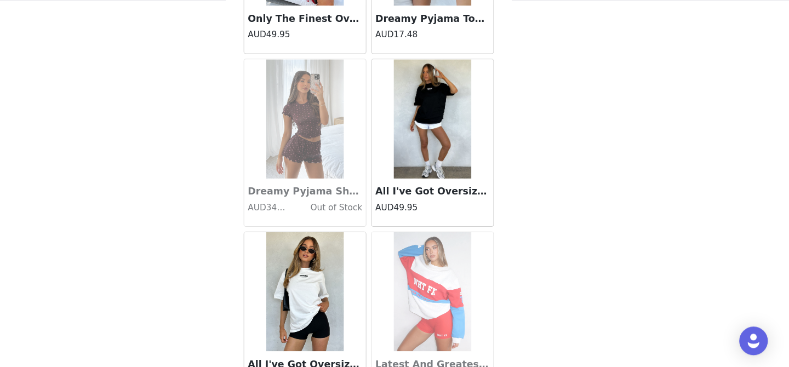
click at [456, 127] on img at bounding box center [452, 139] width 71 height 110
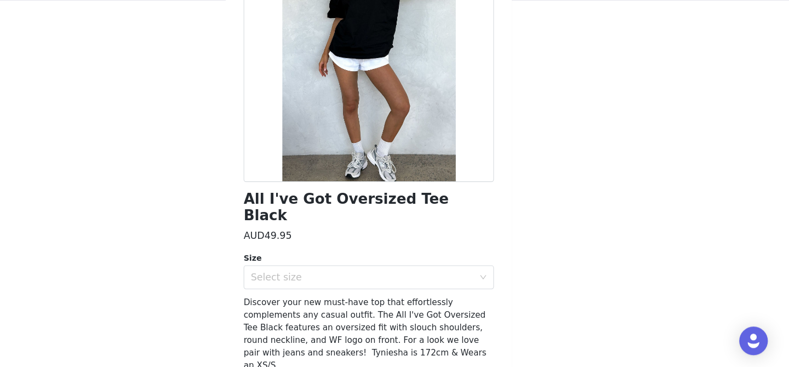
scroll to position [128, 0]
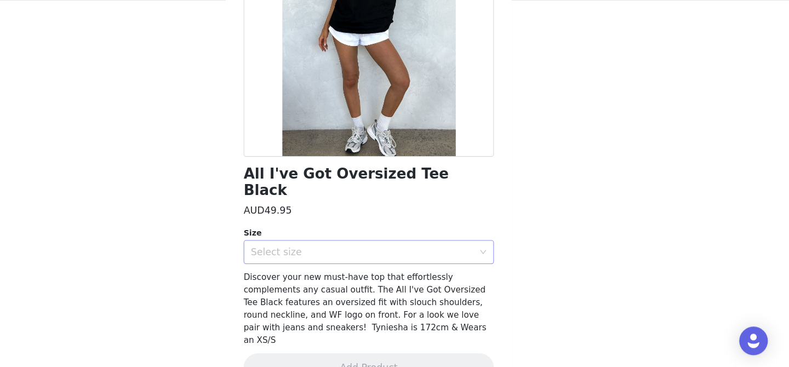
click at [330, 256] on div "Select size" at bounding box center [388, 261] width 205 height 11
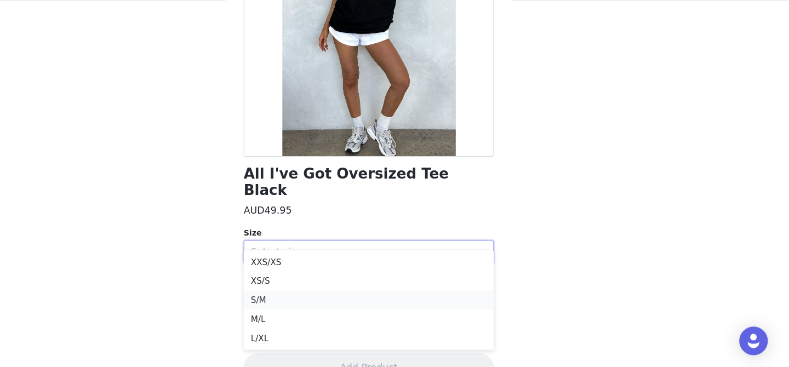
click at [316, 301] on li "S/M" at bounding box center [394, 305] width 230 height 18
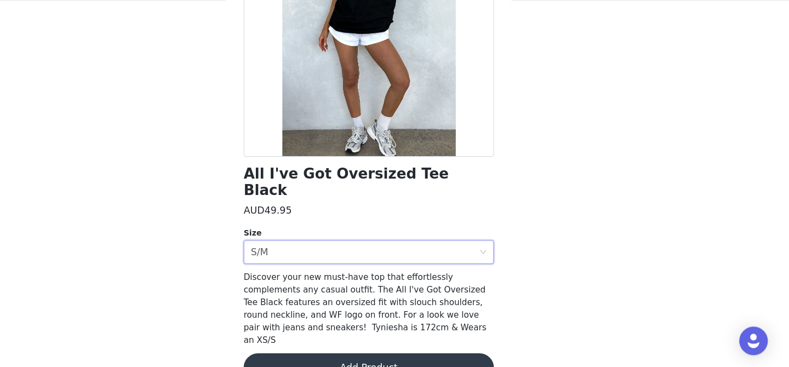
click at [390, 354] on button "Add Product" at bounding box center [394, 367] width 230 height 26
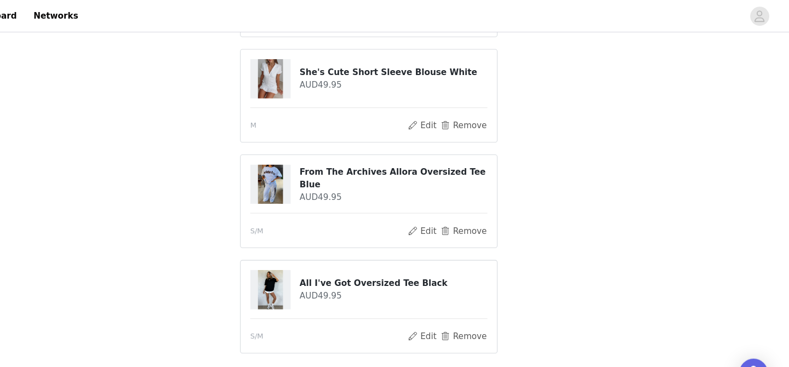
scroll to position [761, 0]
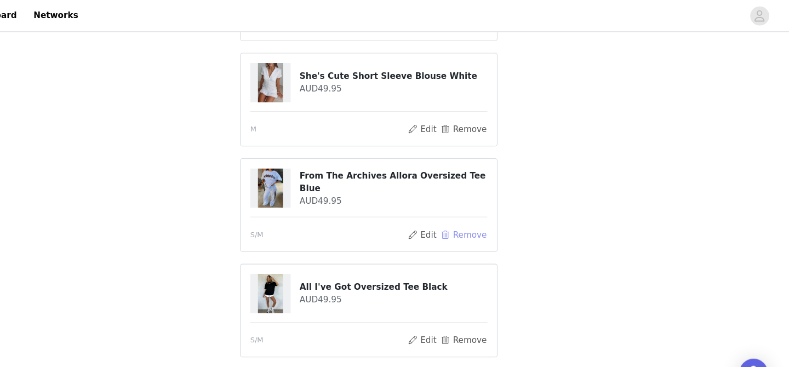
click at [479, 210] on button "Remove" at bounding box center [482, 215] width 44 height 13
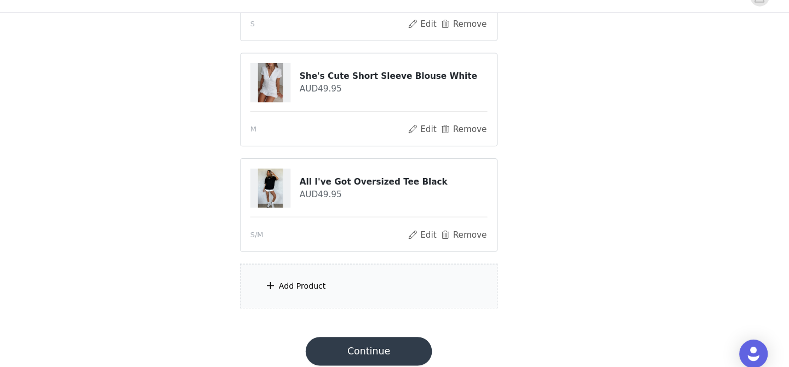
click at [397, 276] on div "Add Product" at bounding box center [394, 280] width 237 height 41
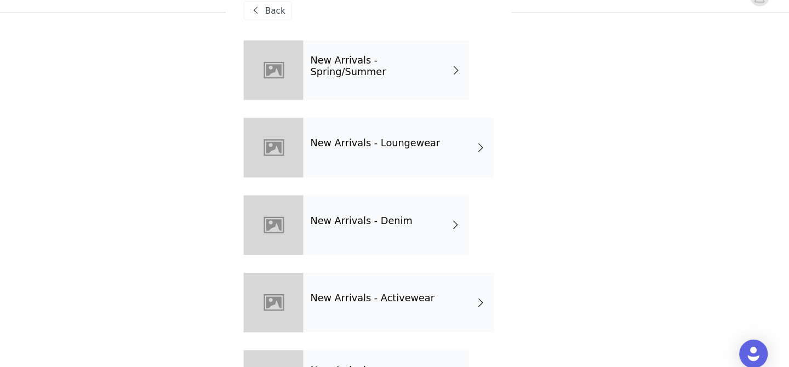
click at [413, 281] on div "New Arrivals - Activewear" at bounding box center [421, 295] width 175 height 55
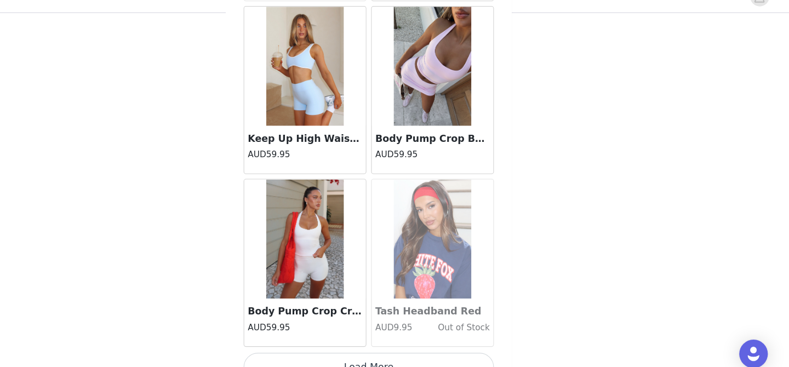
scroll to position [1309, 0]
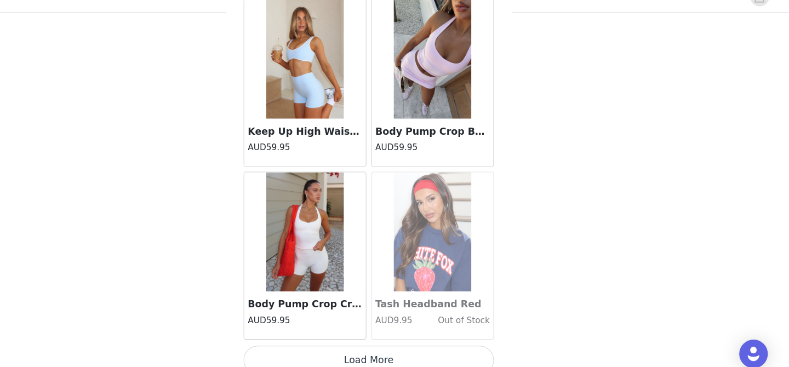
click at [392, 341] on button "Load More" at bounding box center [394, 348] width 230 height 26
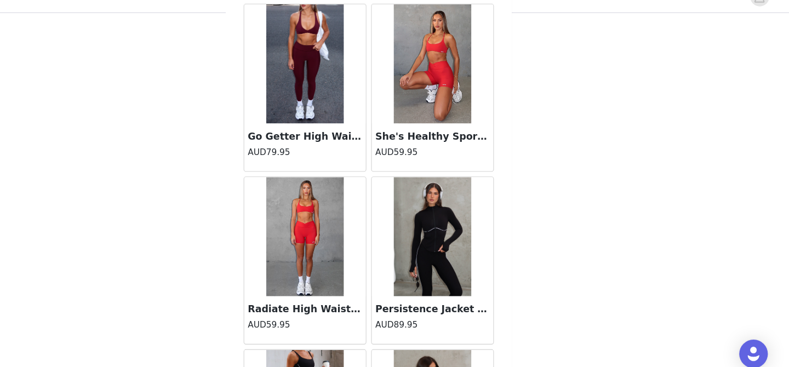
scroll to position [2898, 0]
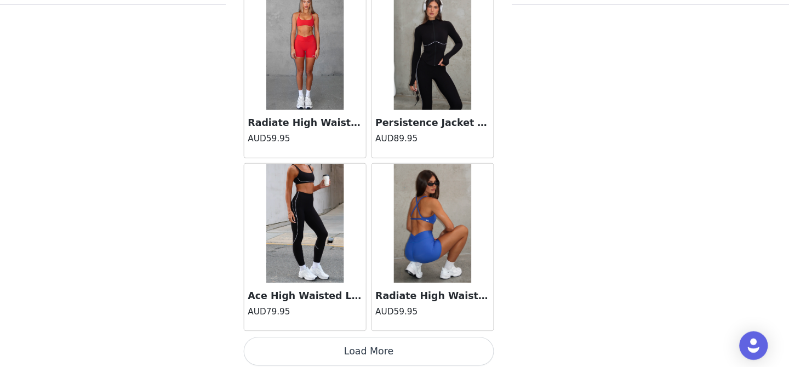
click at [395, 344] on button "Load More" at bounding box center [394, 348] width 230 height 26
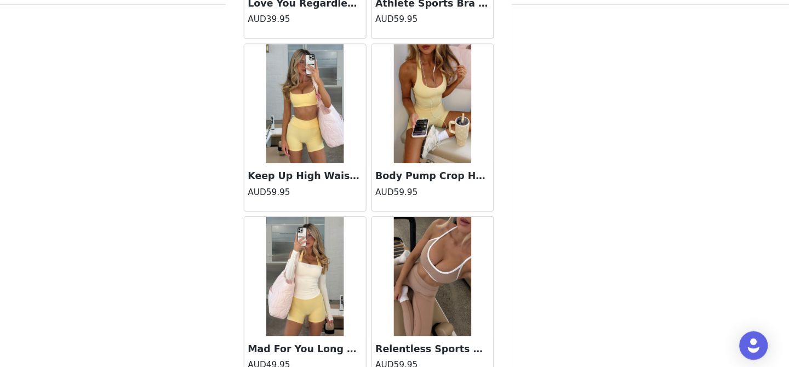
scroll to position [4187, 0]
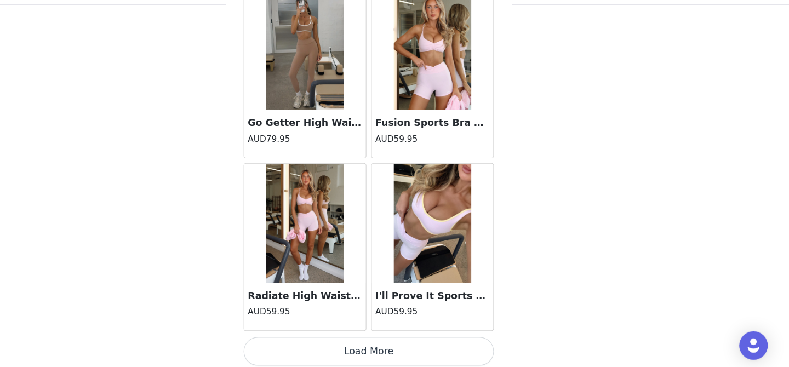
click at [392, 336] on button "Load More" at bounding box center [394, 348] width 230 height 26
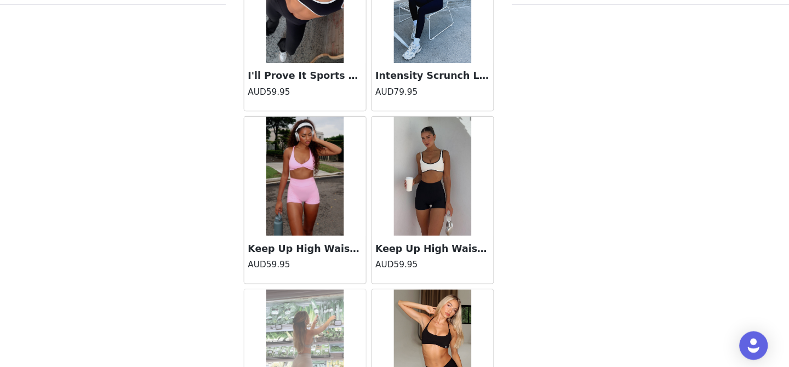
scroll to position [718, 0]
click at [459, 197] on img at bounding box center [452, 187] width 71 height 110
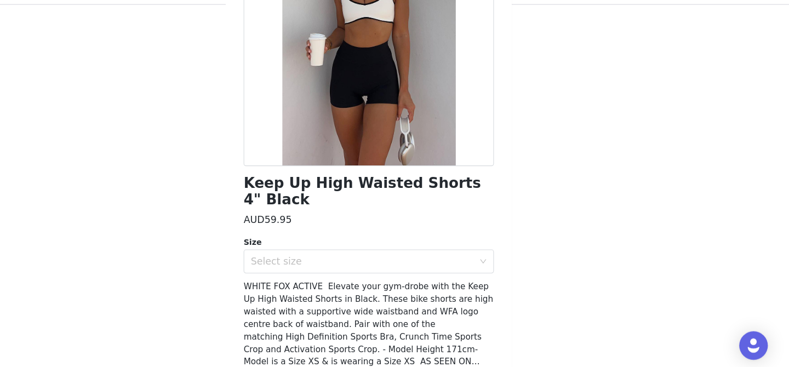
scroll to position [120, 0]
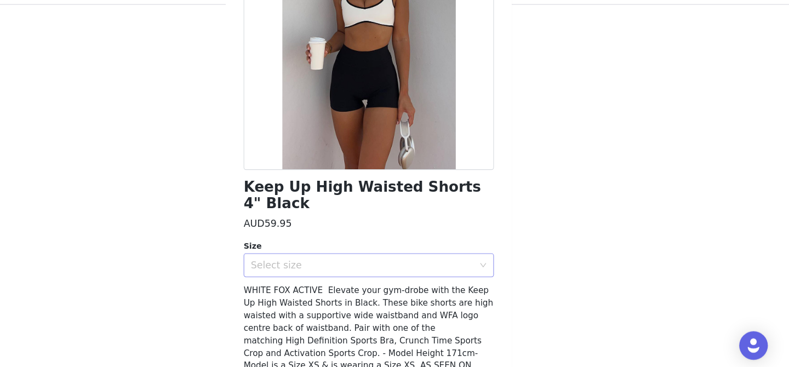
click at [400, 261] on div "Select size" at bounding box center [391, 269] width 210 height 21
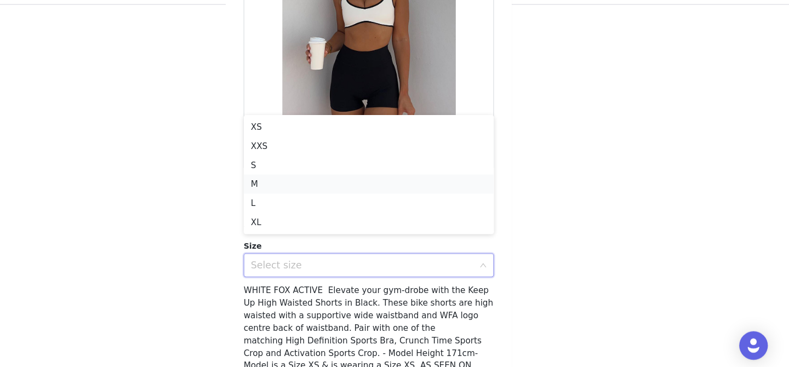
click at [363, 198] on li "M" at bounding box center [394, 195] width 230 height 18
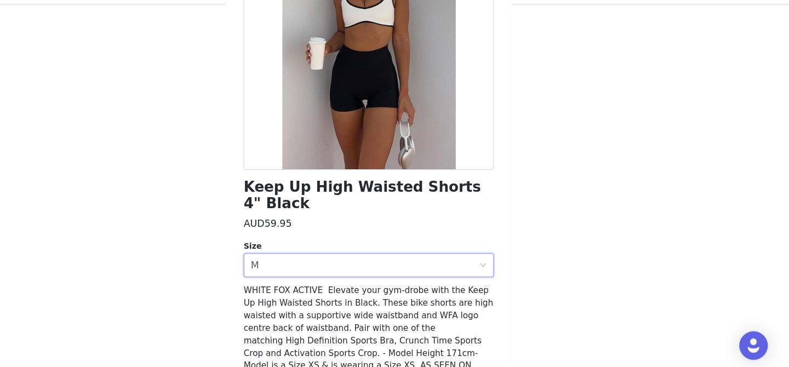
scroll to position [151, 0]
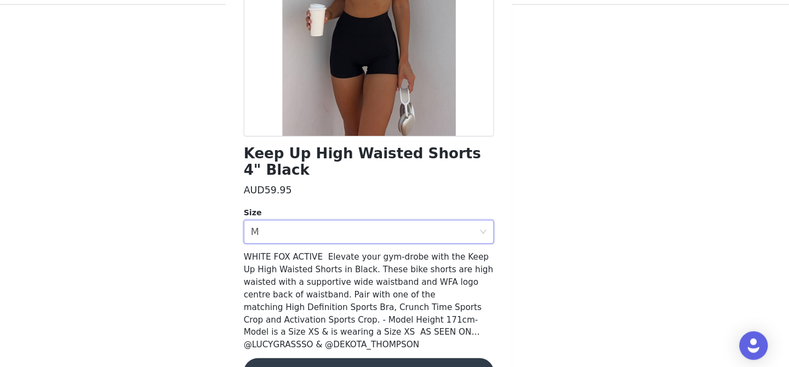
click at [391, 354] on button "Add Product" at bounding box center [394, 367] width 230 height 26
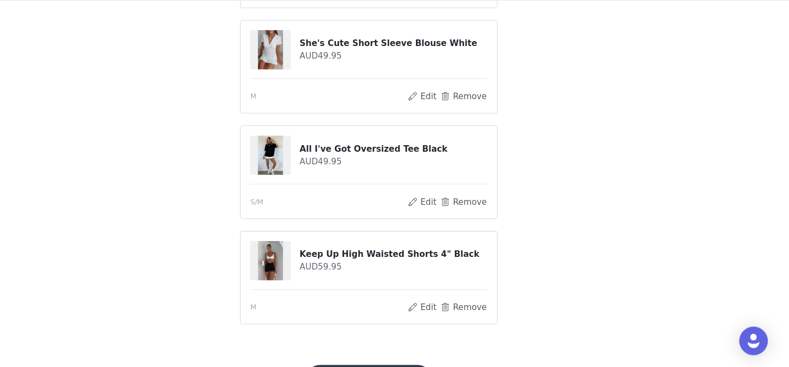
scroll to position [799, 0]
